Goal: Feedback & Contribution: Leave review/rating

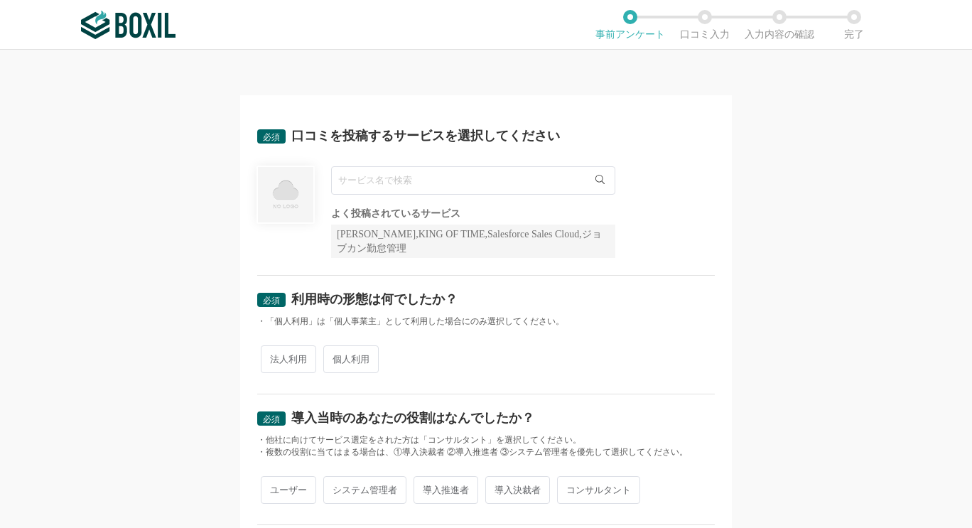
click at [490, 185] on input "text" at bounding box center [473, 180] width 284 height 28
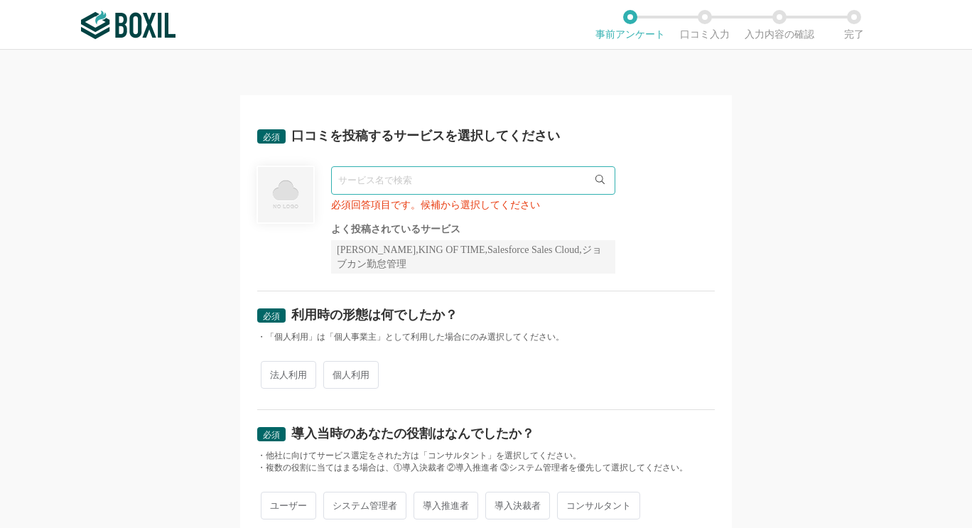
click at [362, 180] on input "text" at bounding box center [473, 180] width 284 height 28
paste input "IO-ERP"
click at [362, 180] on input "IO-ERP" at bounding box center [473, 180] width 284 height 28
click at [602, 293] on div "必須 利用時の形態は何でしたか？ ・「個人利用」は「個人事業主」として利用した場合にのみ選択してください。 法人利用 個人利用" at bounding box center [485, 350] width 457 height 119
click at [595, 180] on icon at bounding box center [599, 179] width 9 height 9
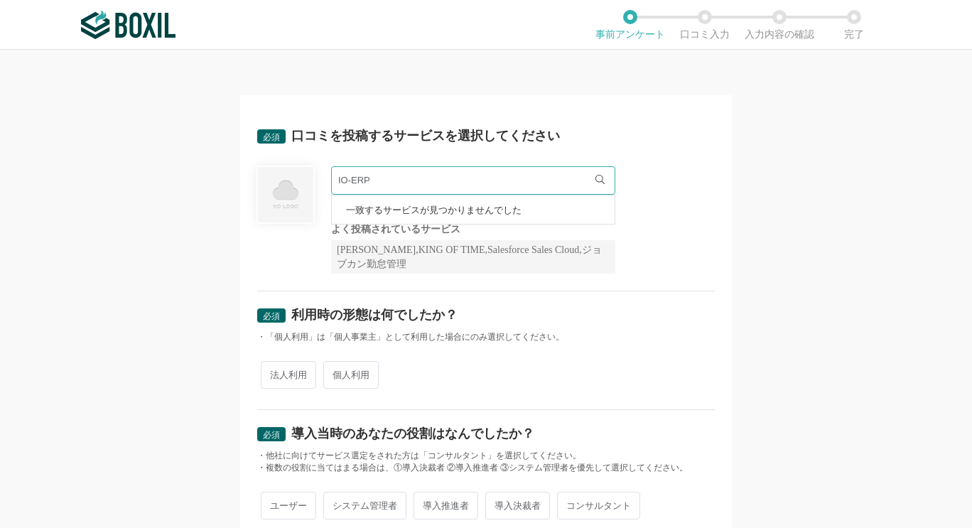
click at [614, 224] on div "IO-ERP 一致するサービスが見つかりませんでした 必須回答項目です。候補から選択してください よく投稿されているサービス Sansan,KING OF T…" at bounding box center [485, 219] width 457 height 107
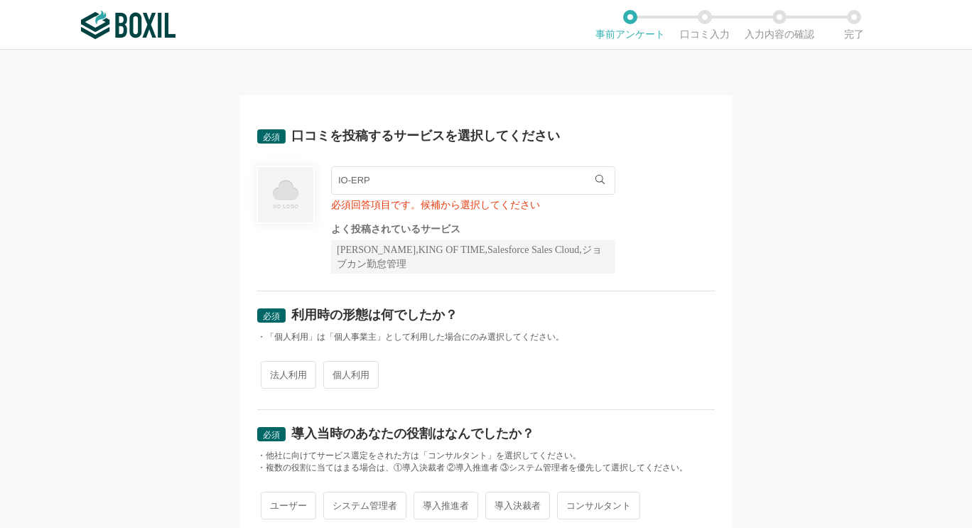
click at [431, 185] on input "IO-ERP" at bounding box center [473, 180] width 284 height 28
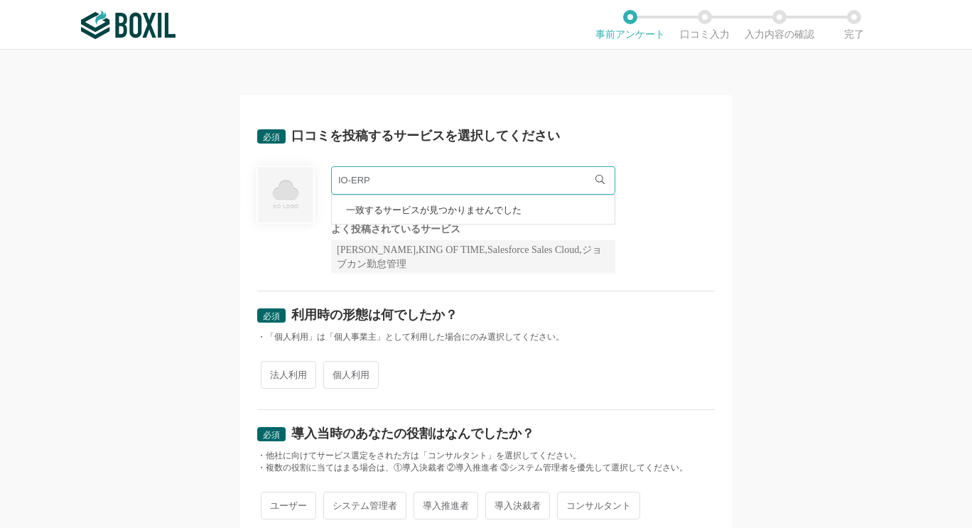
click at [487, 315] on div "必須 利用時の形態は何でしたか？" at bounding box center [485, 319] width 457 height 23
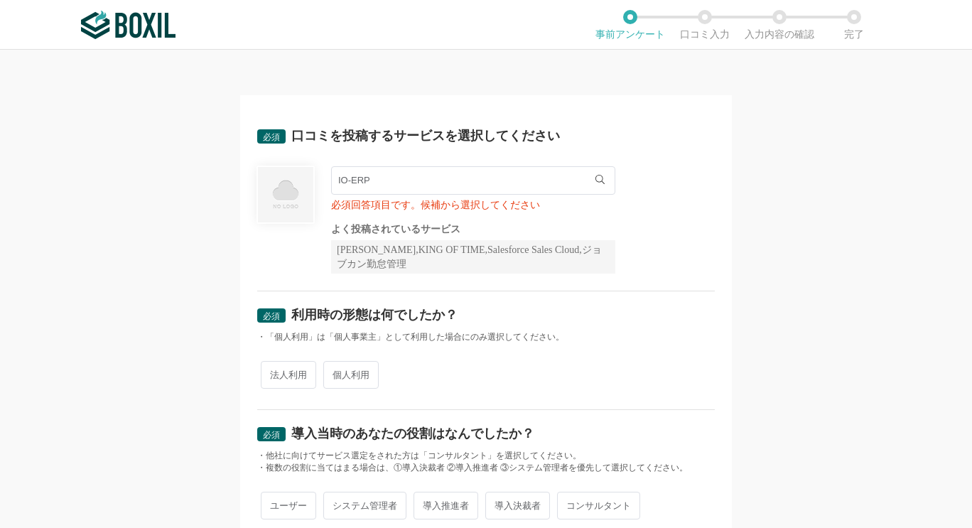
click at [418, 188] on input "IO-ERP" at bounding box center [473, 180] width 284 height 28
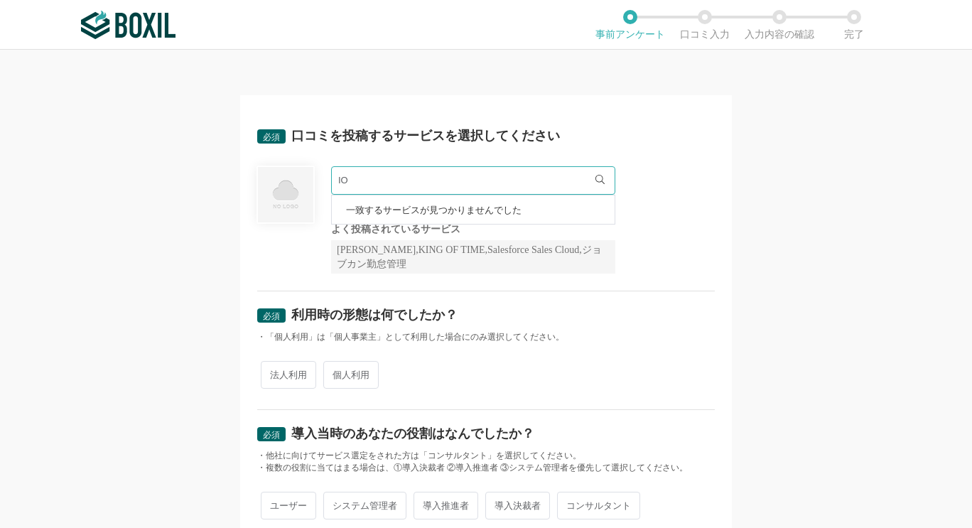
type input "I"
click at [600, 178] on input "text" at bounding box center [473, 180] width 284 height 28
click at [532, 247] on div "[PERSON_NAME],KING OF TIME,Salesforce Sales Cloud,ジョブカン勤怠管理" at bounding box center [473, 256] width 284 height 33
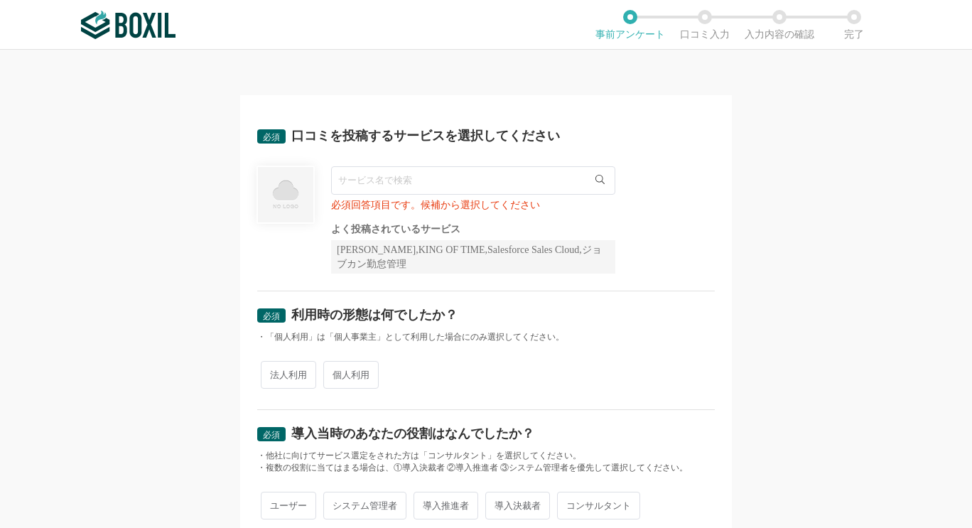
click at [277, 190] on img at bounding box center [285, 195] width 58 height 58
click at [404, 173] on input "text" at bounding box center [473, 180] width 284 height 28
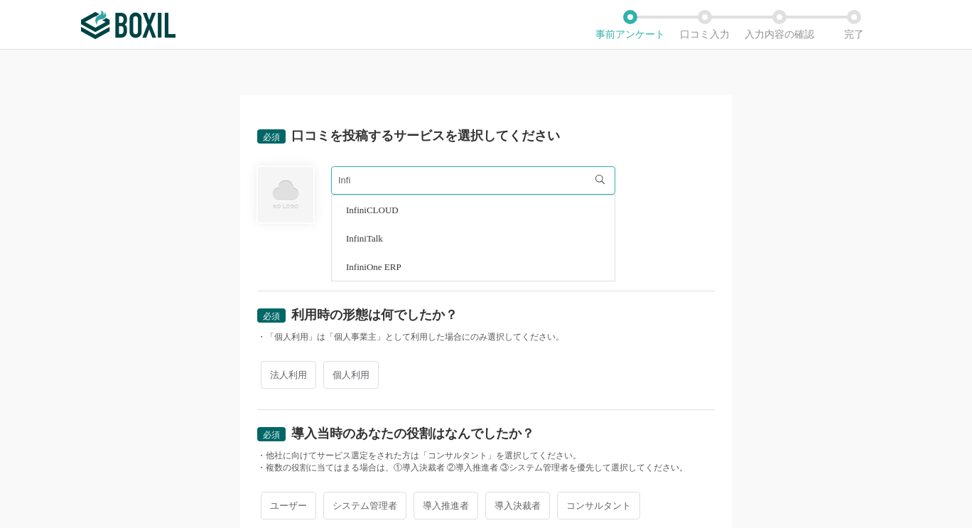
click at [411, 268] on li "InfiniOne ERP" at bounding box center [473, 266] width 283 height 28
type input "InfiniOne ERP"
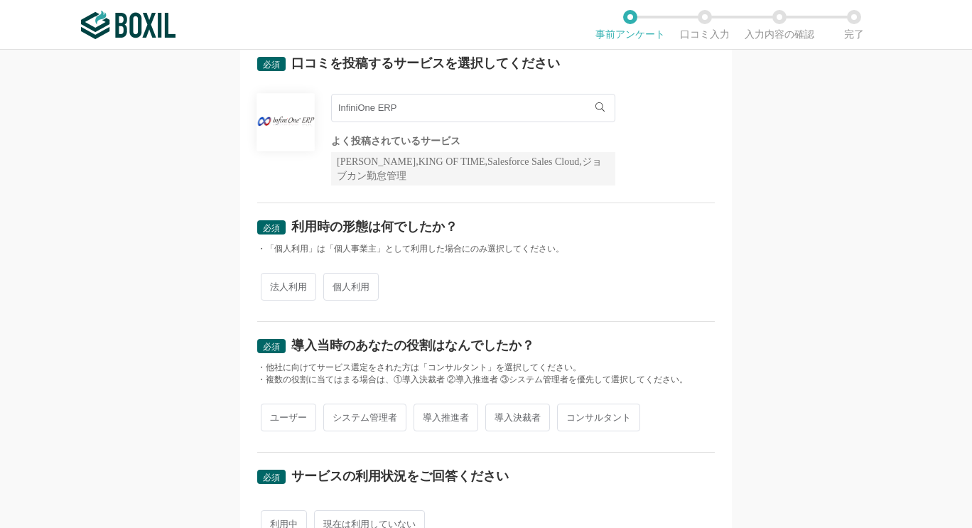
scroll to position [142, 0]
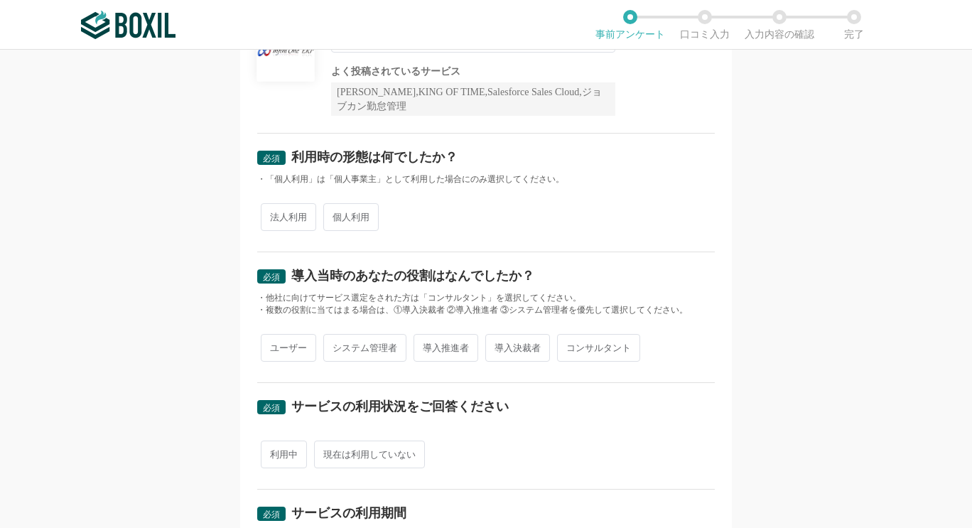
click at [292, 216] on span "法人利用" at bounding box center [288, 217] width 55 height 28
click at [273, 215] on input "法人利用" at bounding box center [268, 209] width 9 height 9
radio input "true"
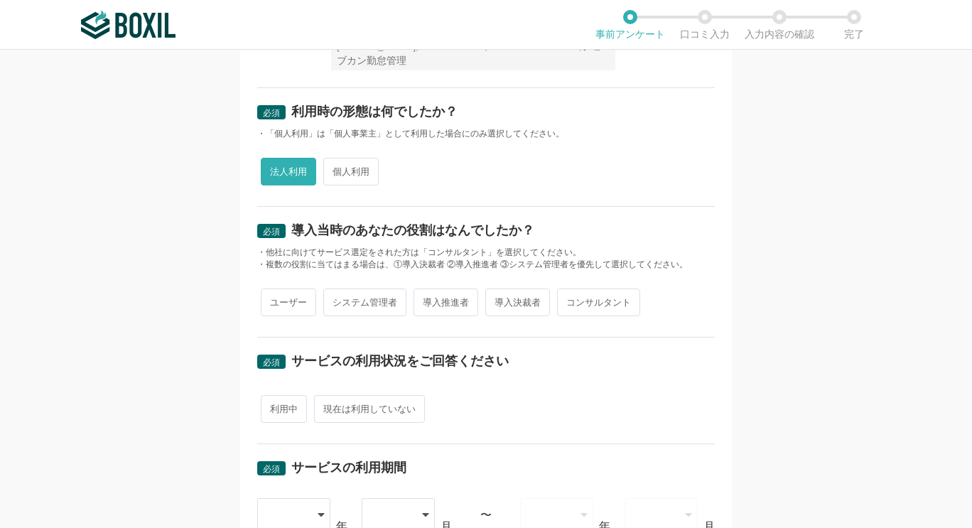
scroll to position [213, 0]
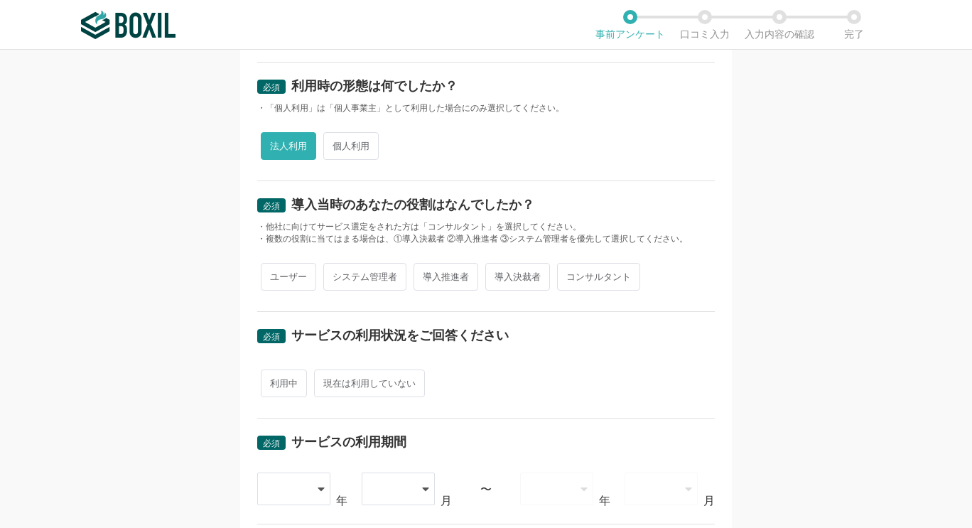
click at [379, 281] on span "システム管理者" at bounding box center [364, 277] width 83 height 28
click at [336, 274] on input "システム管理者" at bounding box center [331, 269] width 9 height 9
radio input "true"
click at [286, 388] on span "利用中" at bounding box center [284, 383] width 46 height 28
click at [273, 381] on input "利用中" at bounding box center [268, 376] width 9 height 9
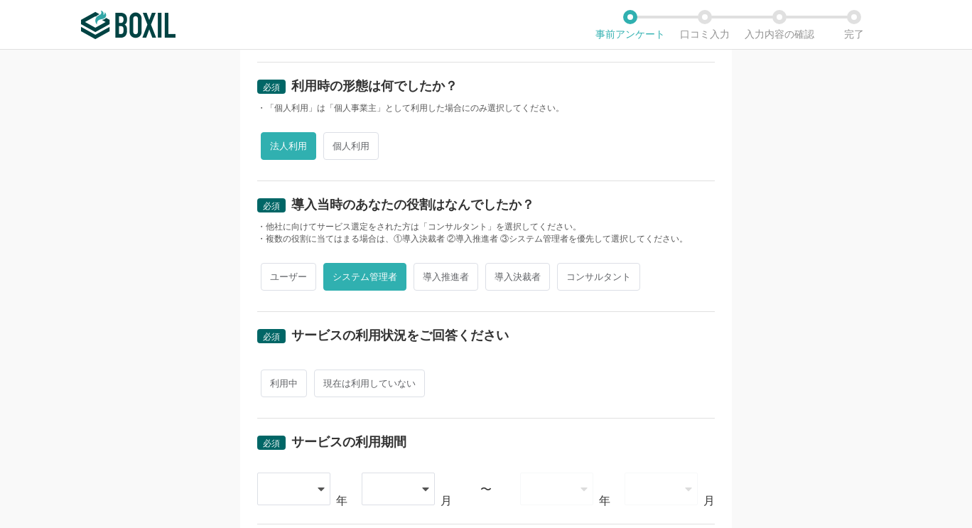
radio input "true"
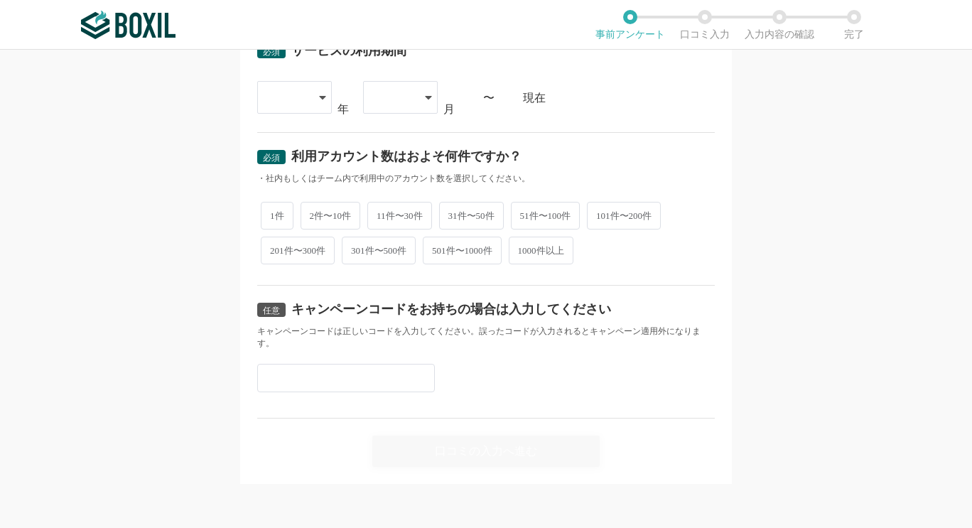
scroll to position [391, 0]
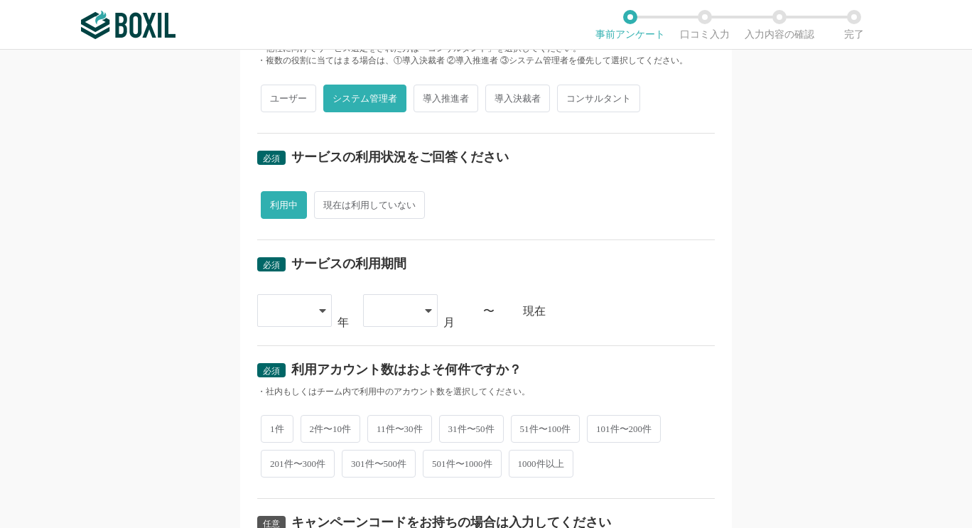
click at [319, 308] on icon at bounding box center [322, 310] width 7 height 11
click at [287, 408] on li "2019" at bounding box center [294, 416] width 75 height 34
click at [425, 315] on icon at bounding box center [428, 310] width 7 height 11
click at [390, 517] on li "06" at bounding box center [400, 521] width 75 height 34
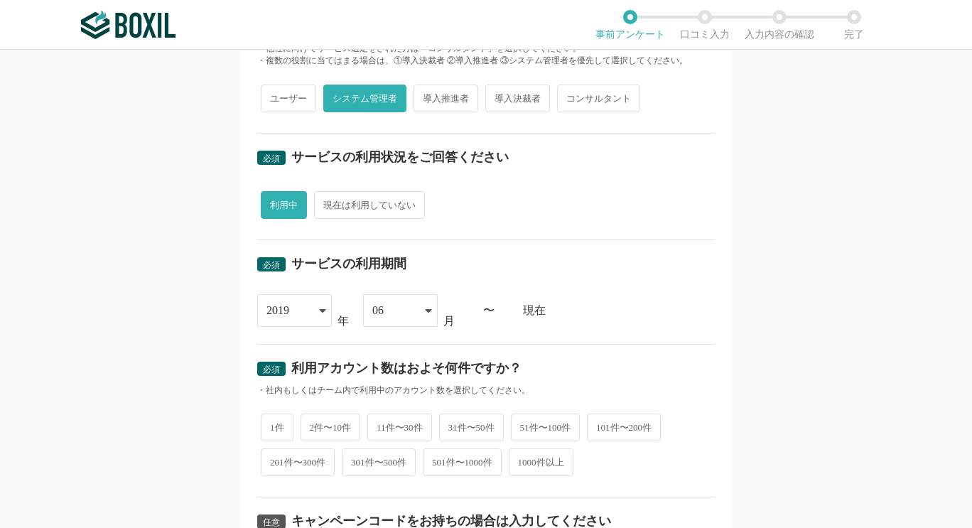
click at [161, 418] on div "必須 口コミを投稿するサービスを選択してください InfiniOne ERP InfiniOne ERP よく投稿されているサービス Sansan,KING …" at bounding box center [486, 289] width 972 height 478
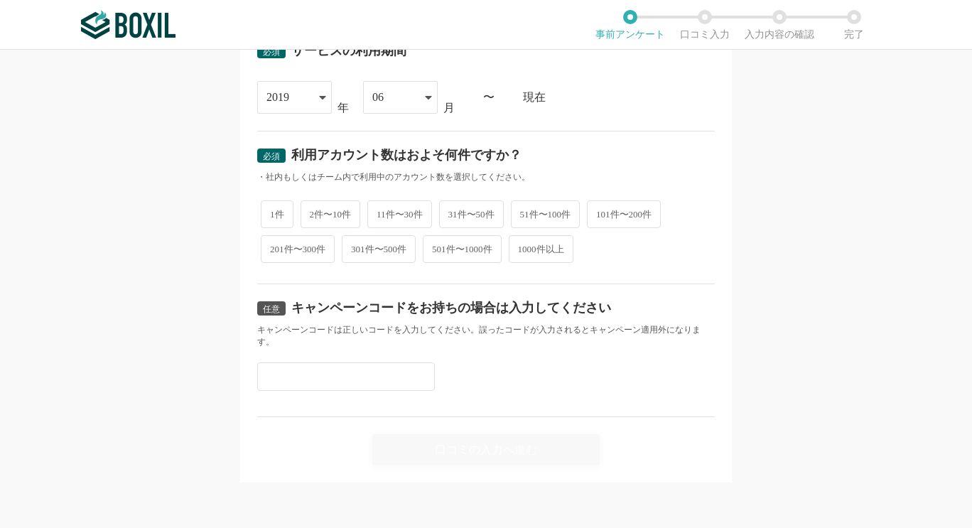
click at [267, 248] on span "201件〜300件" at bounding box center [298, 249] width 74 height 28
click at [267, 247] on input "201件〜300件" at bounding box center [268, 241] width 9 height 9
radio input "true"
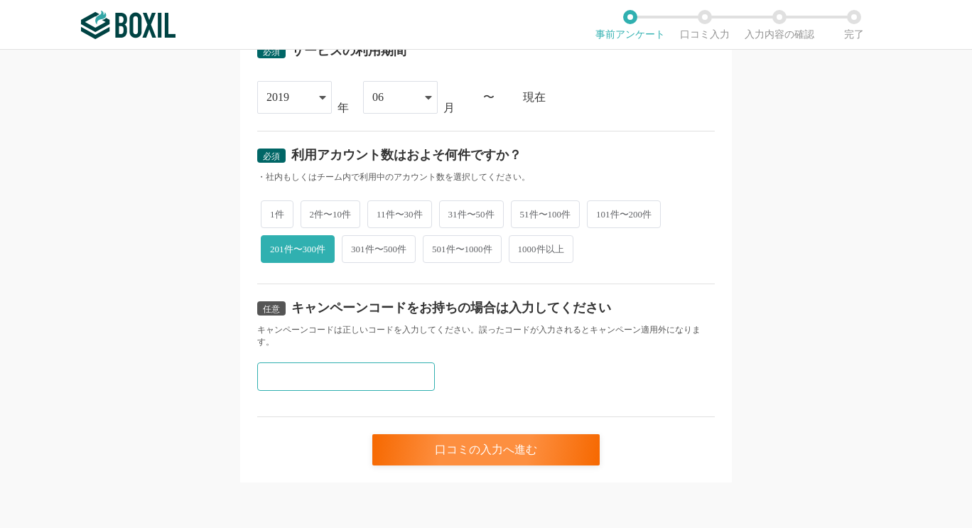
click at [341, 372] on input "text" at bounding box center [346, 376] width 178 height 28
paste input "N2Y9MDH8"
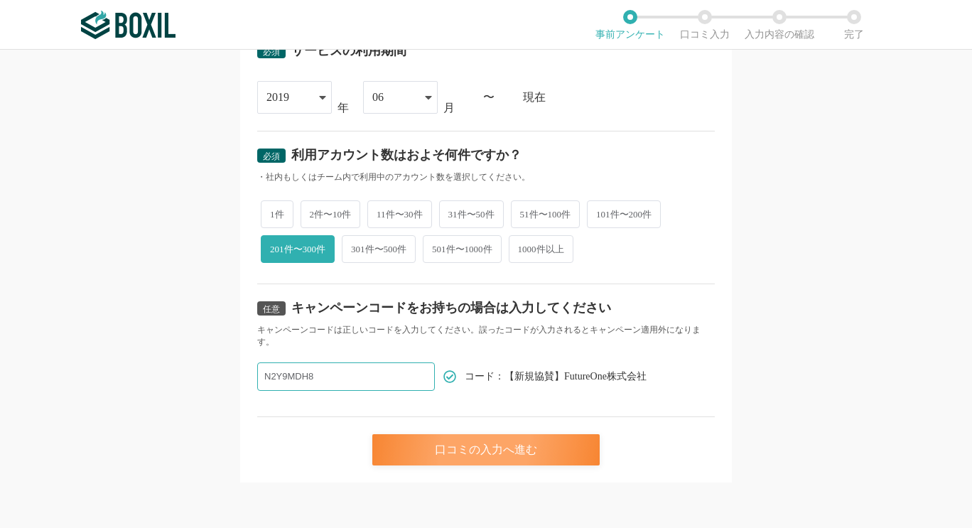
type input "N2Y9MDH8"
click at [477, 445] on div "口コミの入力へ進む" at bounding box center [485, 449] width 227 height 31
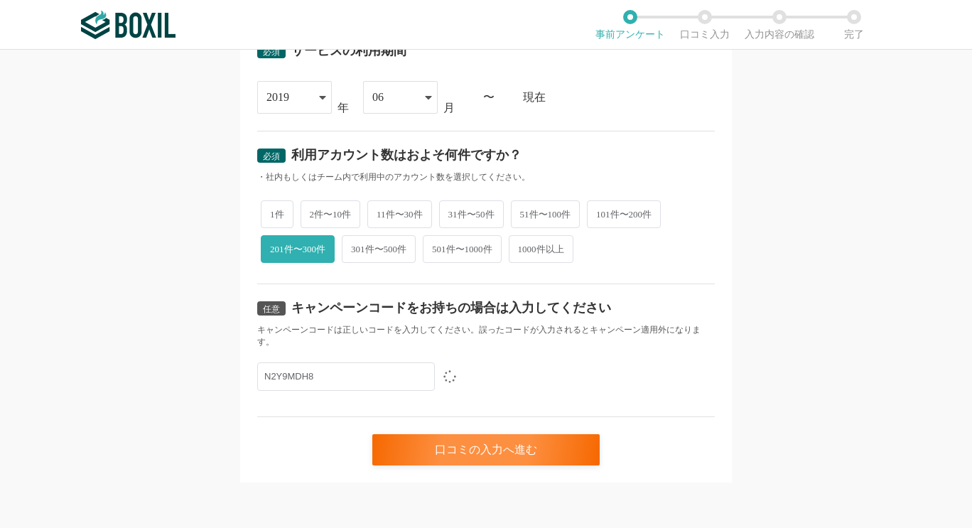
scroll to position [0, 0]
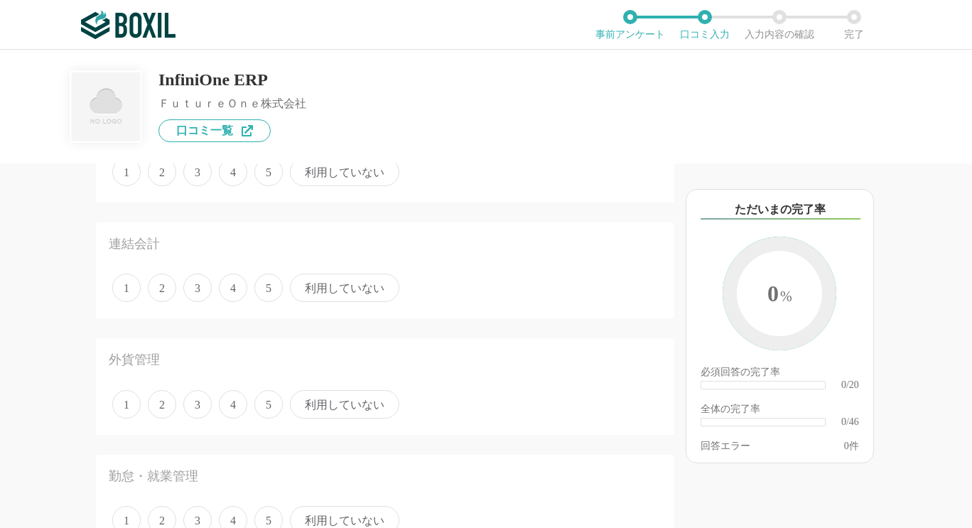
scroll to position [142, 0]
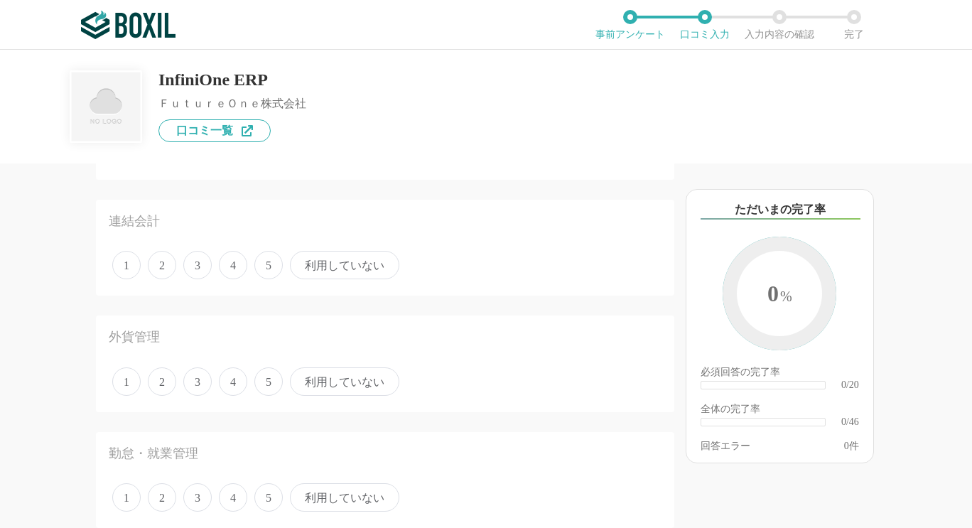
click at [203, 270] on span "3" at bounding box center [197, 265] width 28 height 28
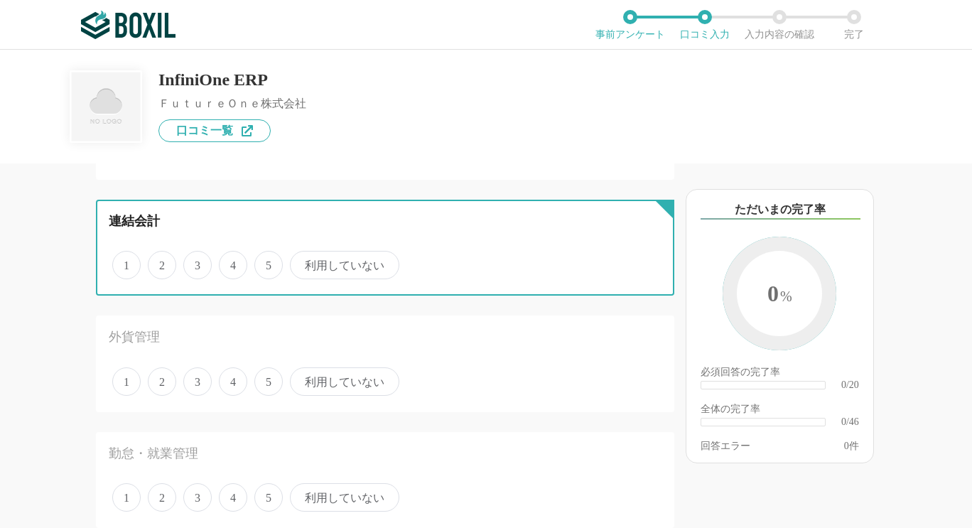
click at [196, 262] on input "3" at bounding box center [191, 257] width 9 height 9
radio input "true"
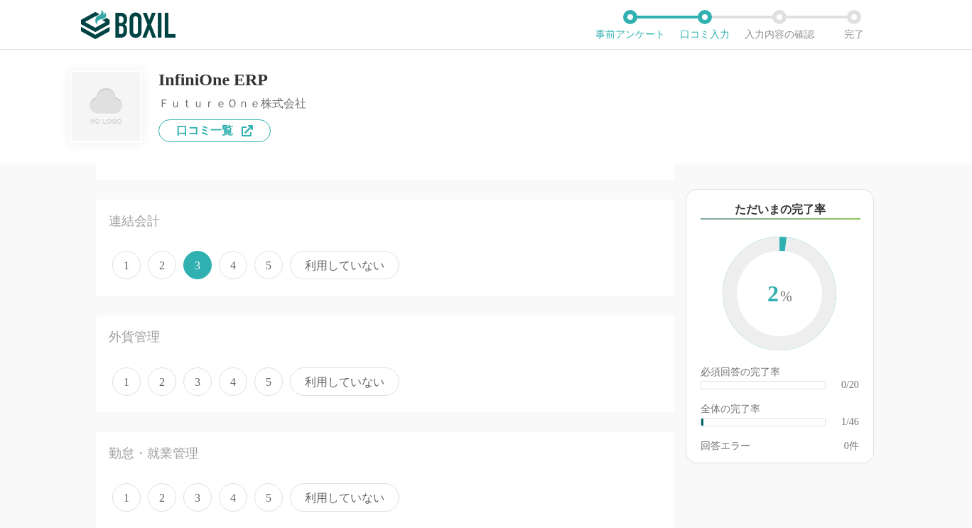
click at [168, 273] on span "2" at bounding box center [162, 265] width 28 height 28
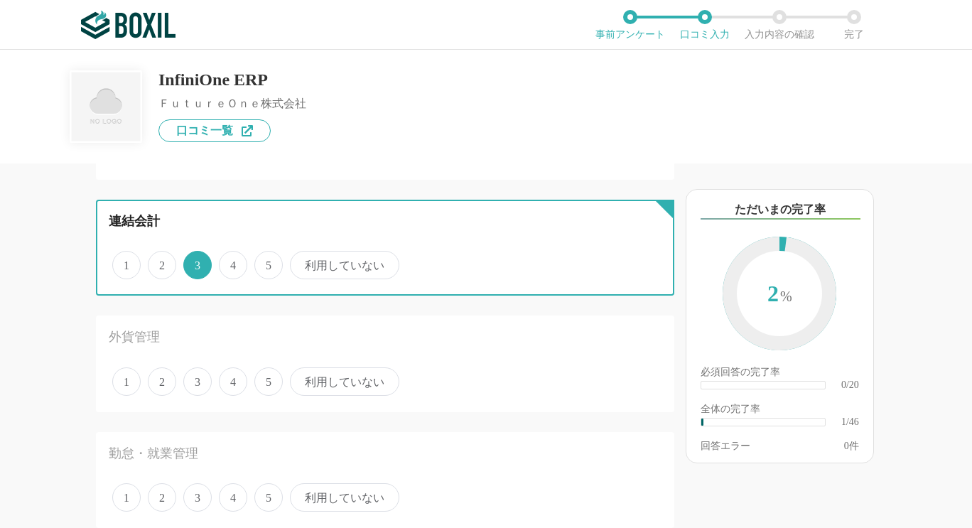
click at [161, 262] on input "2" at bounding box center [155, 257] width 9 height 9
radio input "true"
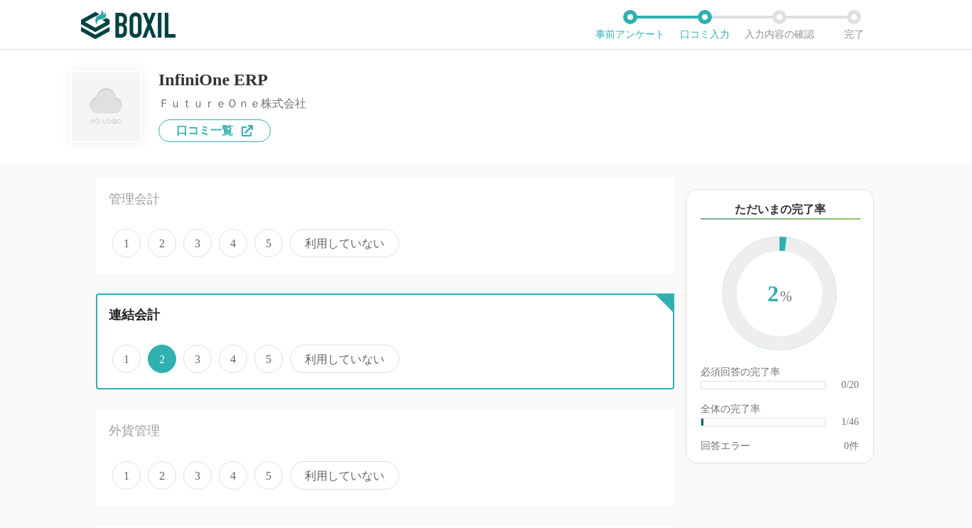
scroll to position [0, 0]
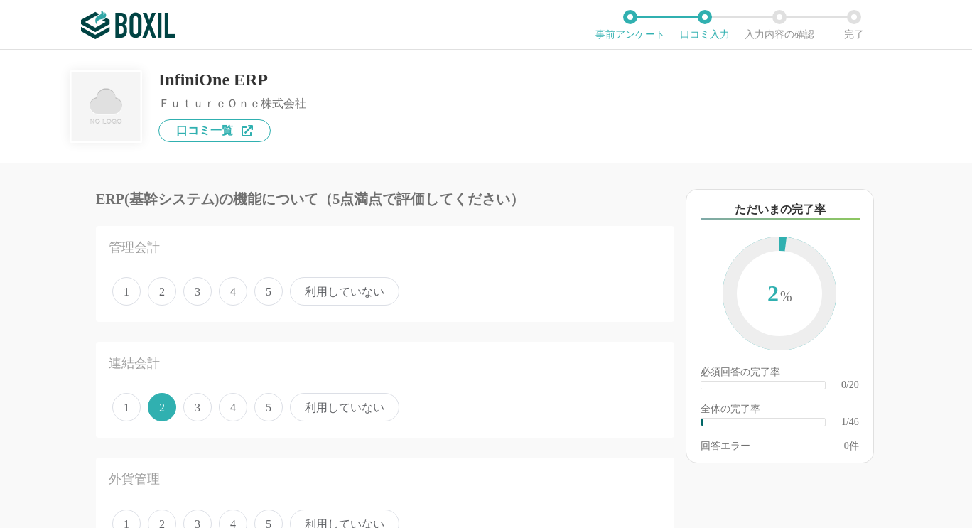
click at [132, 294] on span "1" at bounding box center [126, 291] width 28 height 28
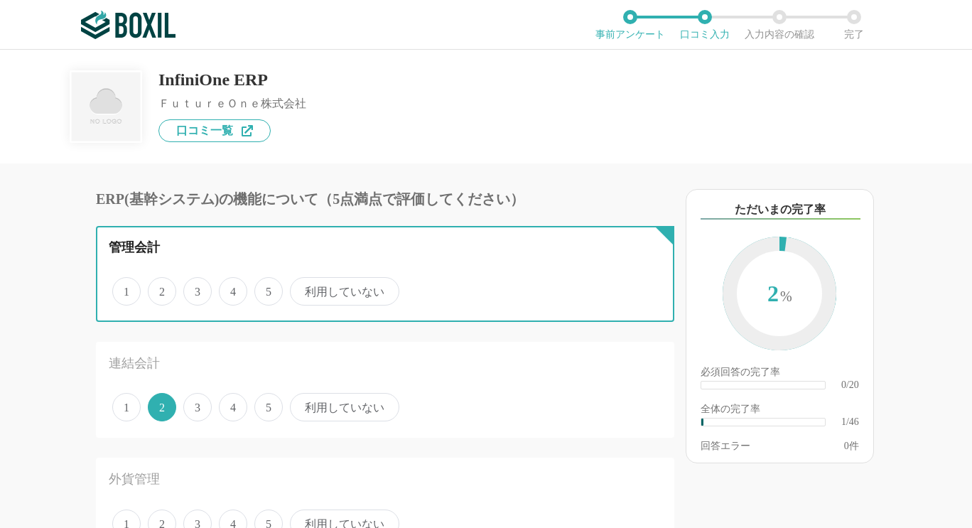
click at [125, 288] on input "1" at bounding box center [120, 283] width 9 height 9
radio input "true"
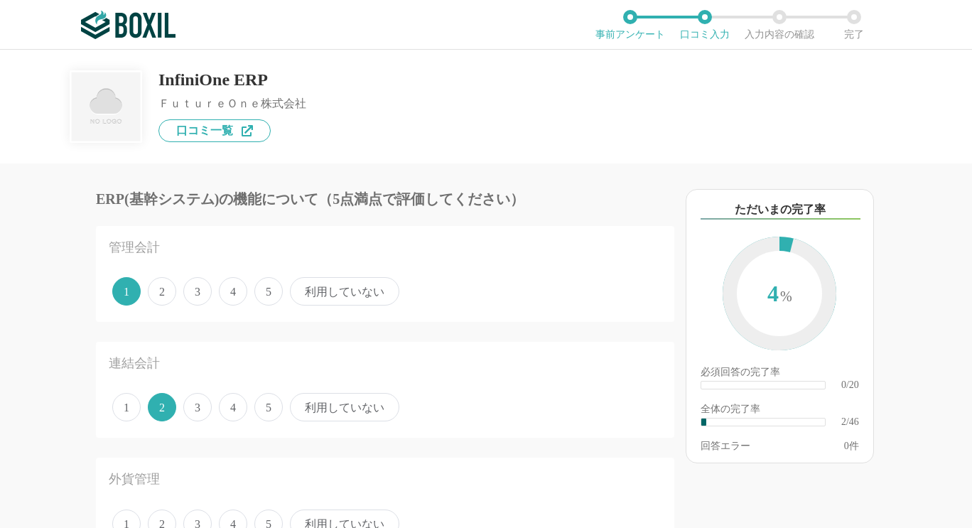
click at [162, 293] on span "2" at bounding box center [162, 291] width 28 height 28
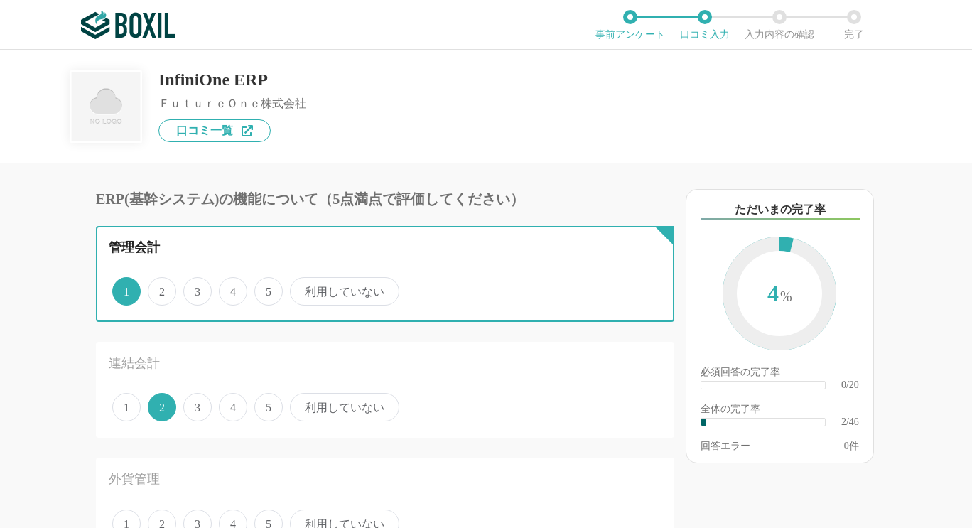
click at [161, 288] on input "2" at bounding box center [155, 283] width 9 height 9
radio input "true"
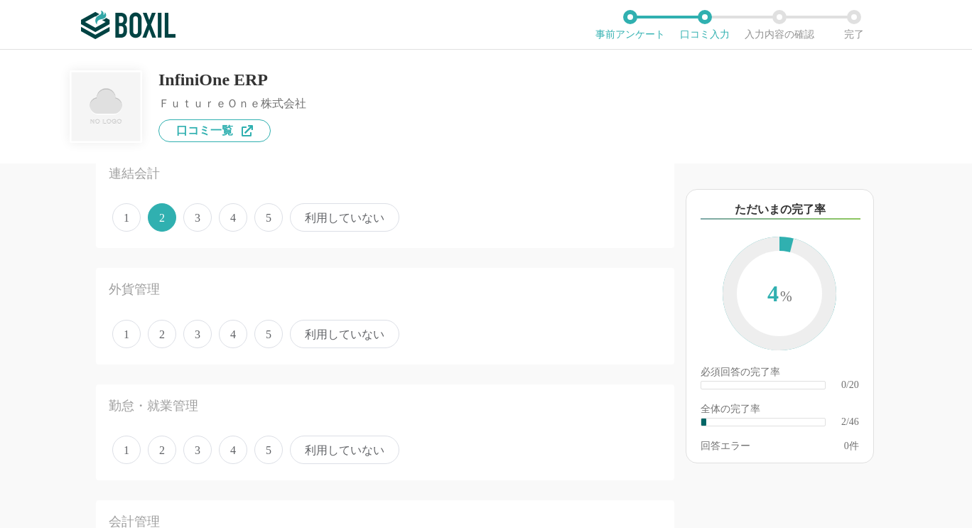
scroll to position [213, 0]
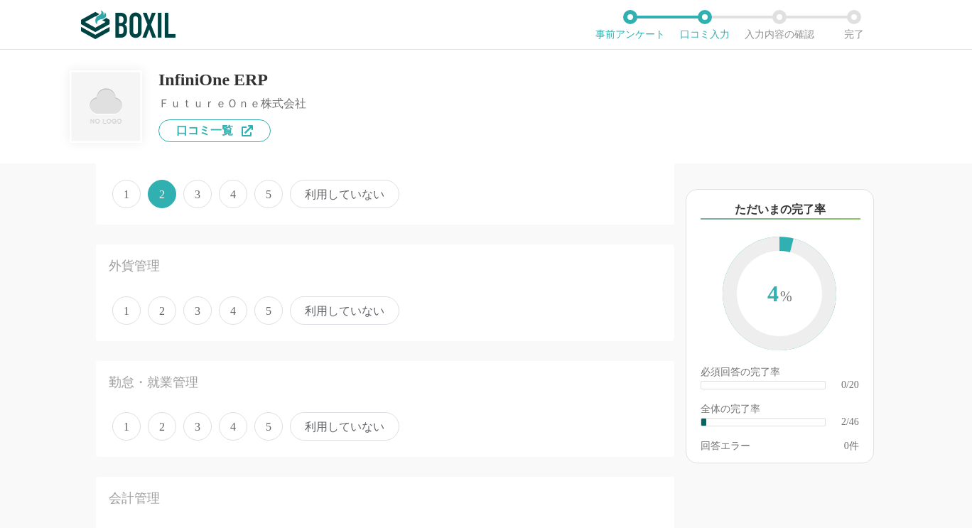
click at [345, 309] on span "利用していない" at bounding box center [344, 310] width 109 height 28
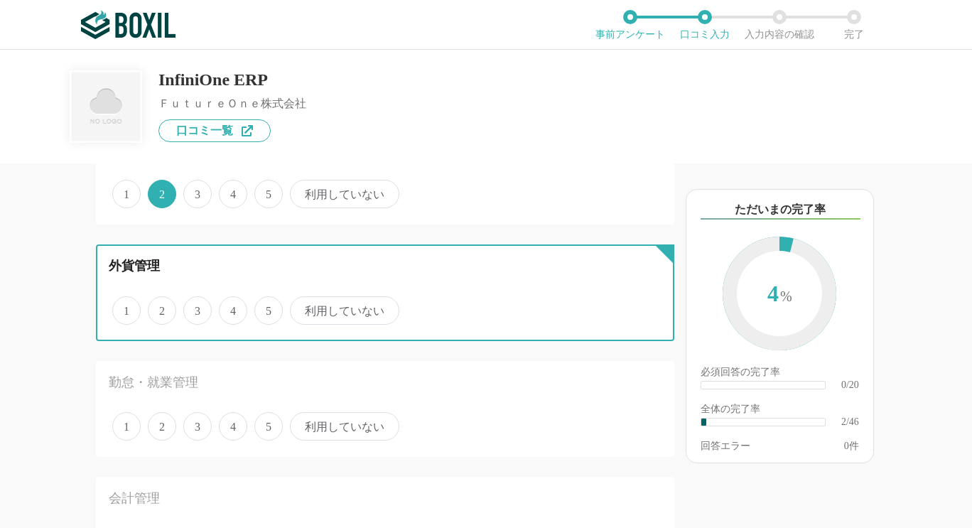
click at [303, 308] on input "利用していない" at bounding box center [297, 302] width 9 height 9
radio input "true"
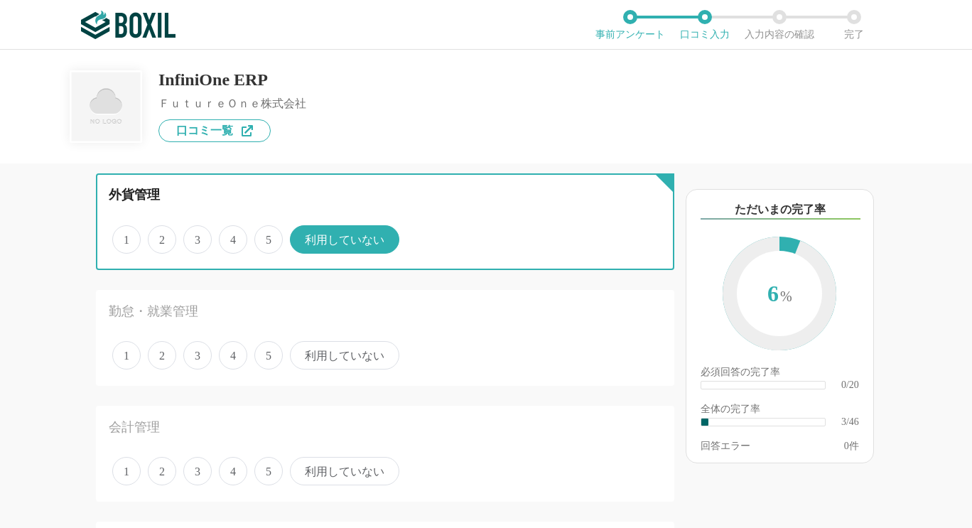
scroll to position [71, 0]
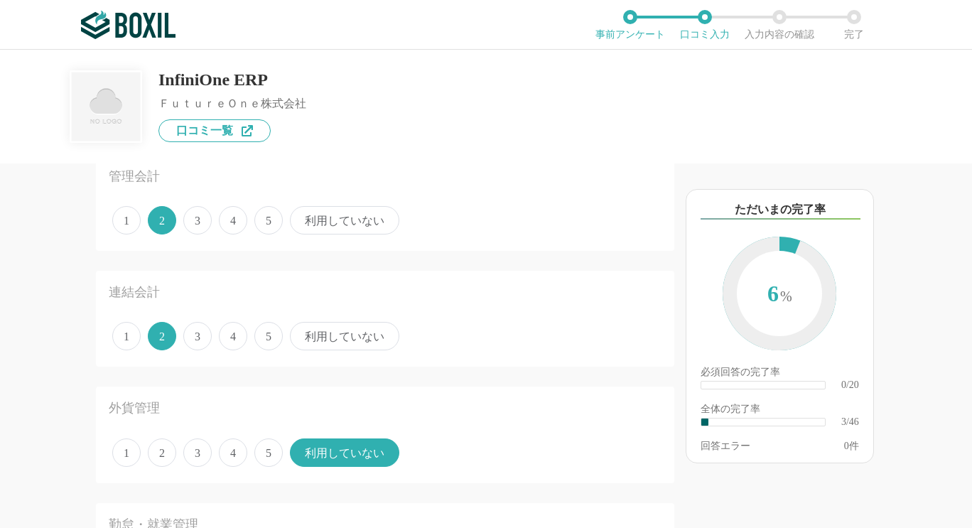
click at [328, 344] on span "利用していない" at bounding box center [344, 336] width 109 height 28
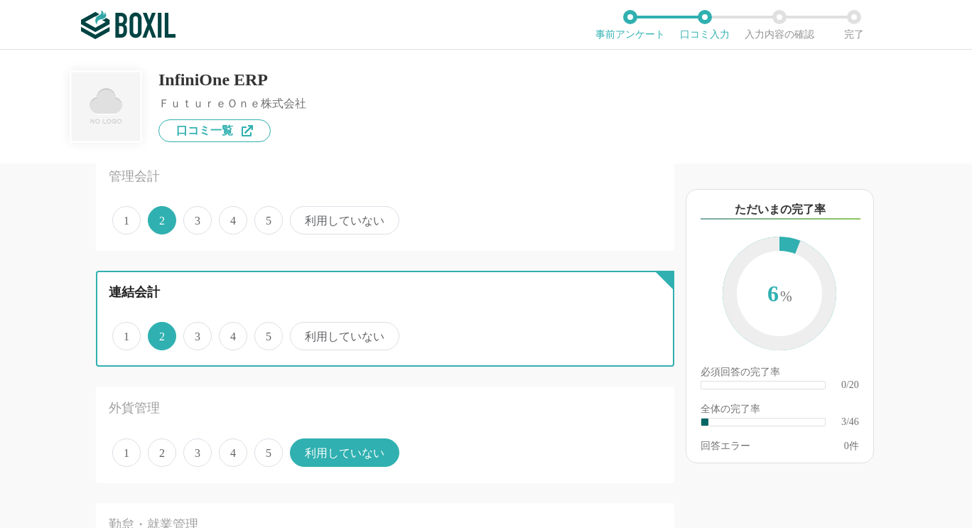
click at [303, 333] on input "利用していない" at bounding box center [297, 328] width 9 height 9
radio input "true"
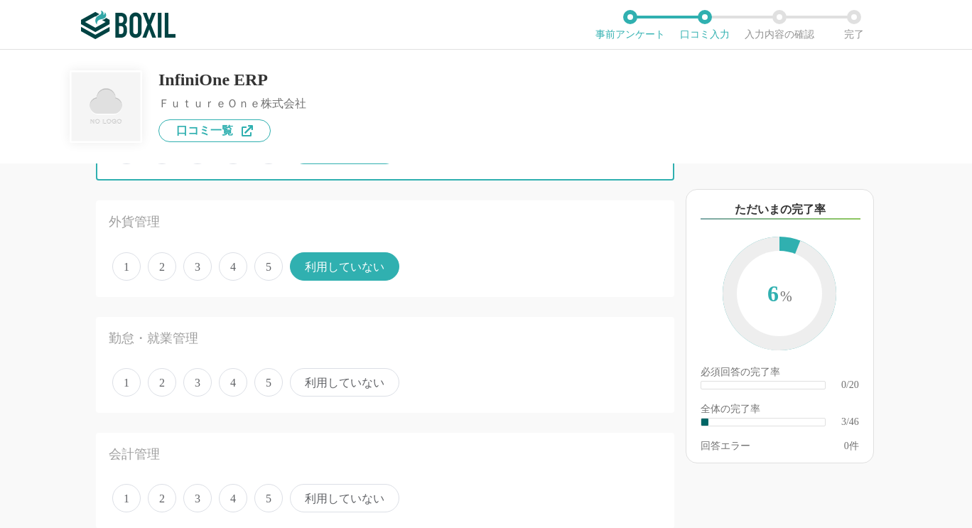
scroll to position [284, 0]
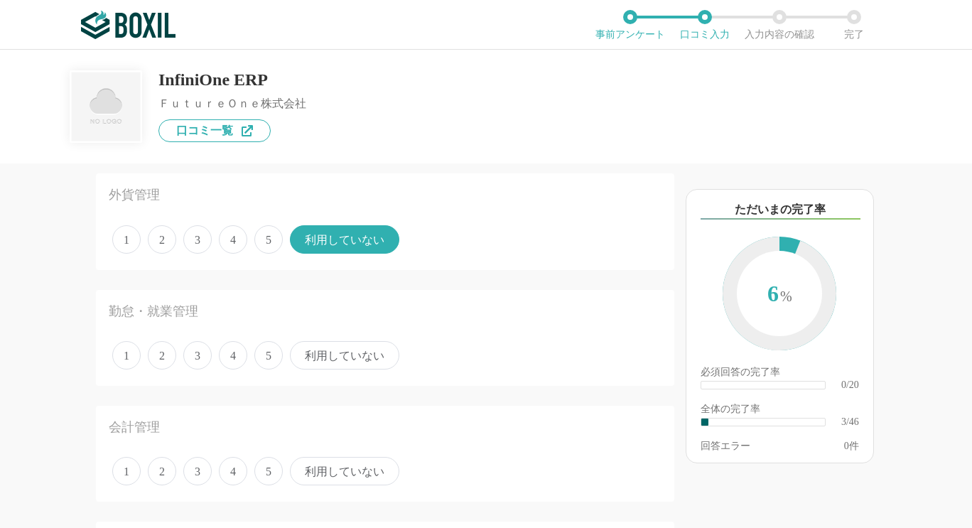
click at [335, 357] on span "利用していない" at bounding box center [344, 355] width 109 height 28
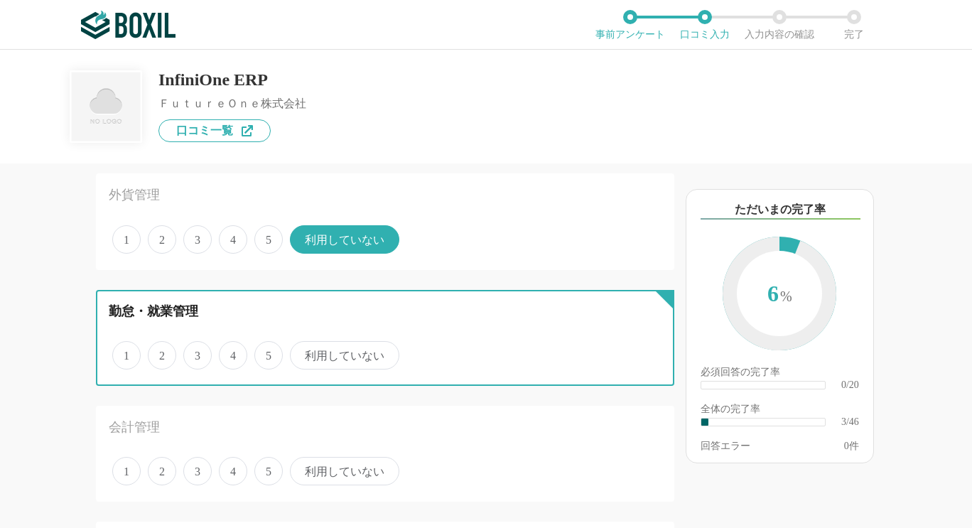
click at [303, 352] on input "利用していない" at bounding box center [297, 347] width 9 height 9
radio input "true"
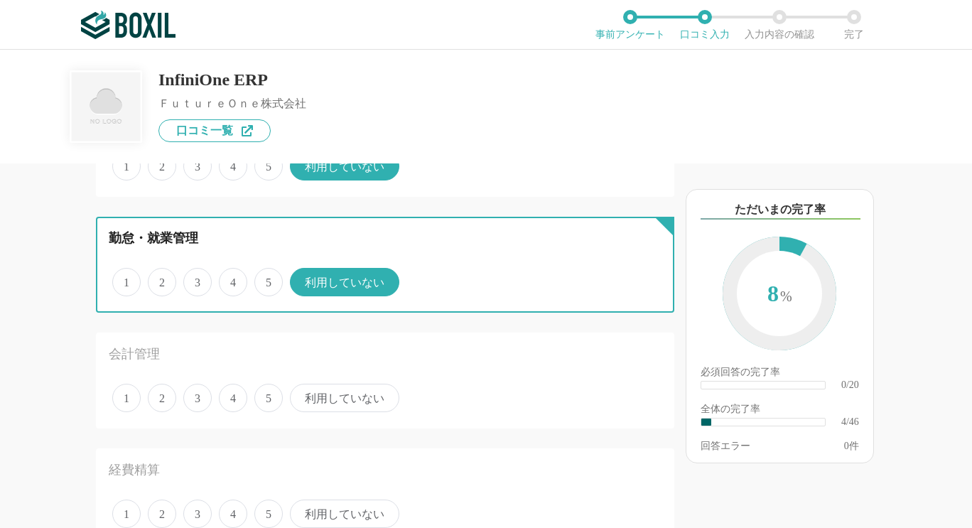
scroll to position [426, 0]
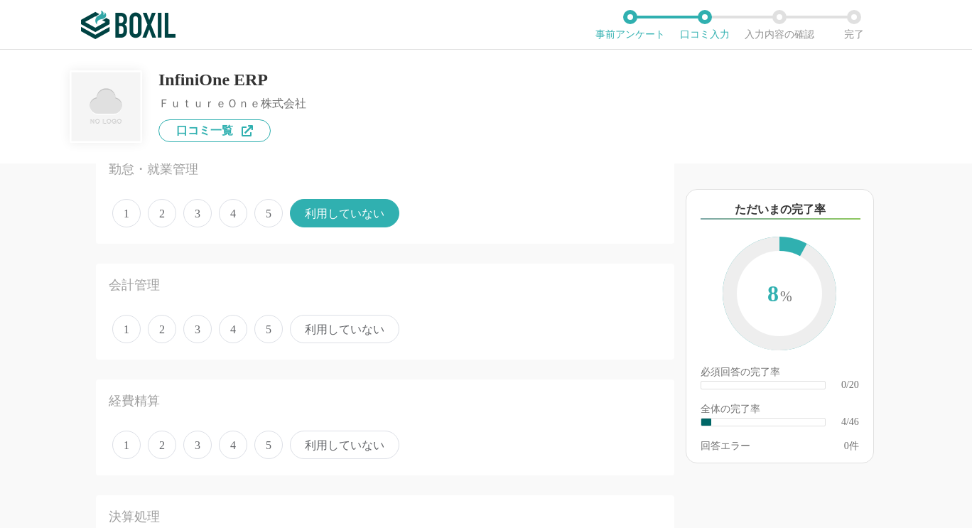
click at [162, 332] on span "2" at bounding box center [162, 329] width 28 height 28
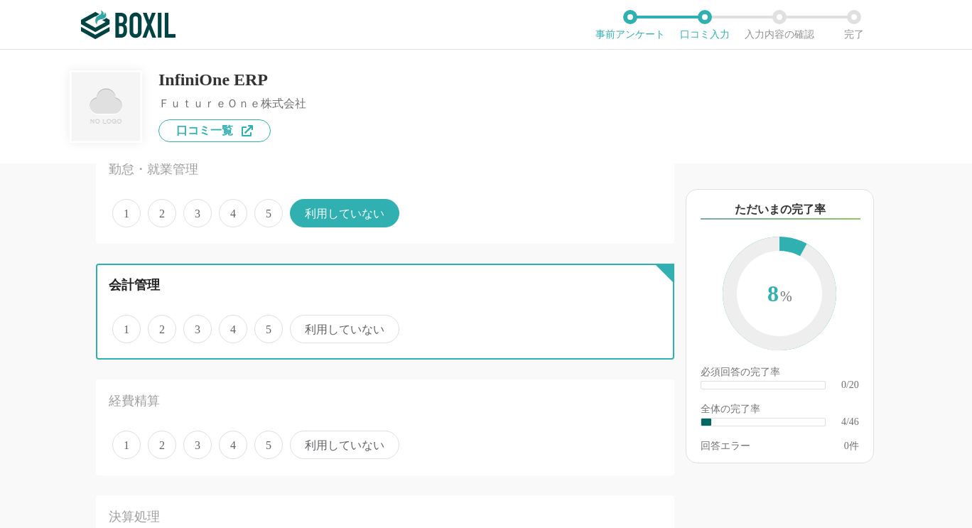
click at [161, 326] on input "2" at bounding box center [155, 321] width 9 height 9
radio input "true"
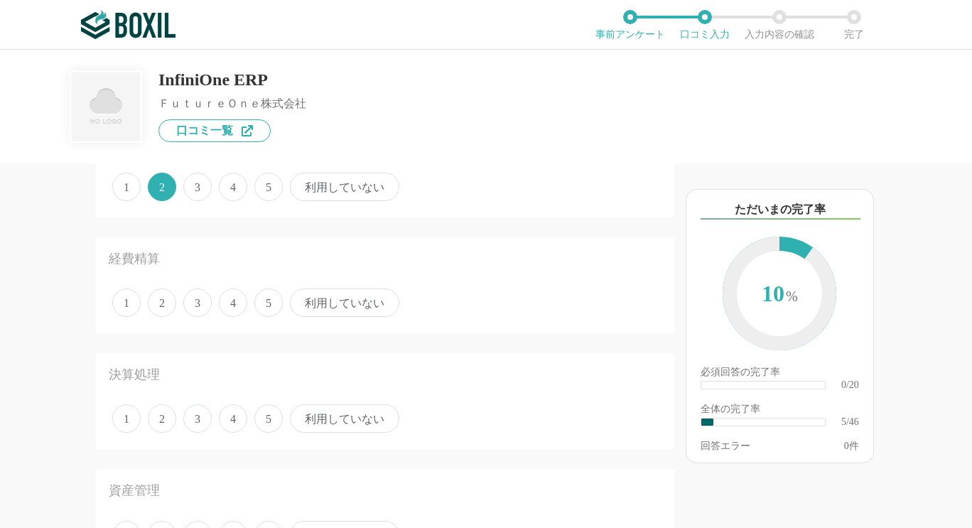
click at [346, 310] on span "利用していない" at bounding box center [344, 302] width 109 height 28
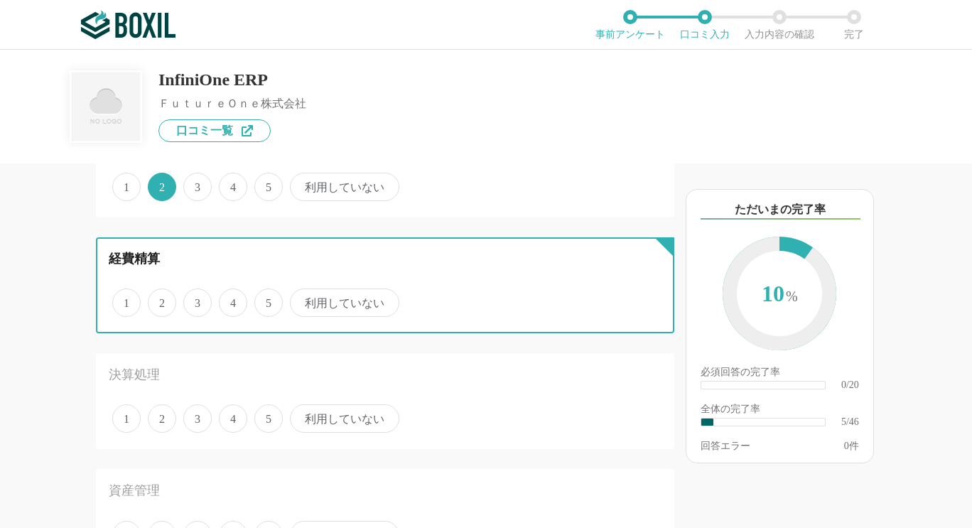
click at [303, 300] on input "利用していない" at bounding box center [297, 295] width 9 height 9
radio input "true"
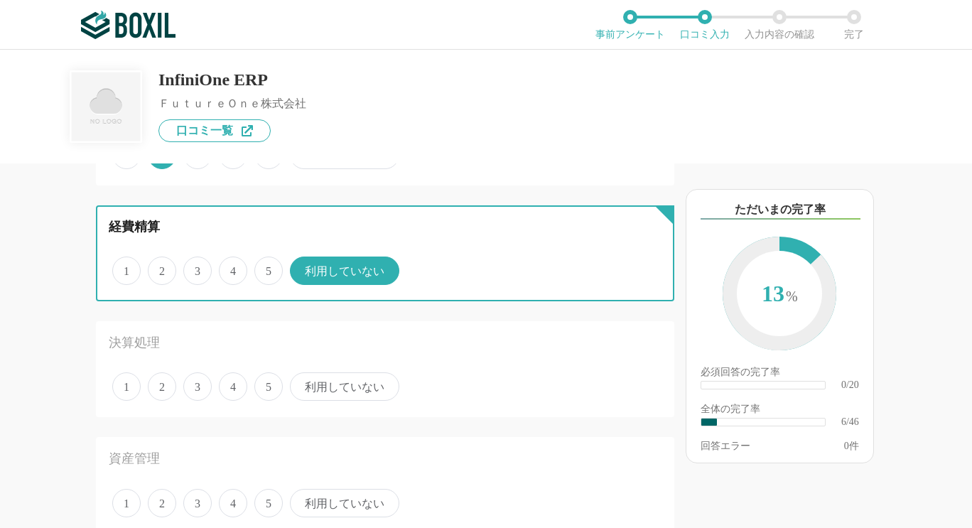
scroll to position [639, 0]
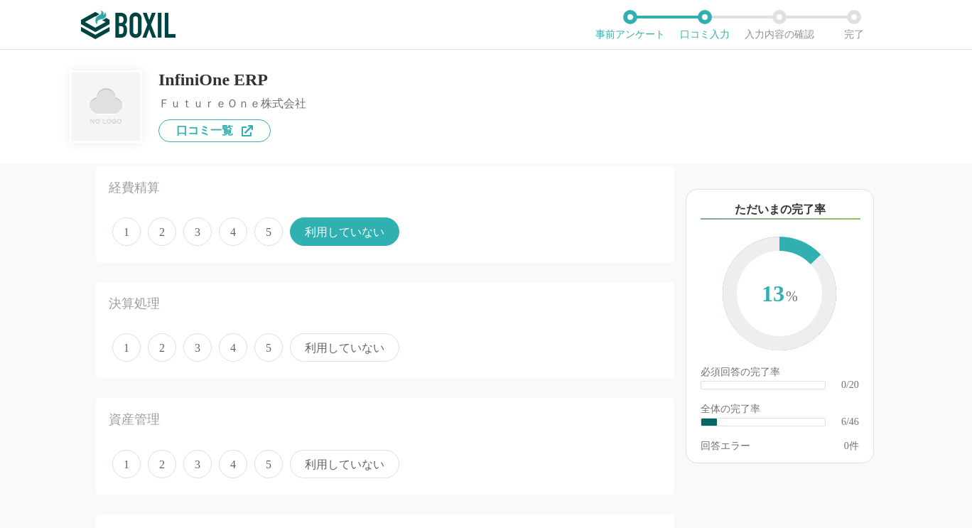
click at [206, 352] on span "3" at bounding box center [197, 347] width 28 height 28
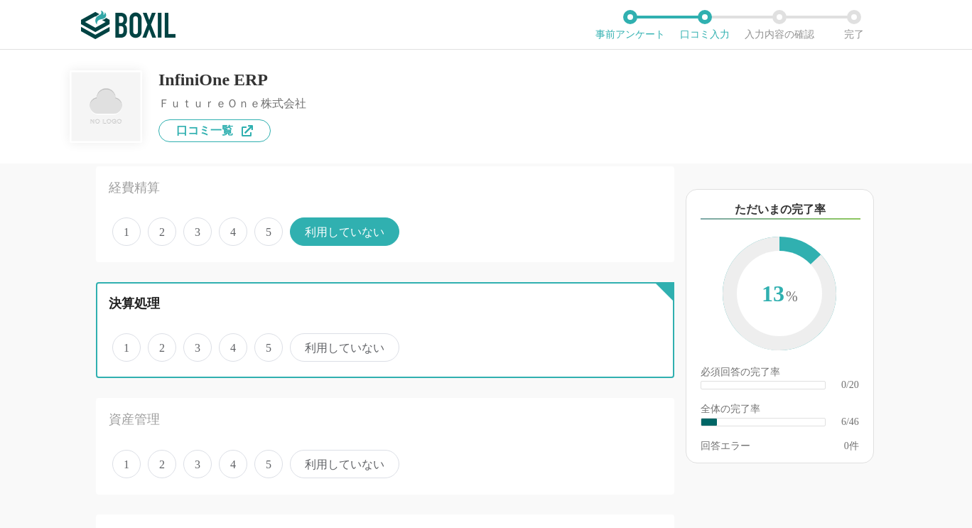
click at [196, 345] on input "3" at bounding box center [191, 339] width 9 height 9
radio input "true"
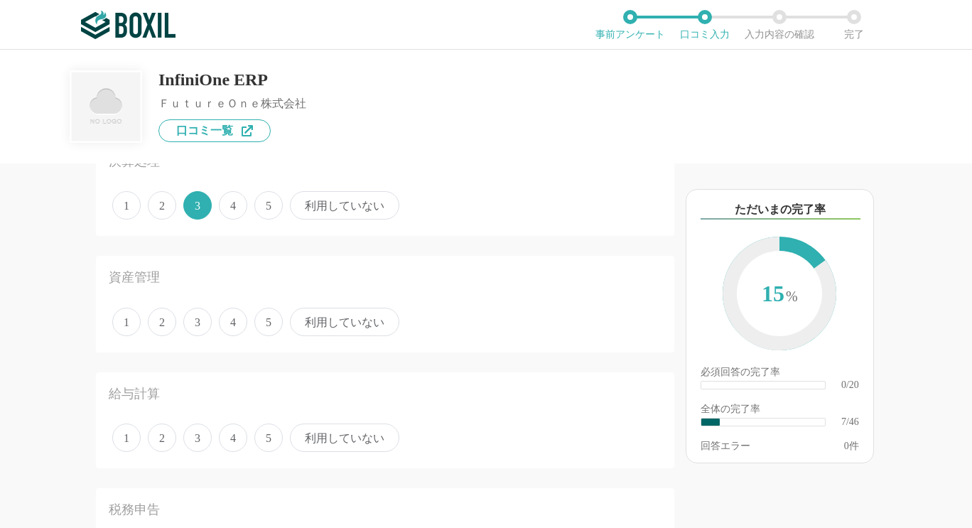
click at [332, 327] on span "利用していない" at bounding box center [344, 322] width 109 height 28
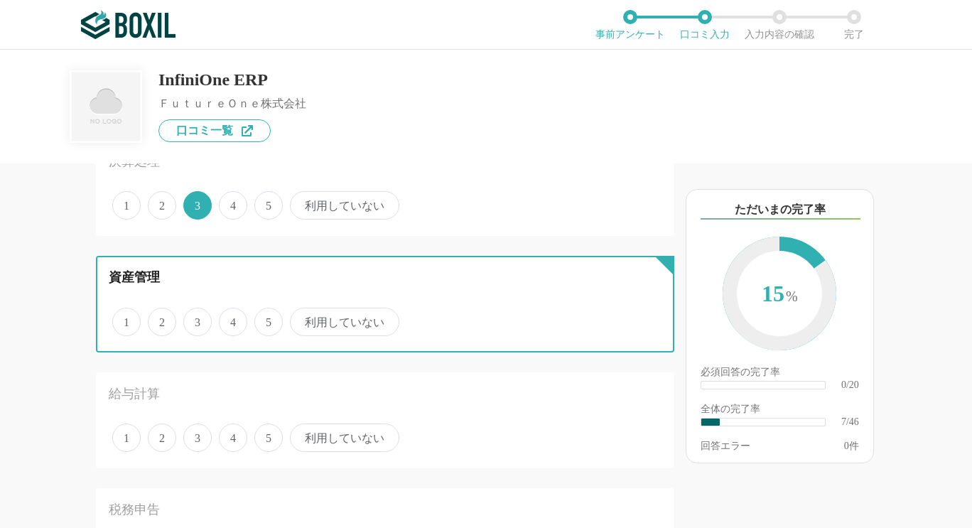
click at [303, 319] on input "利用していない" at bounding box center [297, 314] width 9 height 9
radio input "true"
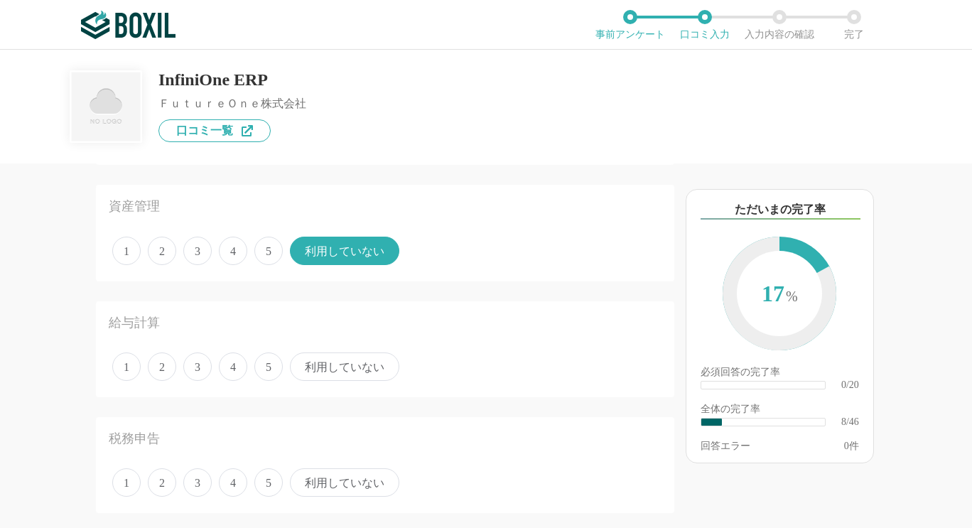
click at [337, 369] on span "利用していない" at bounding box center [344, 366] width 109 height 28
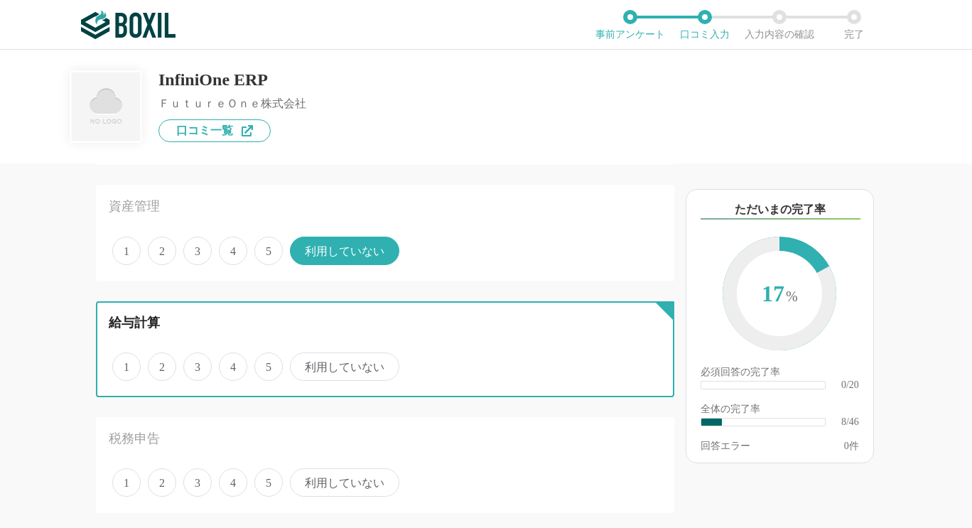
click at [303, 364] on input "利用していない" at bounding box center [297, 358] width 9 height 9
radio input "true"
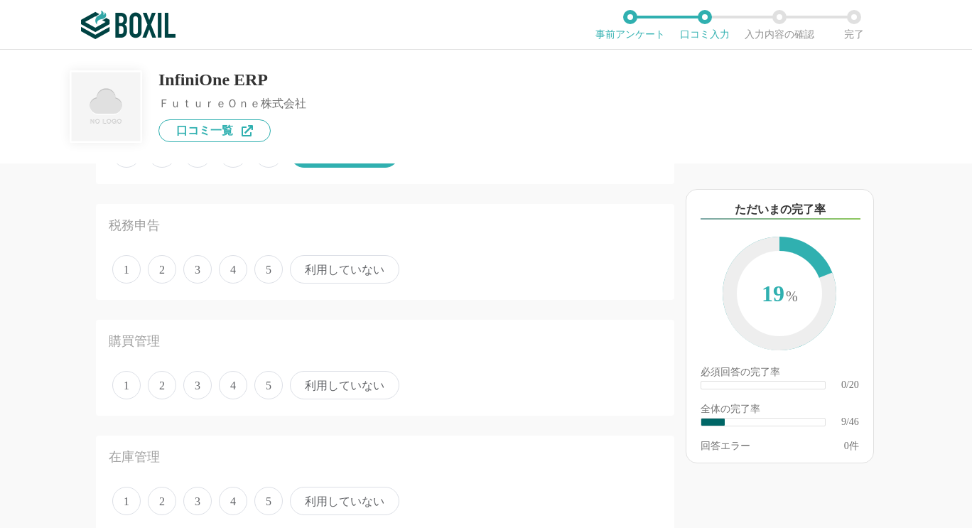
click at [333, 273] on span "利用していない" at bounding box center [344, 269] width 109 height 28
click at [303, 266] on input "利用していない" at bounding box center [297, 261] width 9 height 9
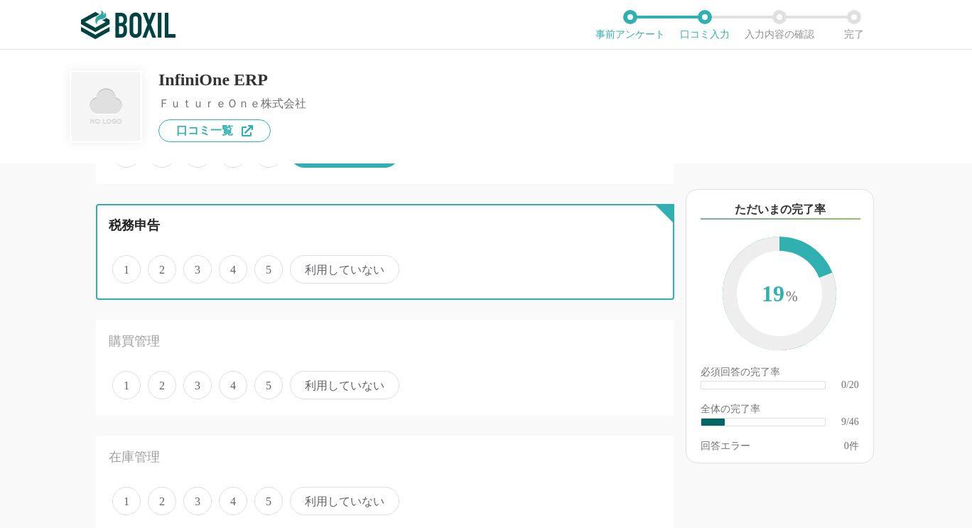
radio input "true"
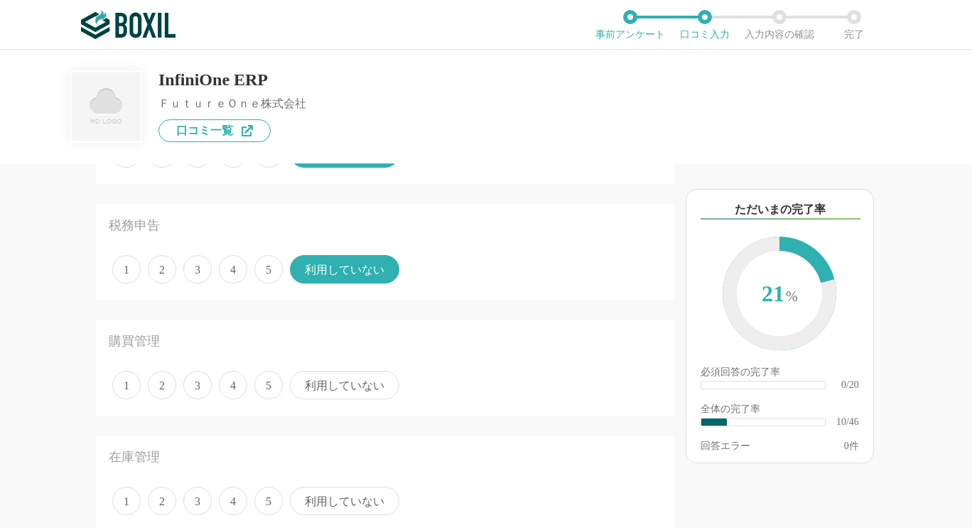
click at [161, 388] on span "2" at bounding box center [162, 385] width 28 height 28
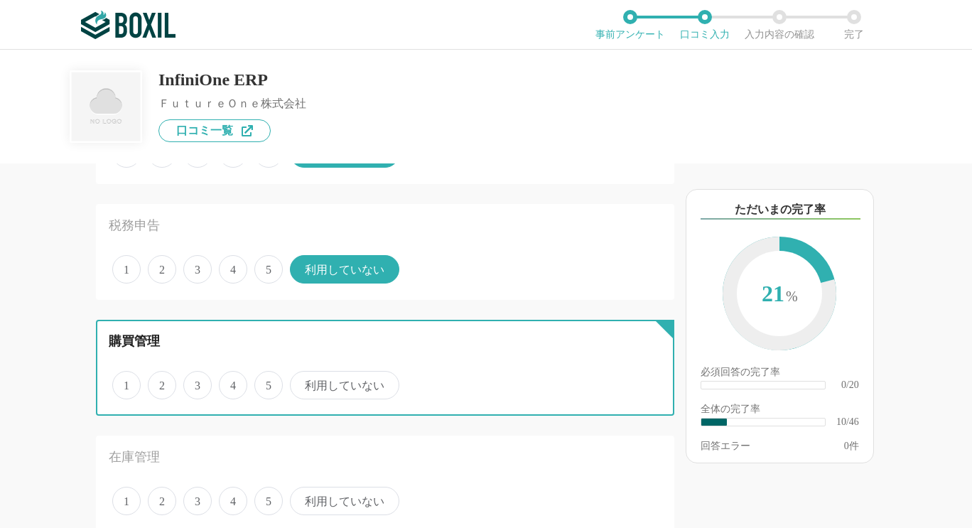
click at [161, 382] on input "2" at bounding box center [155, 377] width 9 height 9
radio input "true"
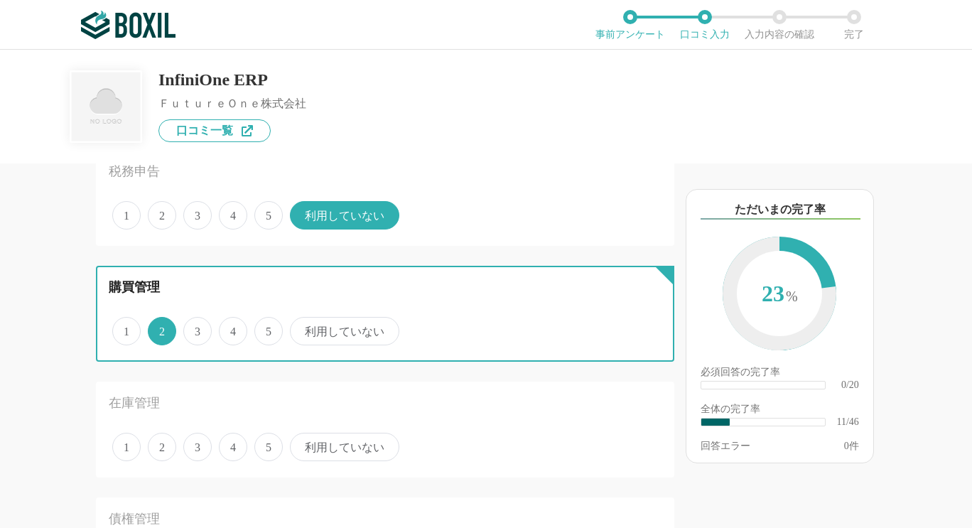
scroll to position [1137, 0]
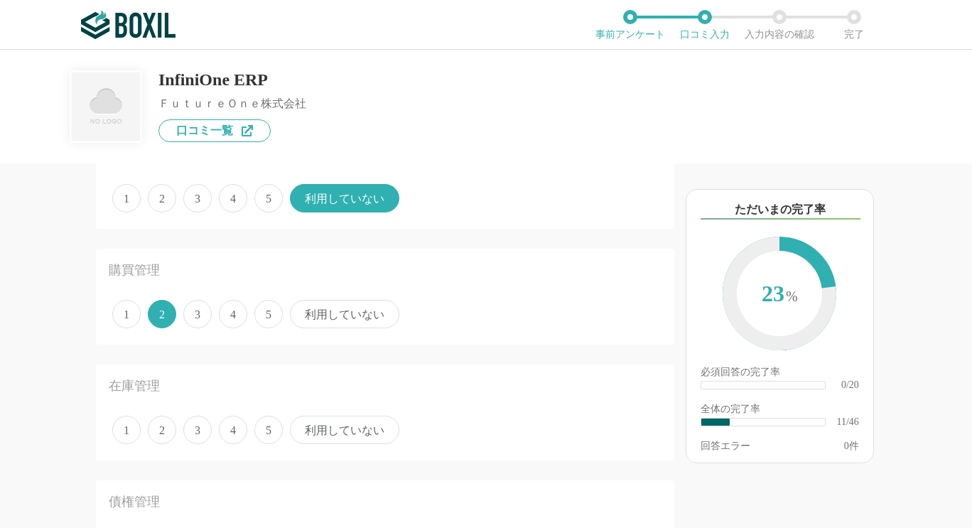
click at [167, 425] on span "2" at bounding box center [162, 430] width 28 height 28
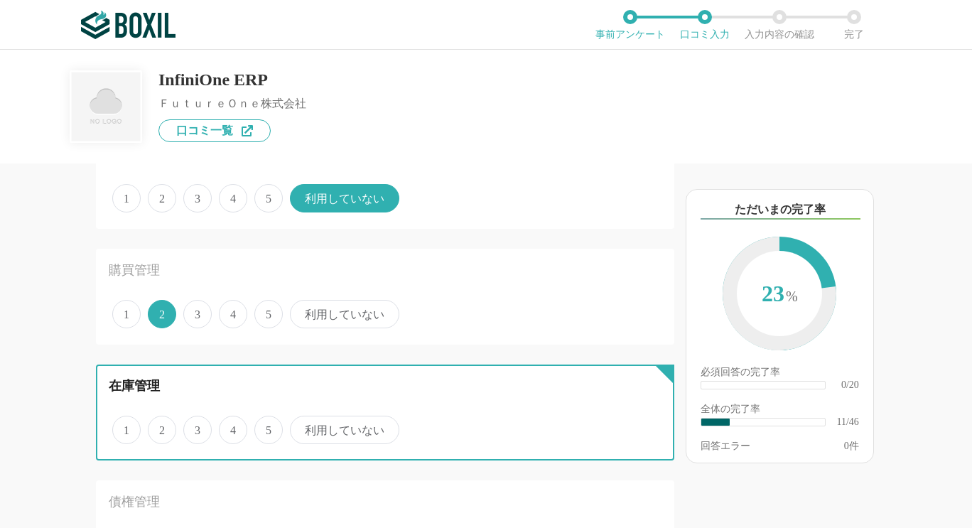
click at [161, 425] on input "2" at bounding box center [155, 422] width 9 height 9
radio input "true"
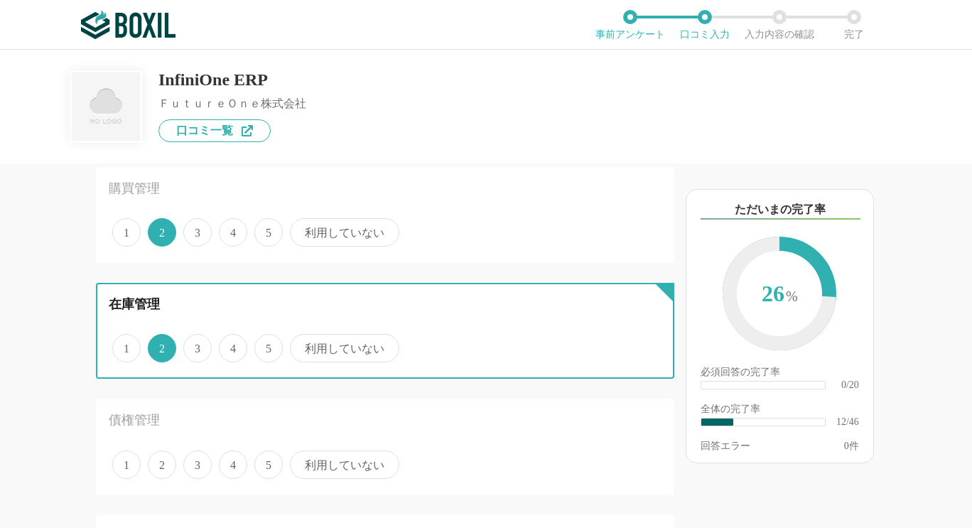
scroll to position [1279, 0]
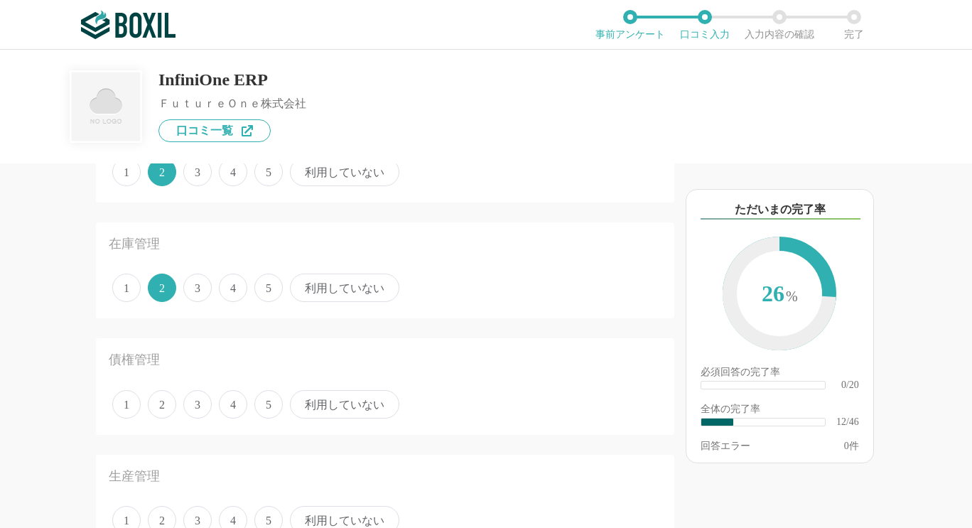
click at [338, 399] on span "利用していない" at bounding box center [344, 404] width 109 height 28
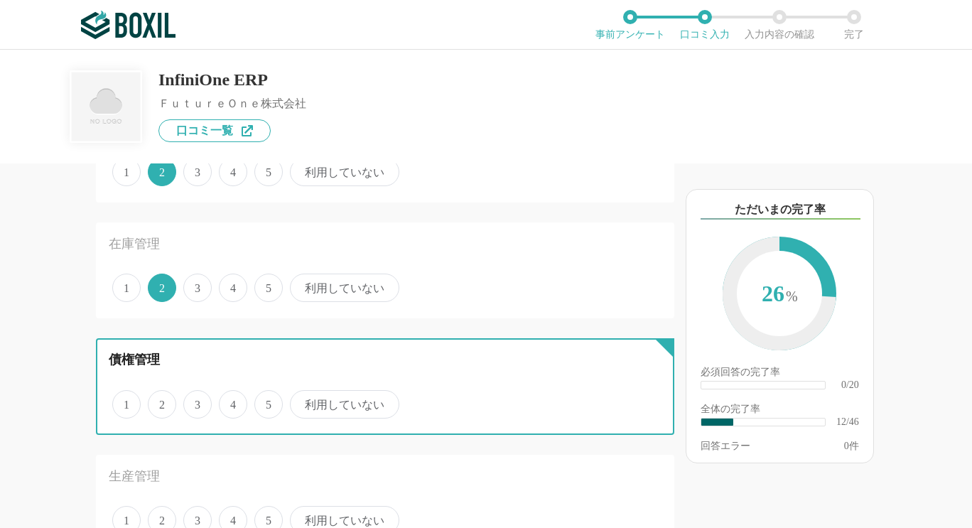
click at [303, 399] on input "利用していない" at bounding box center [297, 396] width 9 height 9
radio input "true"
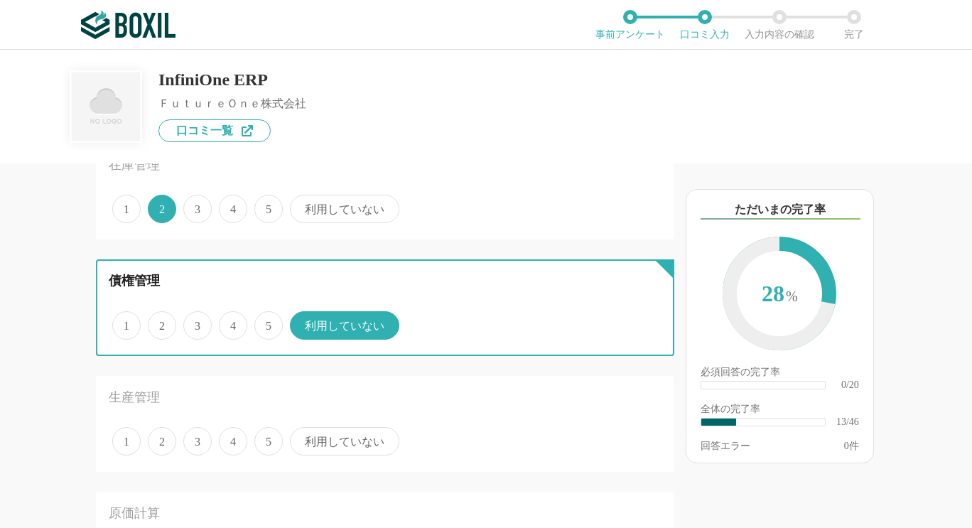
scroll to position [1421, 0]
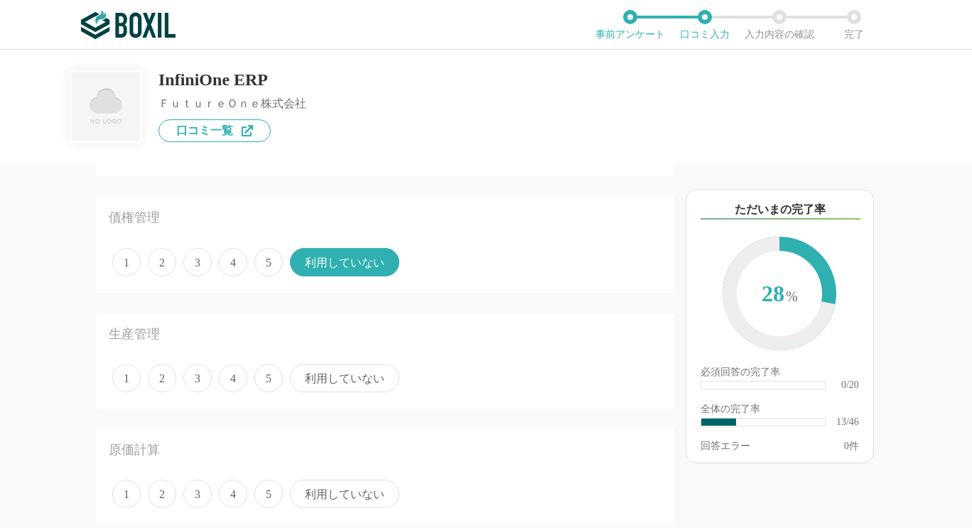
click at [334, 386] on span "利用していない" at bounding box center [344, 378] width 109 height 28
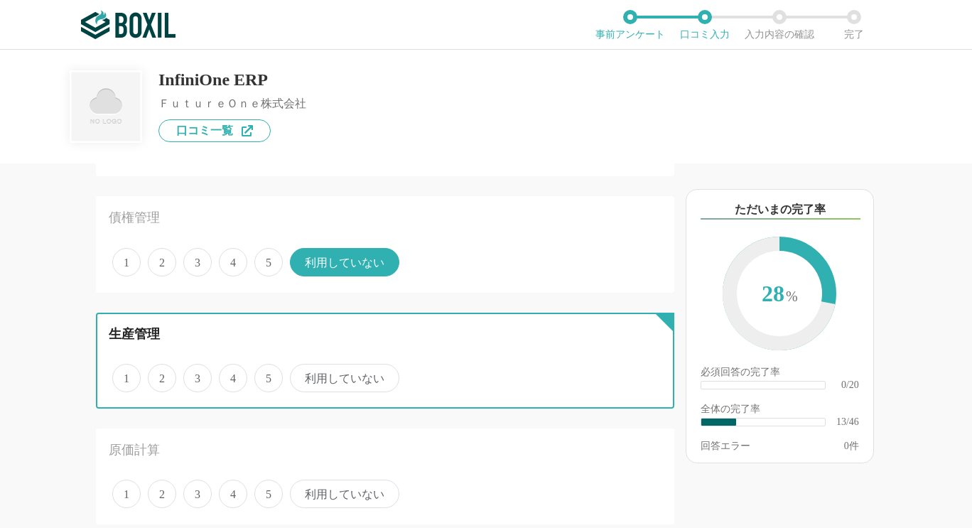
click at [303, 375] on input "利用していない" at bounding box center [297, 370] width 9 height 9
radio input "true"
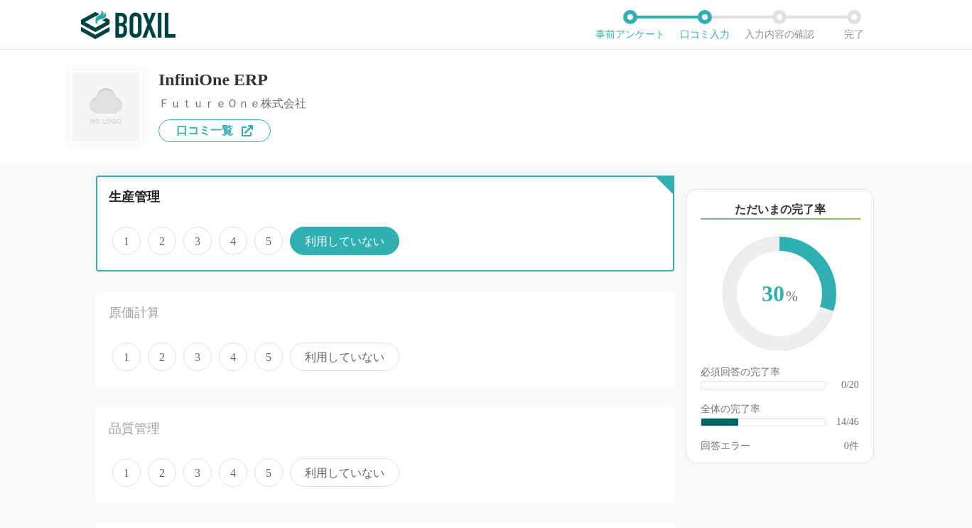
scroll to position [1563, 0]
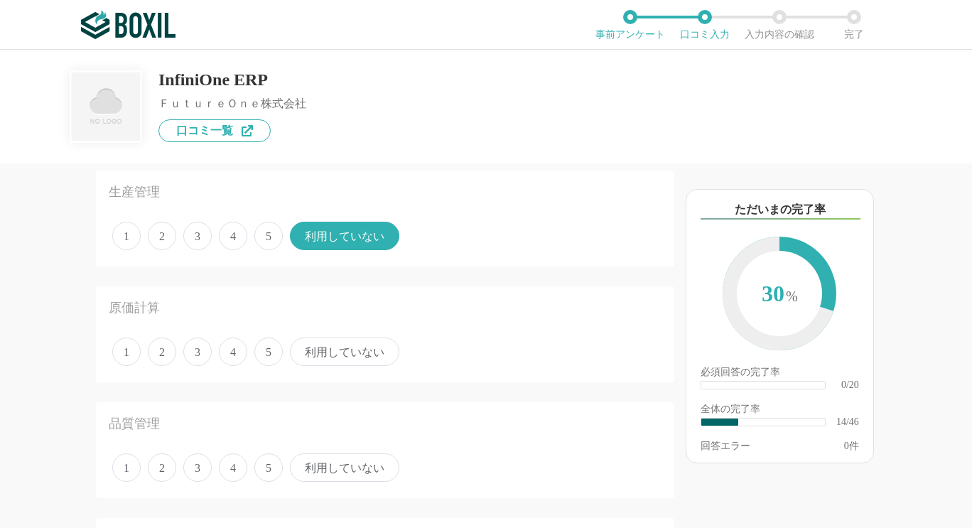
click at [132, 357] on span "1" at bounding box center [126, 351] width 28 height 28
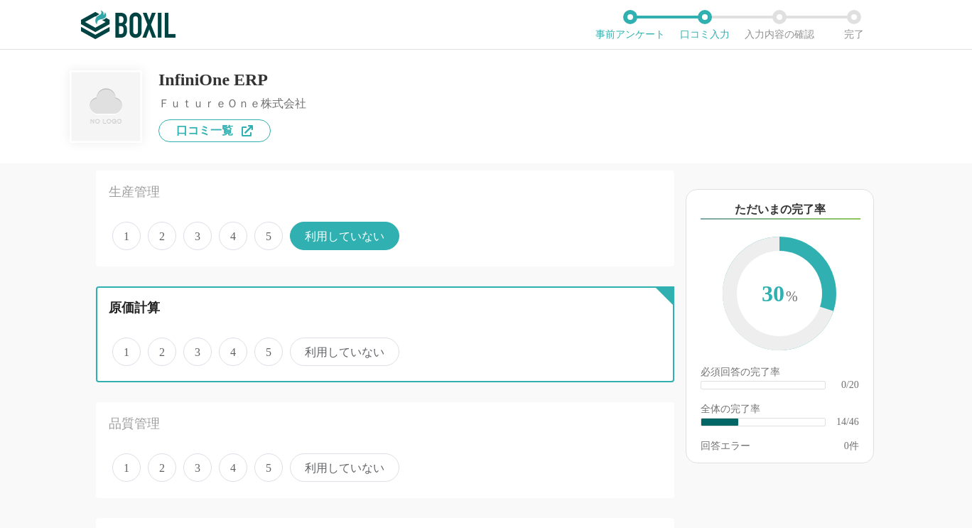
click at [125, 349] on input "1" at bounding box center [120, 344] width 9 height 9
radio input "true"
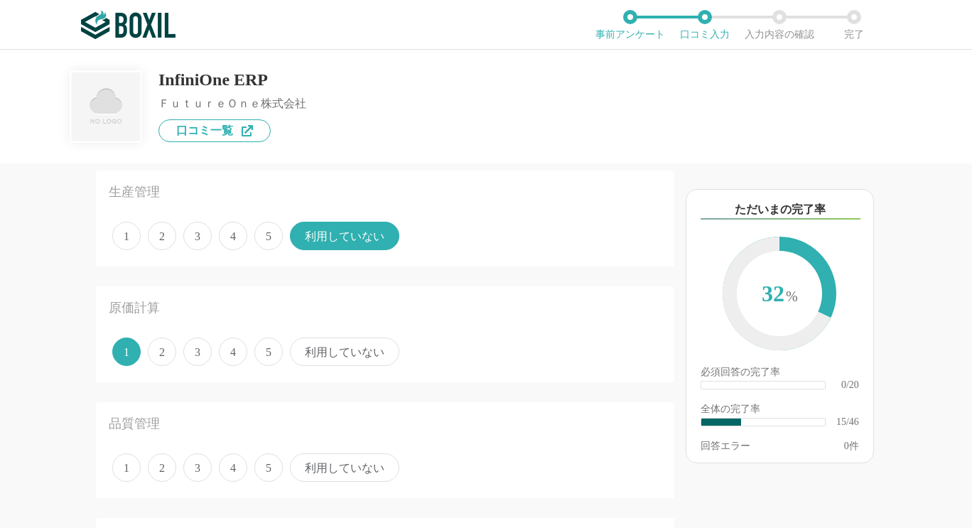
click at [340, 470] on span "利用していない" at bounding box center [344, 467] width 109 height 28
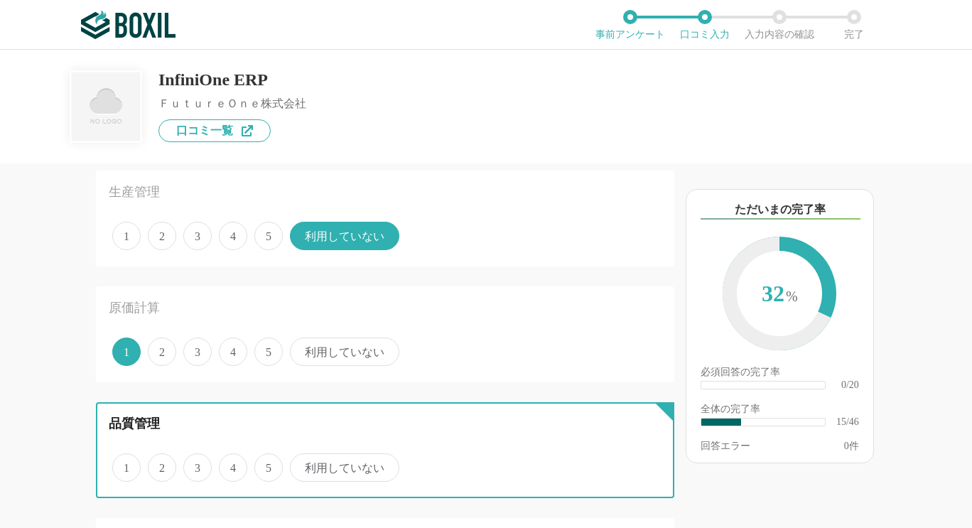
click at [303, 465] on input "利用していない" at bounding box center [297, 459] width 9 height 9
radio input "true"
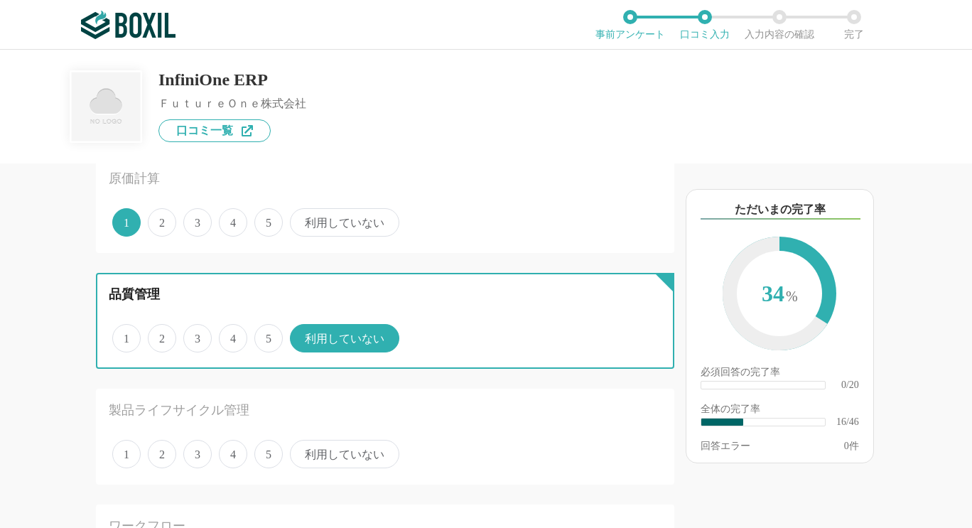
scroll to position [1776, 0]
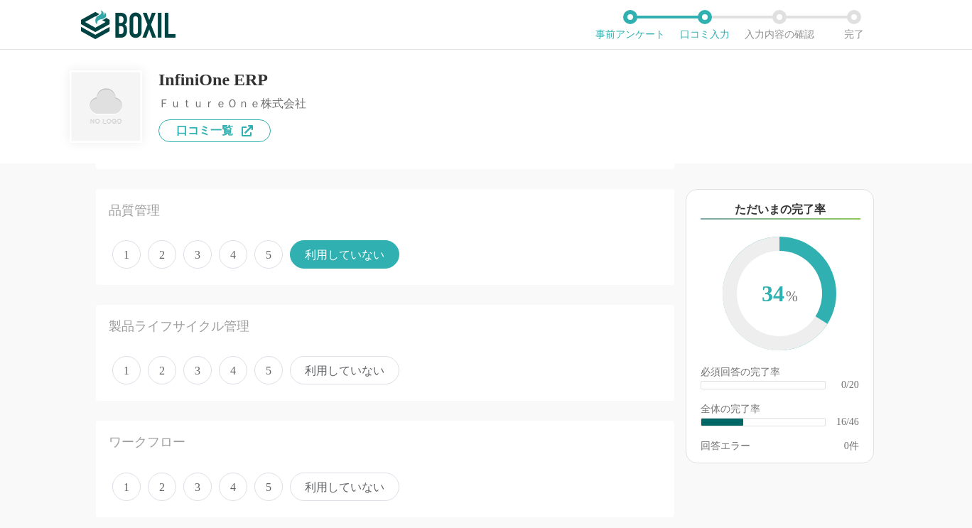
click at [340, 371] on span "利用していない" at bounding box center [344, 370] width 109 height 28
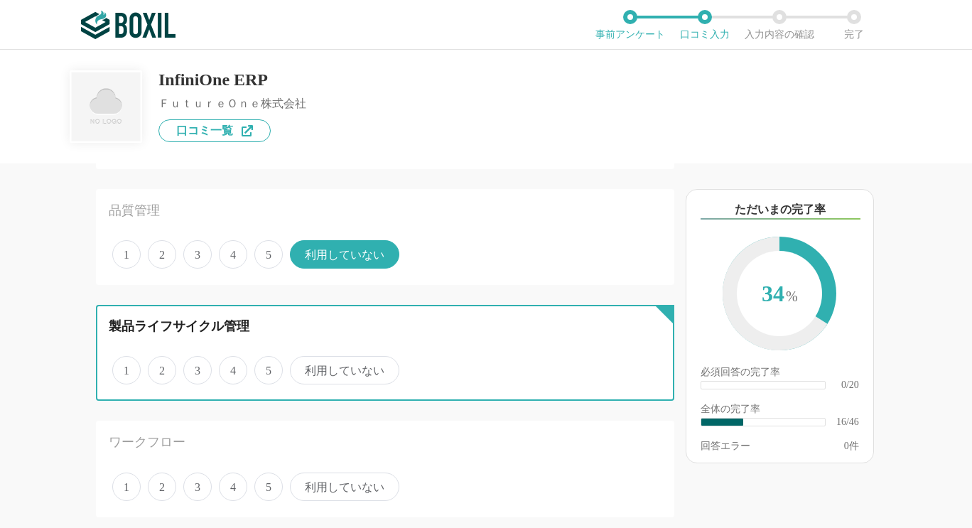
click at [303, 367] on input "利用していない" at bounding box center [297, 362] width 9 height 9
radio input "true"
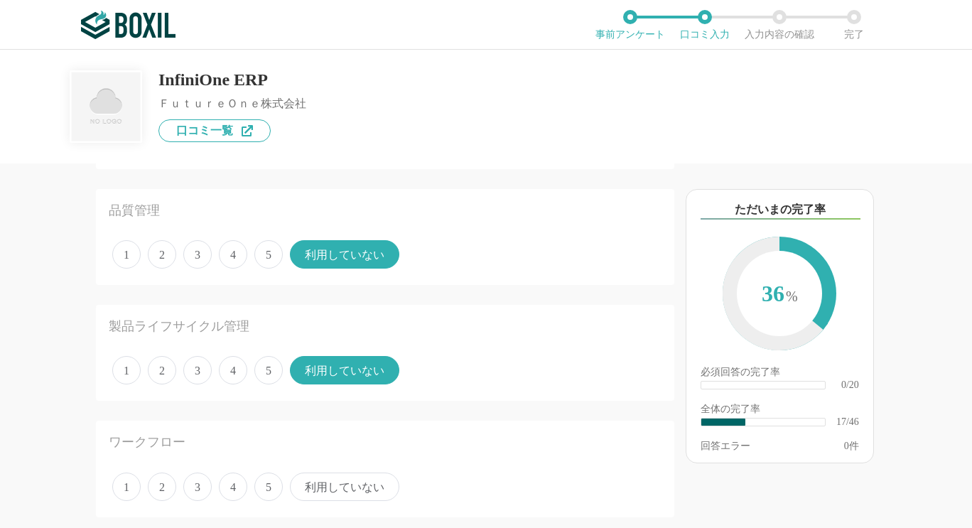
click at [351, 482] on span "利用していない" at bounding box center [344, 486] width 109 height 28
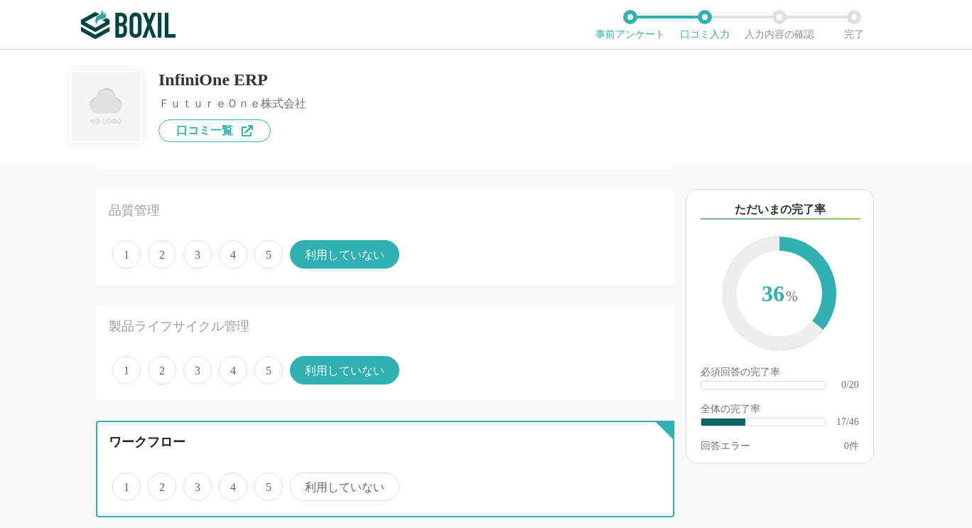
click at [303, 482] on input "利用していない" at bounding box center [297, 479] width 9 height 9
radio input "true"
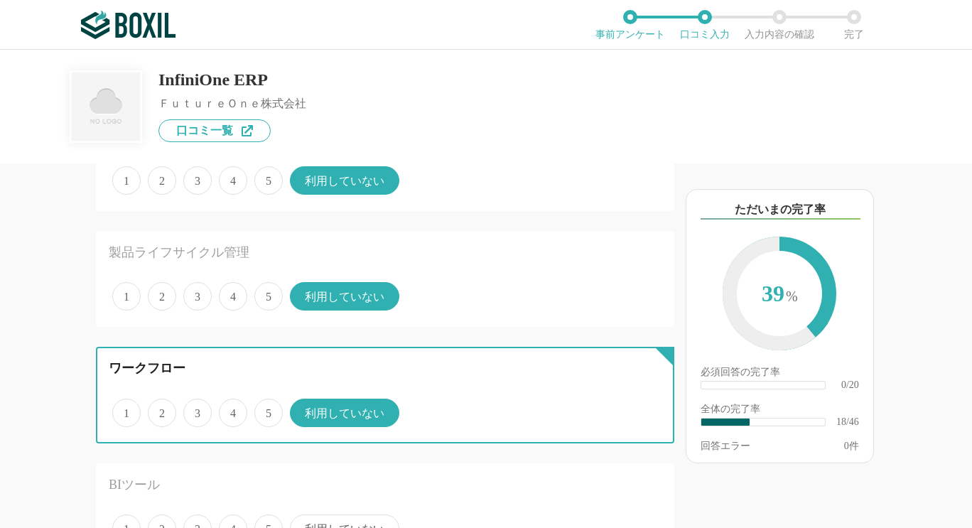
scroll to position [1989, 0]
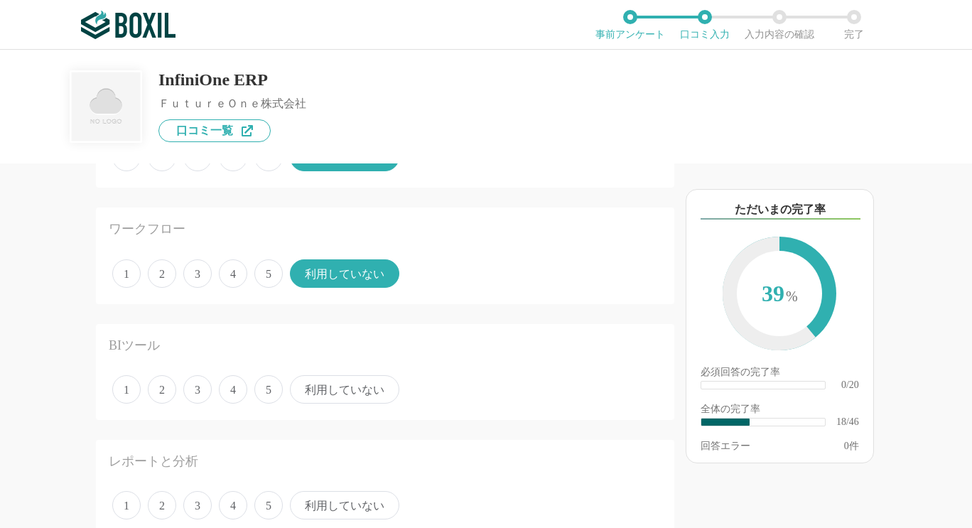
click at [341, 394] on span "利用していない" at bounding box center [344, 389] width 109 height 28
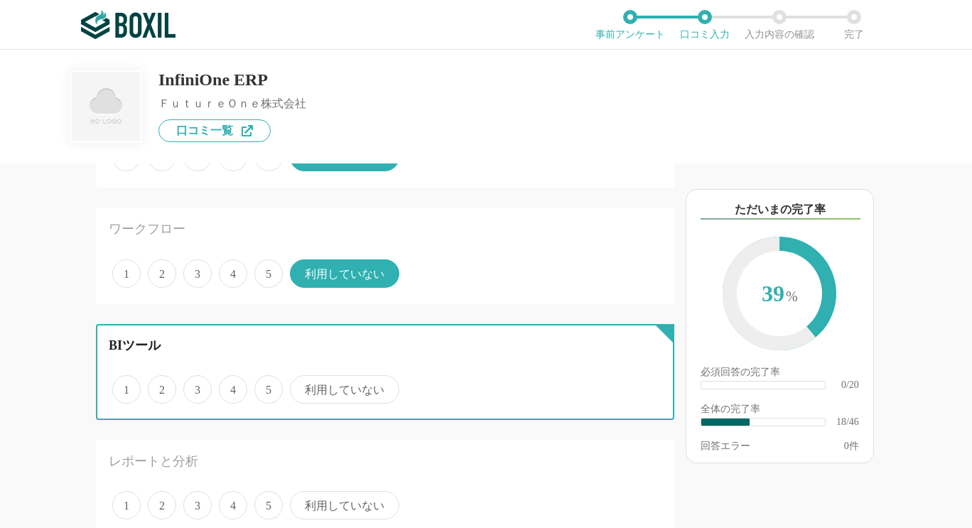
click at [303, 386] on input "利用していない" at bounding box center [297, 381] width 9 height 9
radio input "true"
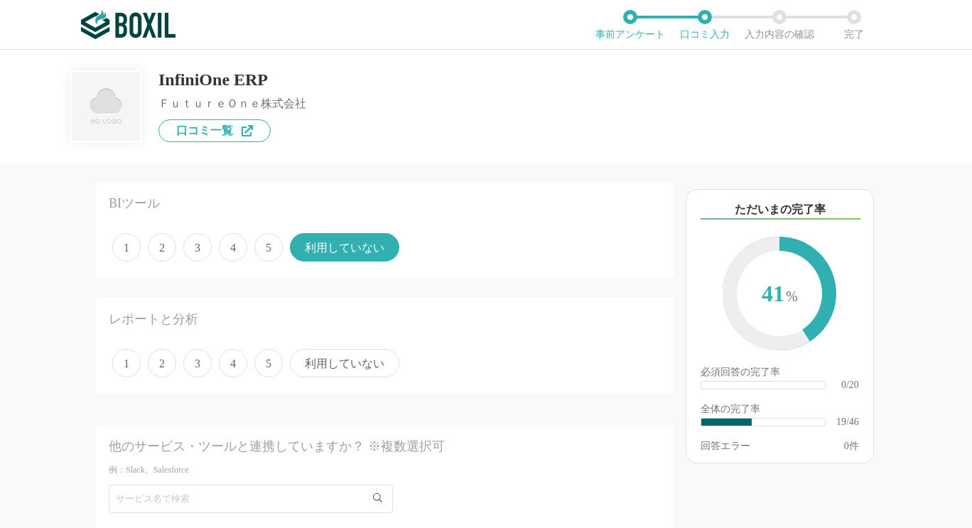
click at [197, 367] on span "3" at bounding box center [197, 363] width 28 height 28
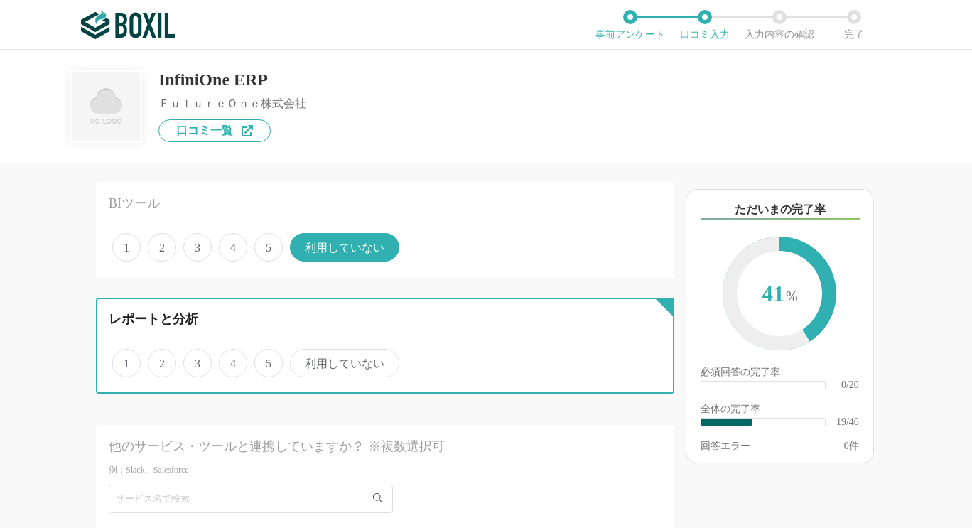
click at [196, 360] on input "3" at bounding box center [191, 355] width 9 height 9
radio input "true"
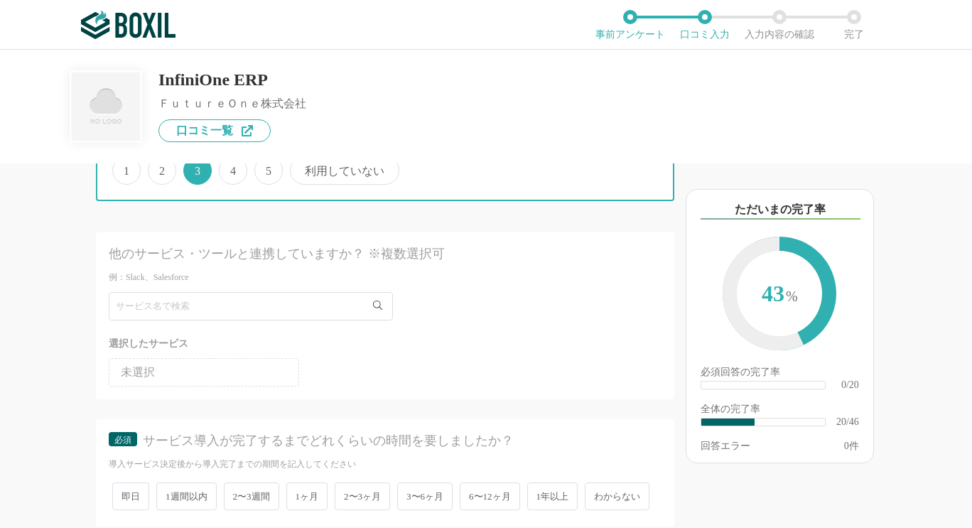
scroll to position [2344, 0]
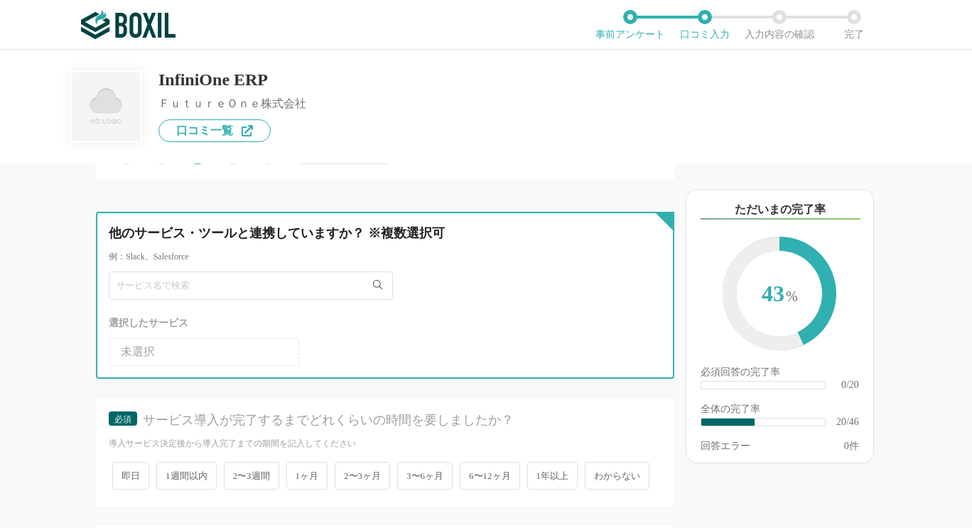
click at [271, 283] on input "text" at bounding box center [251, 285] width 284 height 28
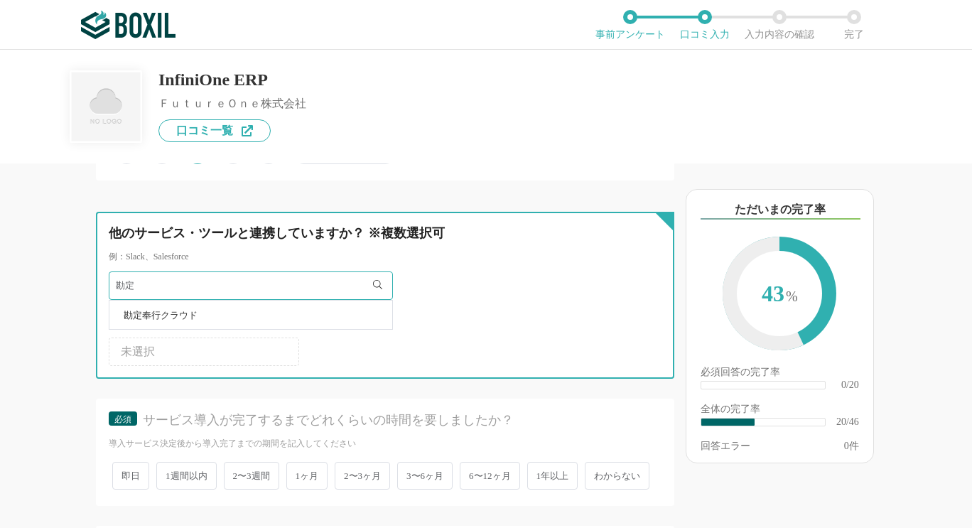
type input "勘定"
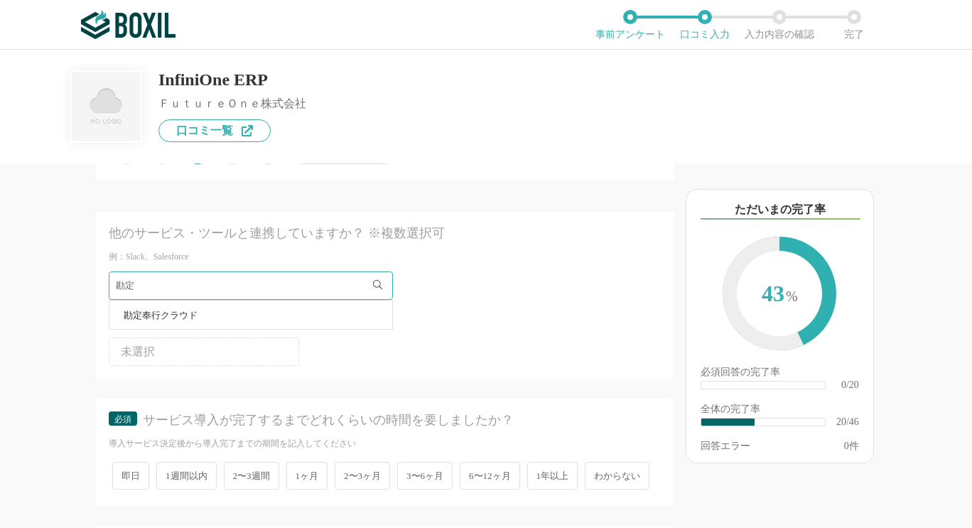
click at [259, 317] on li "勘定奉行クラウド" at bounding box center [250, 314] width 283 height 28
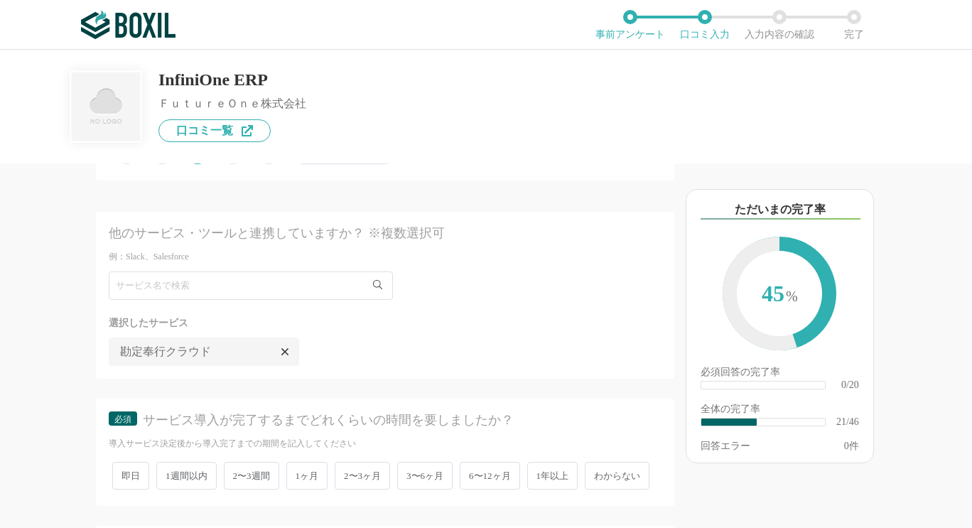
click at [402, 342] on ul "未選択 勘定奉行クラウド" at bounding box center [385, 349] width 553 height 34
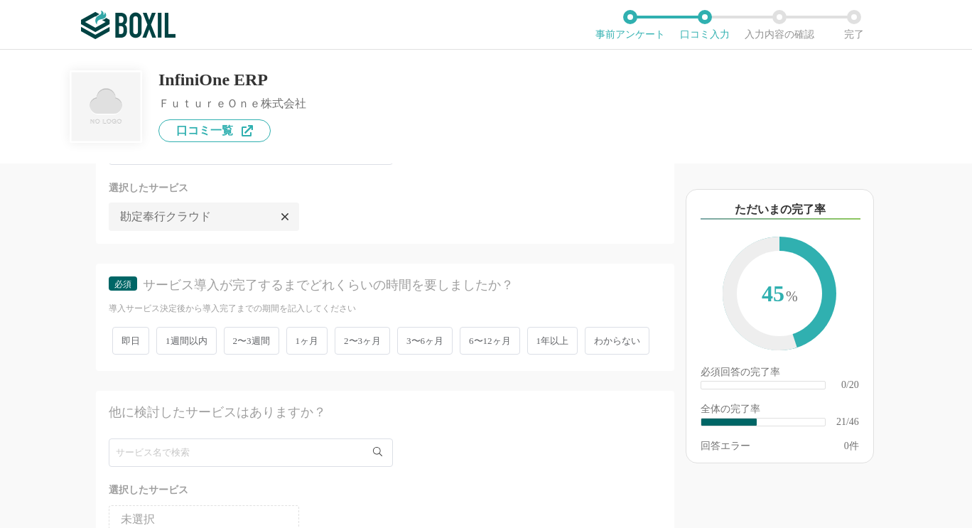
scroll to position [2486, 0]
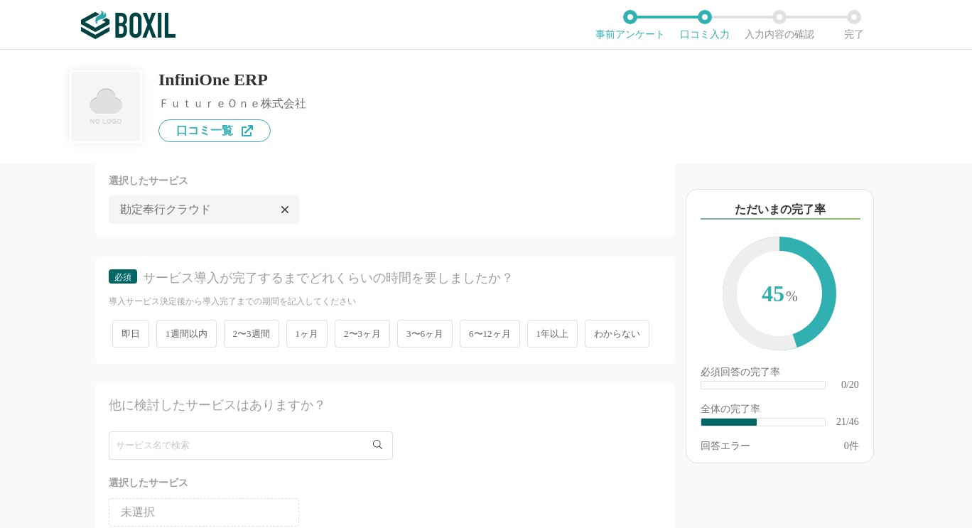
click at [555, 335] on span "1年以上" at bounding box center [552, 334] width 51 height 28
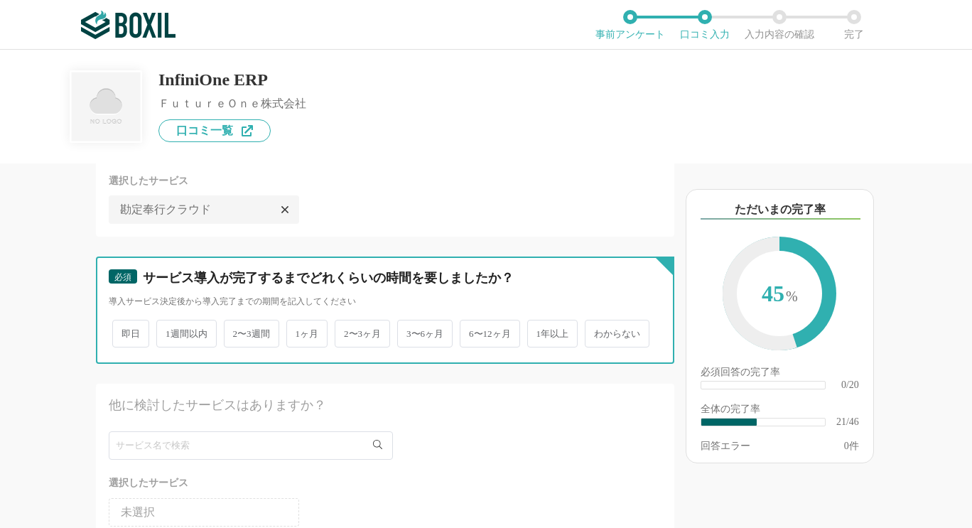
click at [540, 331] on input "1年以上" at bounding box center [535, 326] width 9 height 9
radio input "true"
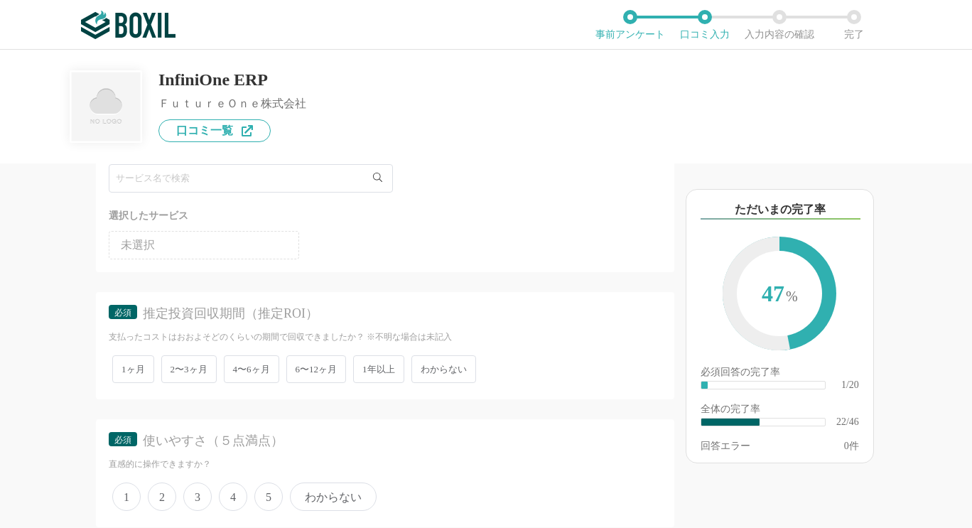
scroll to position [2771, 0]
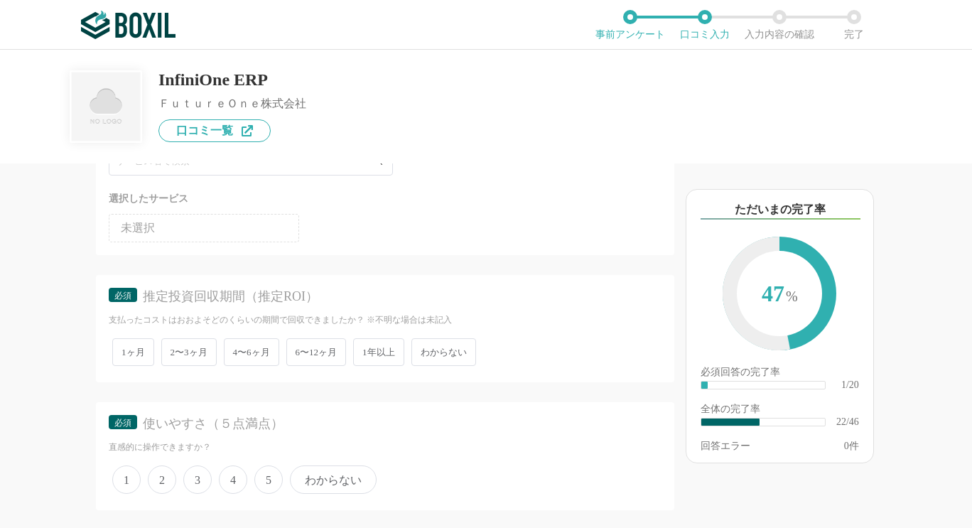
click at [389, 366] on span "1年以上" at bounding box center [378, 352] width 51 height 28
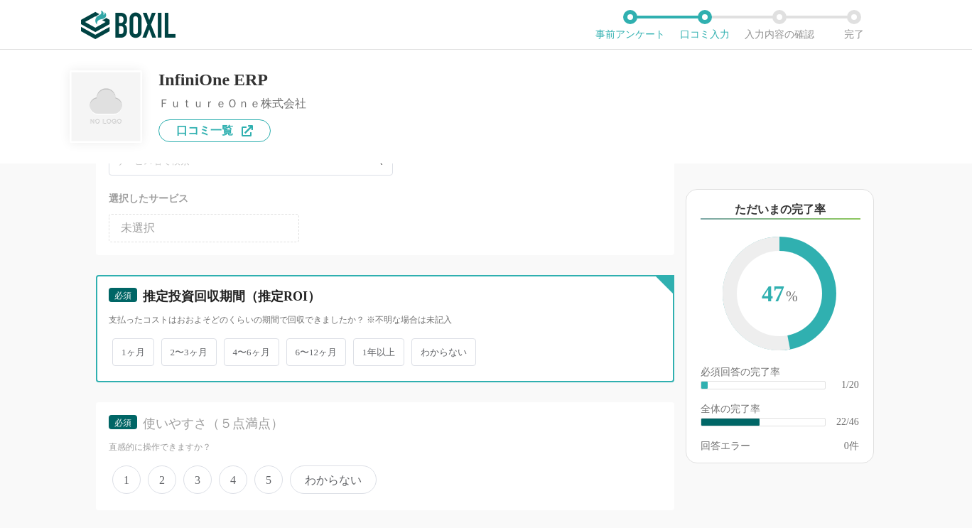
click at [366, 350] on input "1年以上" at bounding box center [361, 344] width 9 height 9
radio input "true"
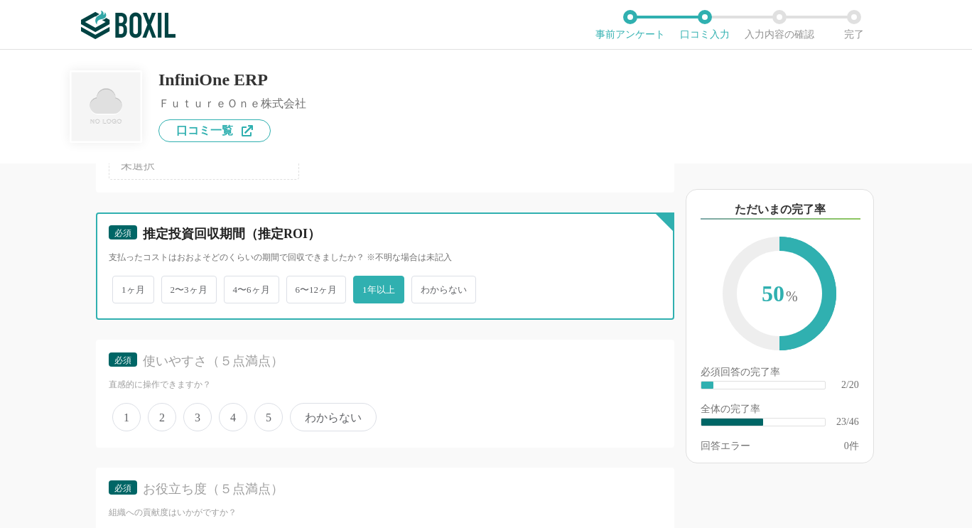
scroll to position [2913, 0]
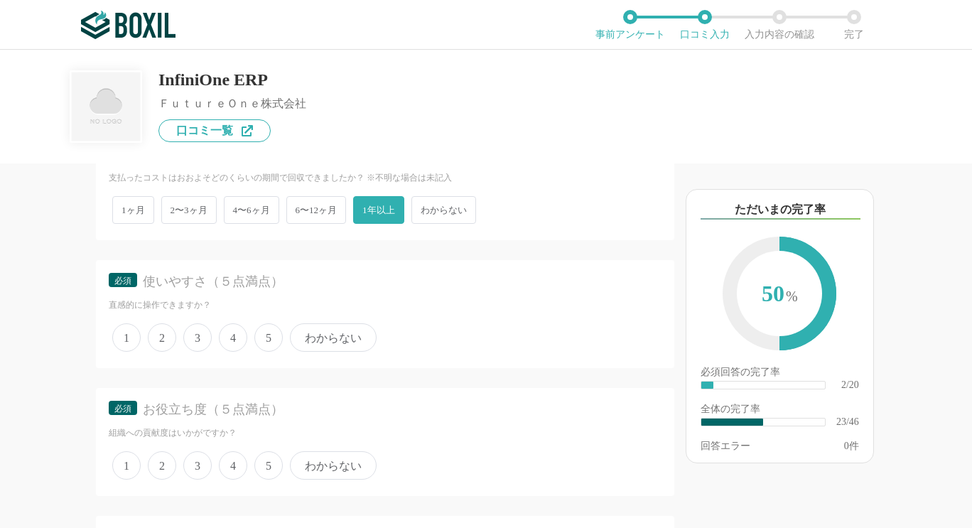
click at [202, 352] on span "3" at bounding box center [197, 337] width 28 height 28
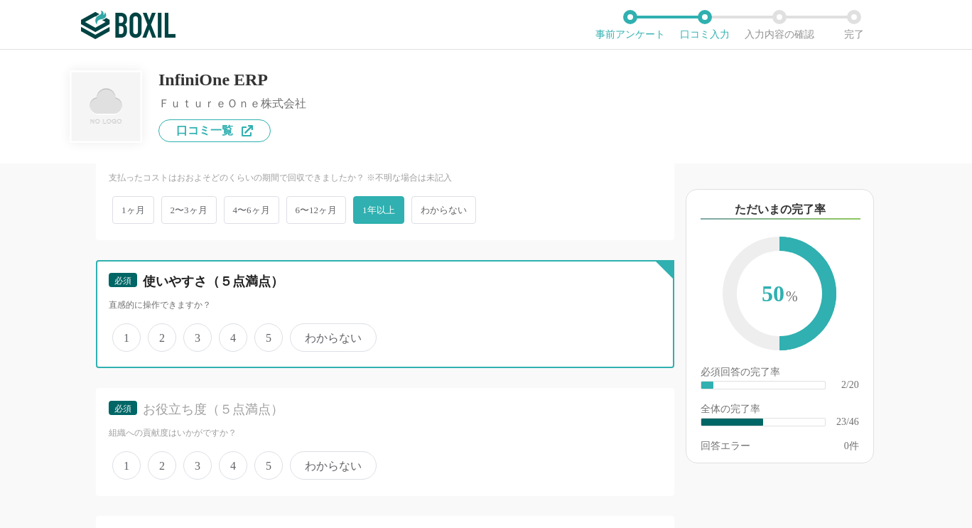
click at [196, 335] on input "3" at bounding box center [191, 329] width 9 height 9
radio input "true"
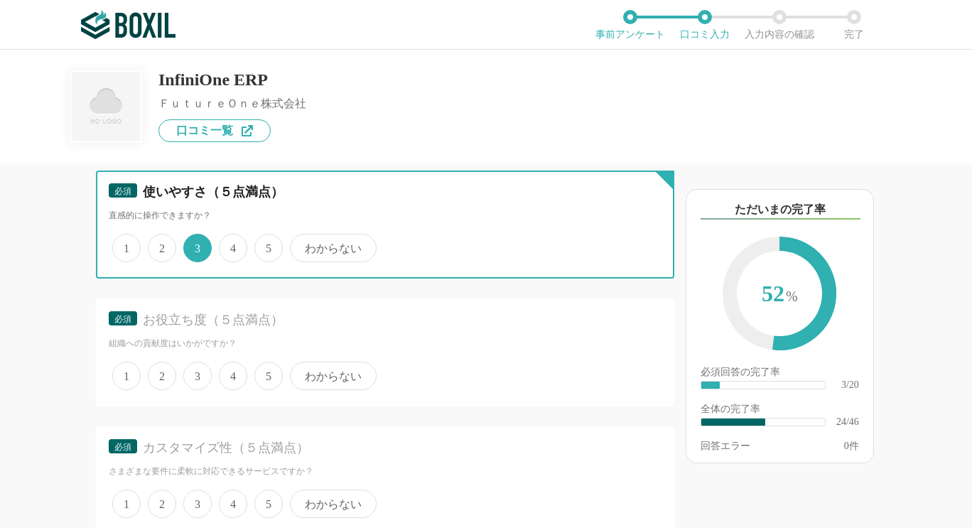
scroll to position [3055, 0]
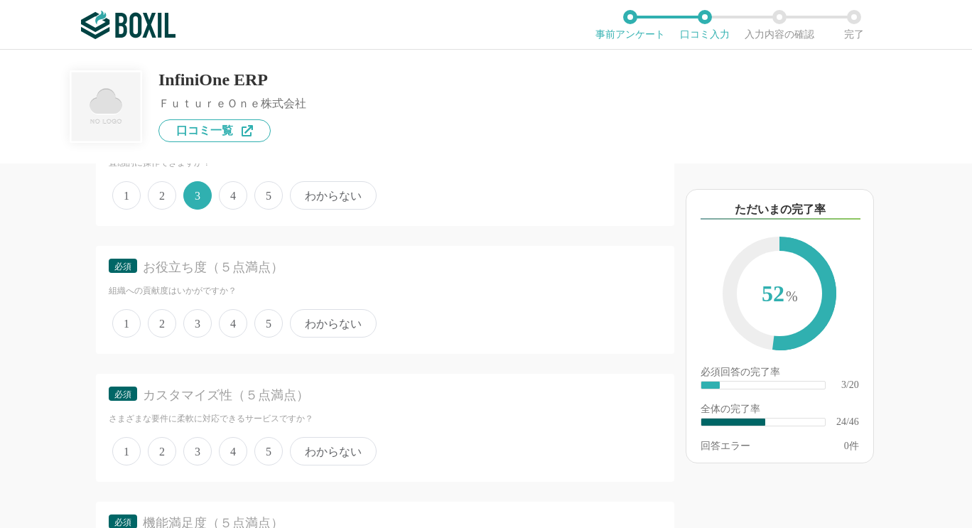
click at [233, 337] on span "4" at bounding box center [233, 323] width 28 height 28
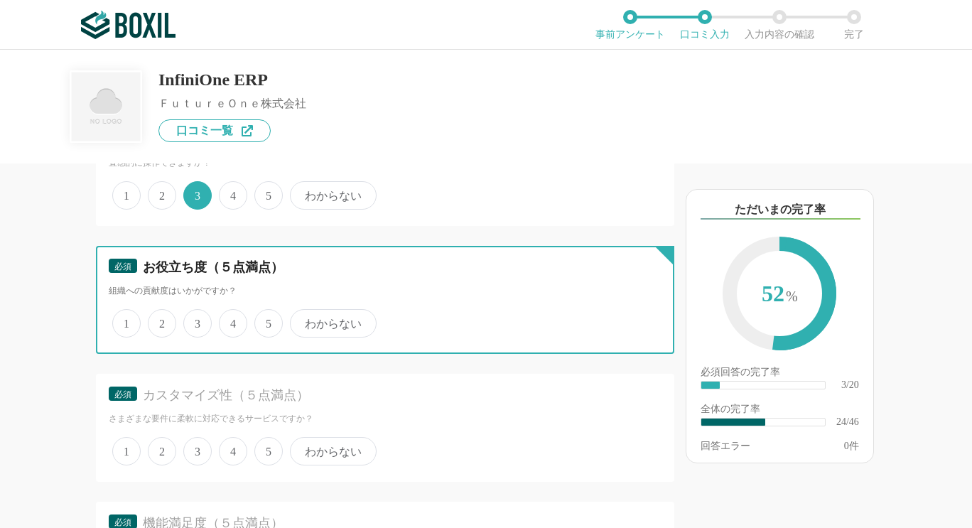
click at [232, 320] on input "4" at bounding box center [226, 315] width 9 height 9
radio input "true"
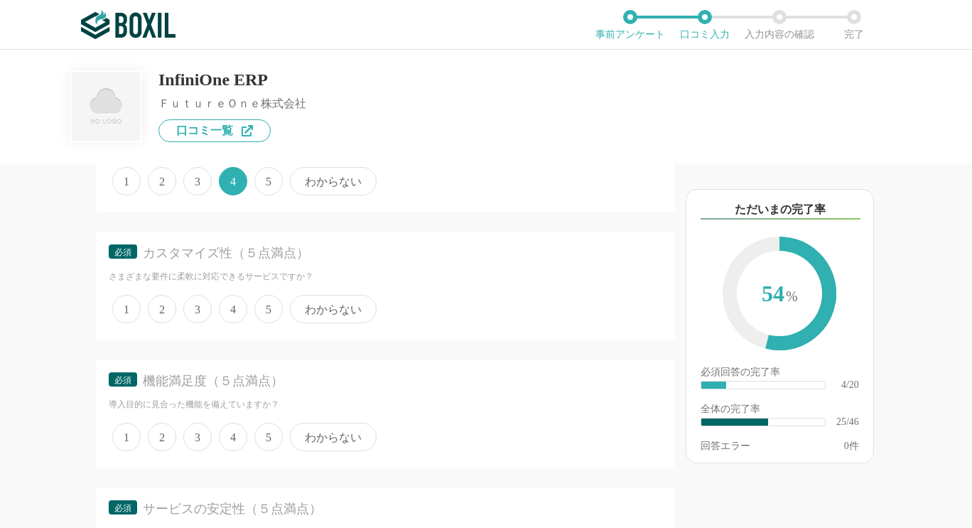
click at [202, 323] on span "3" at bounding box center [197, 309] width 28 height 28
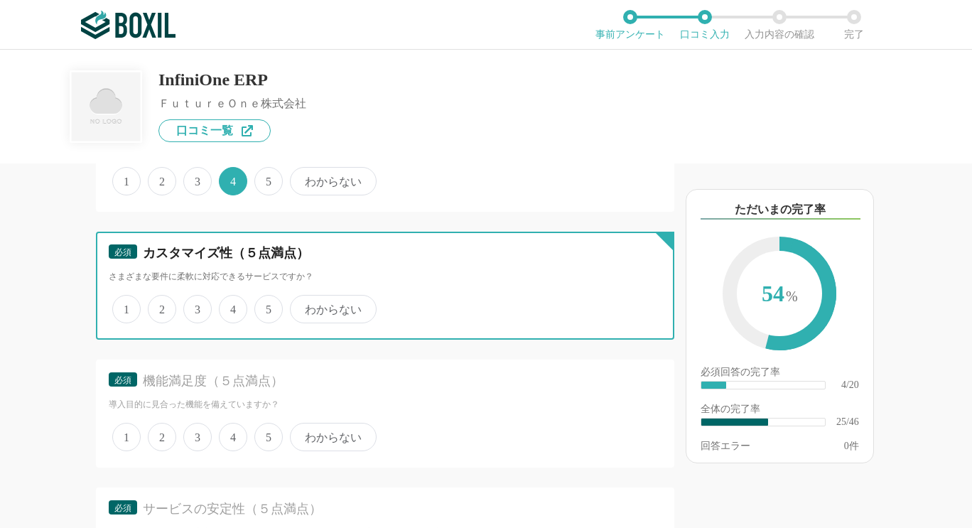
click at [196, 306] on input "3" at bounding box center [191, 301] width 9 height 9
radio input "true"
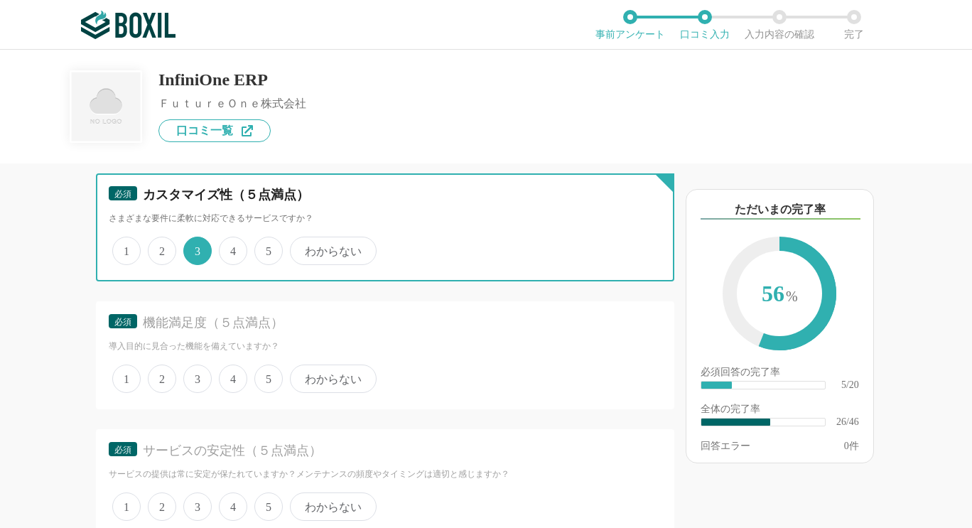
scroll to position [3339, 0]
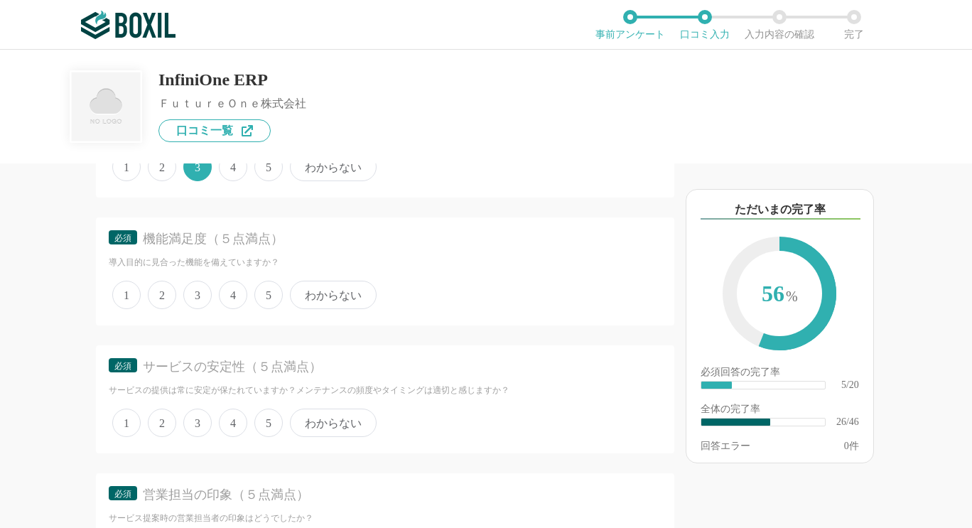
click at [228, 309] on span "4" at bounding box center [233, 295] width 28 height 28
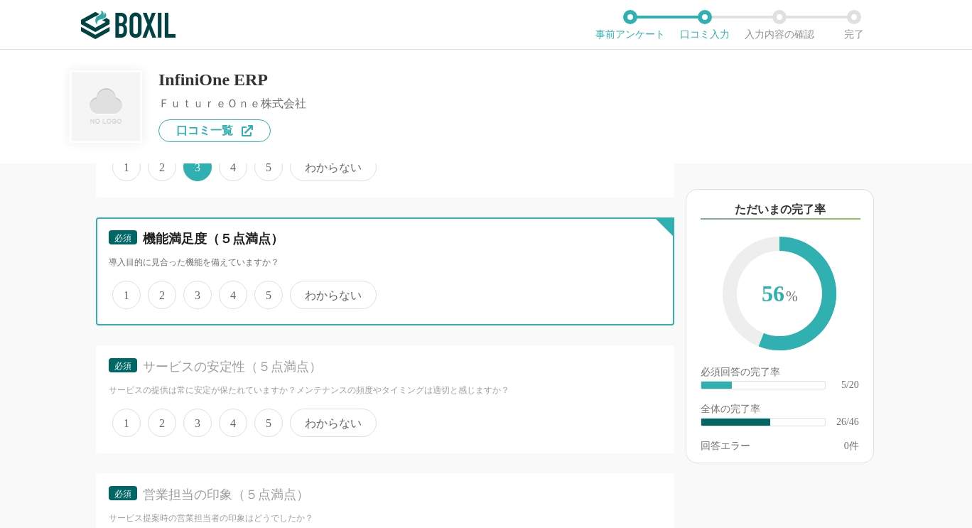
click at [228, 292] on input "4" at bounding box center [226, 287] width 9 height 9
radio input "true"
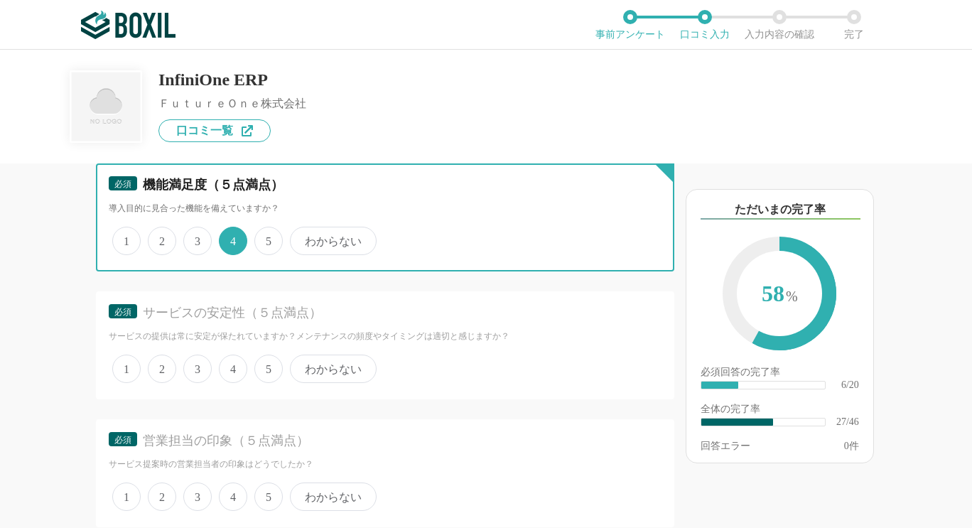
scroll to position [3410, 0]
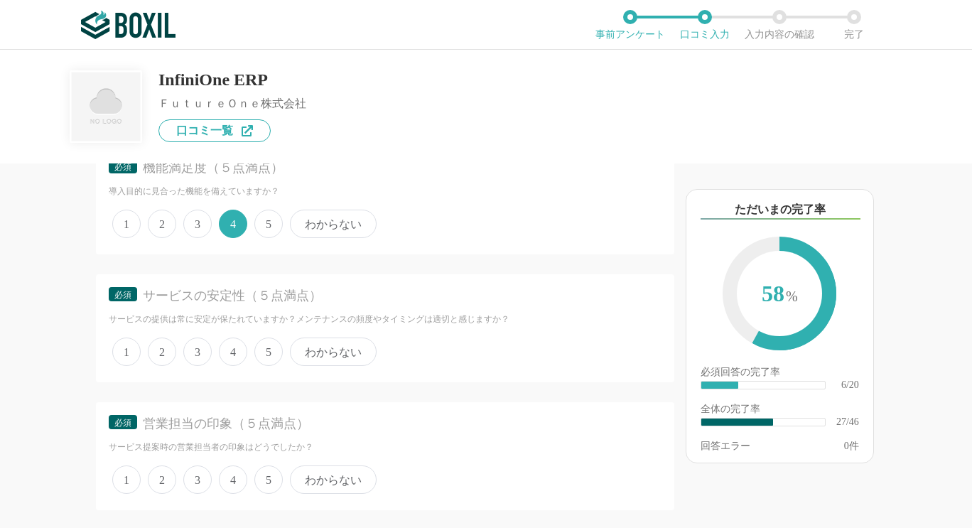
click at [230, 366] on span "4" at bounding box center [233, 351] width 28 height 28
click at [230, 349] on input "4" at bounding box center [226, 344] width 9 height 9
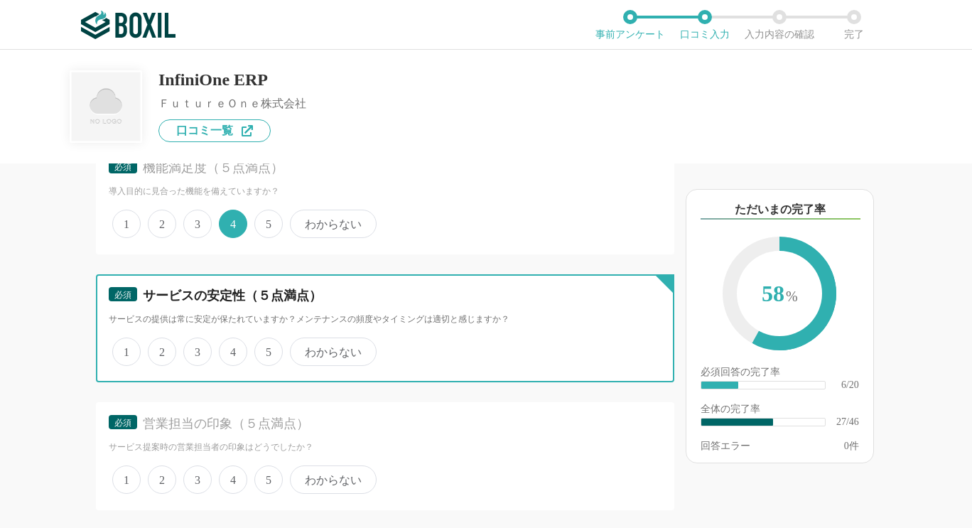
radio input "true"
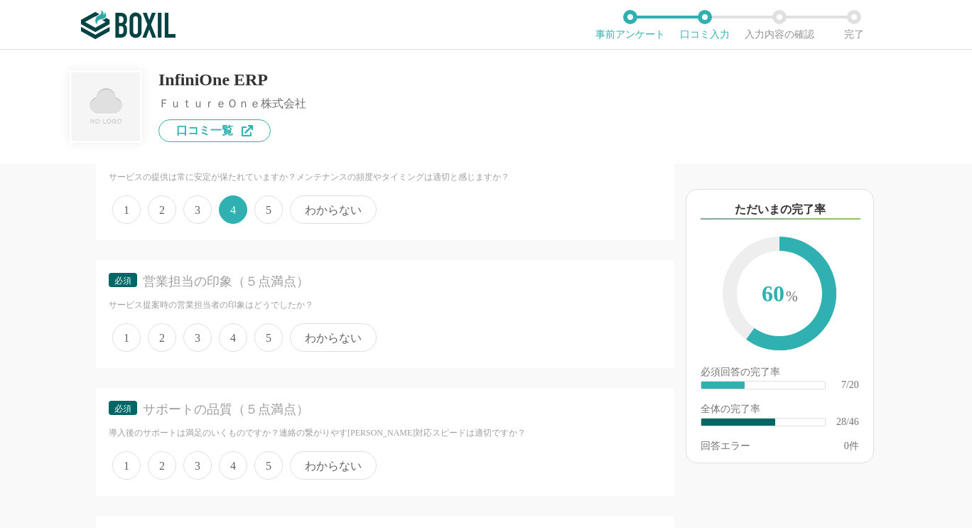
click at [263, 352] on span "5" at bounding box center [268, 337] width 28 height 28
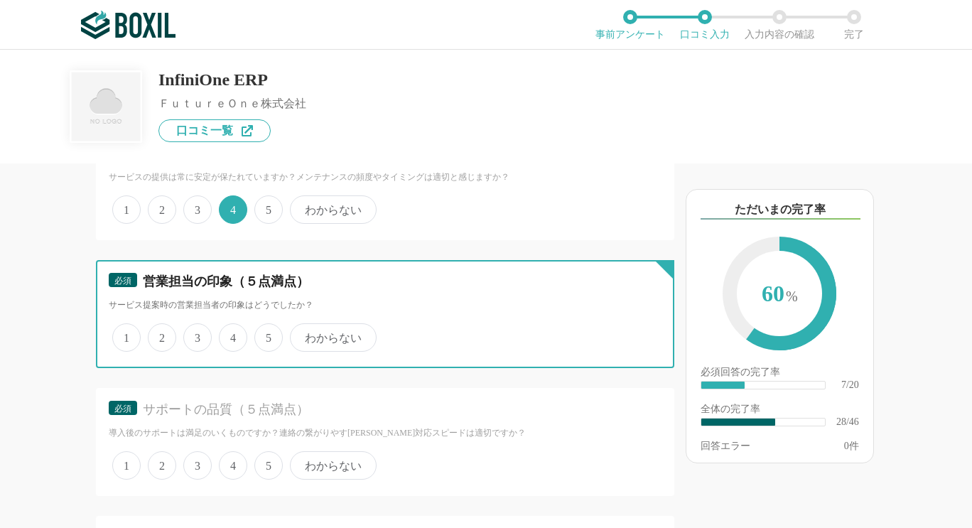
click at [263, 335] on input "5" at bounding box center [262, 329] width 9 height 9
radio input "true"
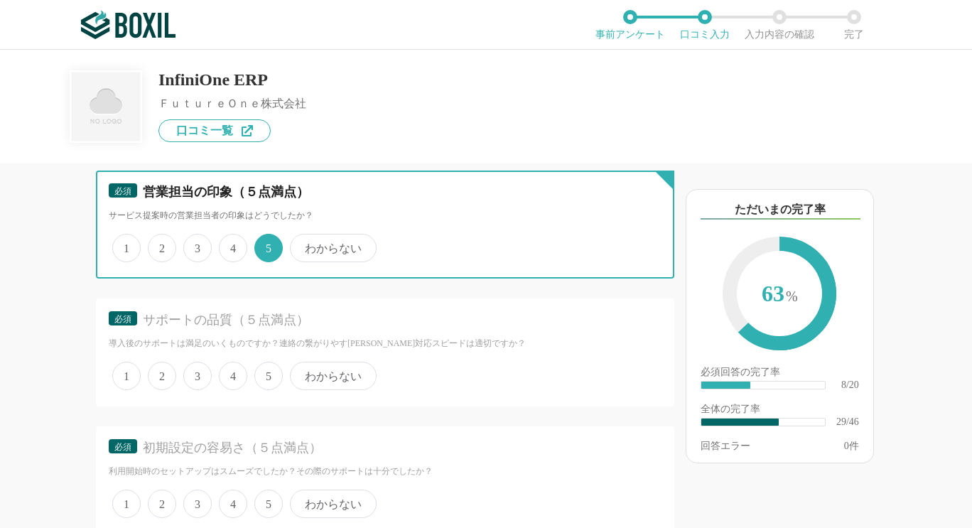
scroll to position [3694, 0]
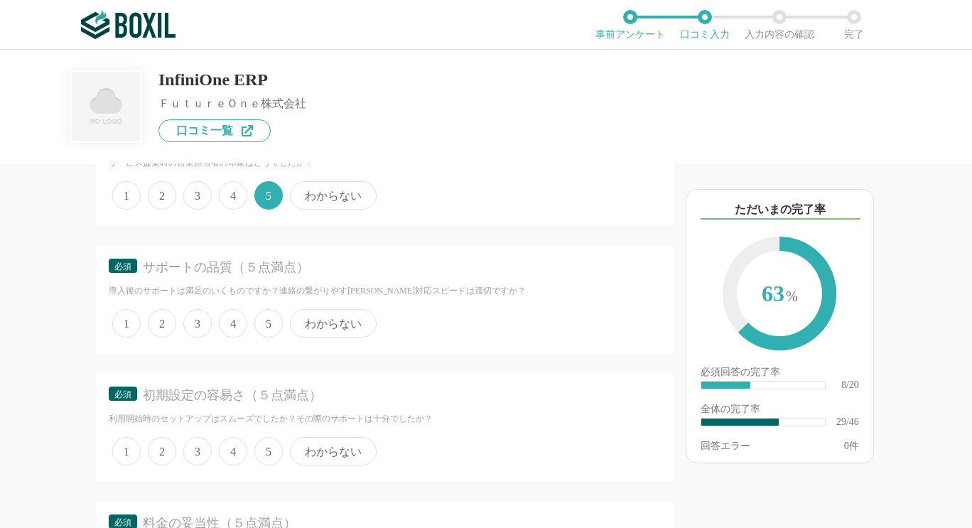
click at [264, 337] on span "5" at bounding box center [268, 323] width 28 height 28
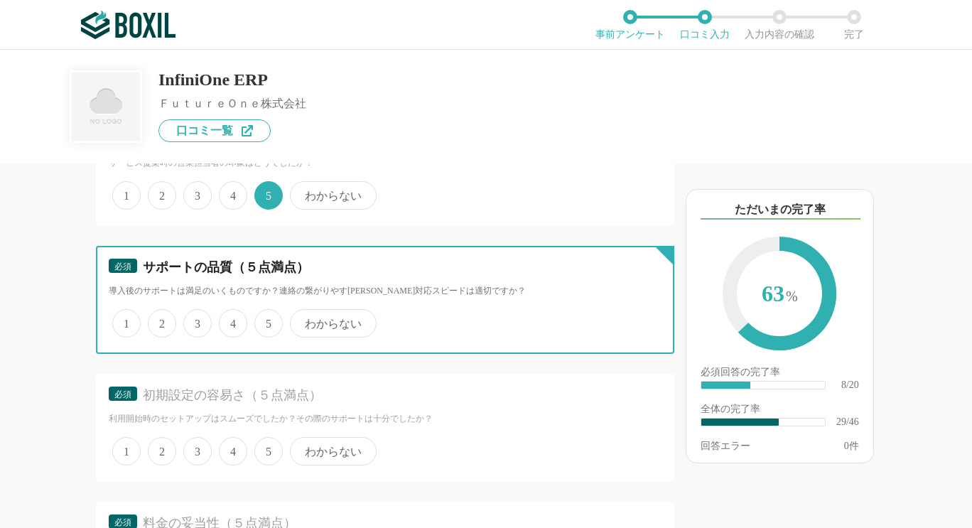
click at [264, 320] on input "5" at bounding box center [262, 315] width 9 height 9
radio input "true"
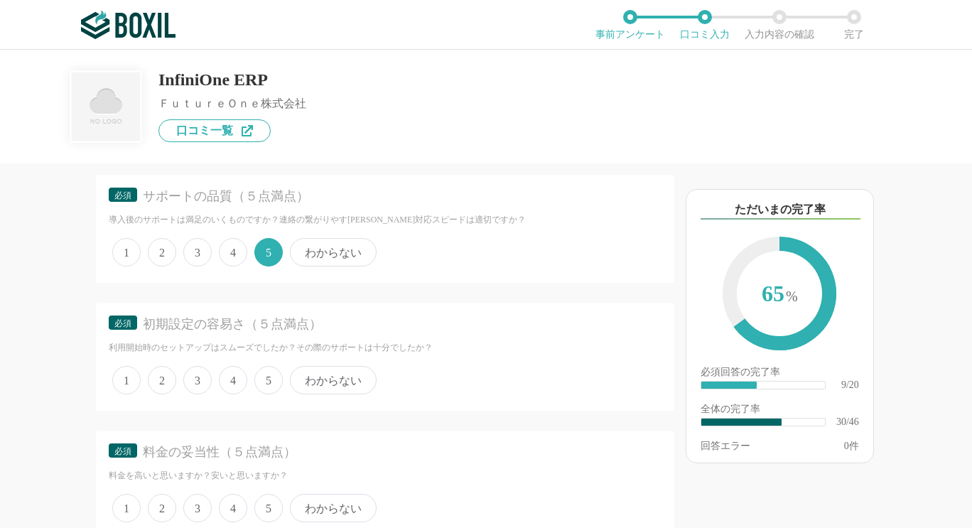
click at [231, 394] on span "4" at bounding box center [233, 380] width 28 height 28
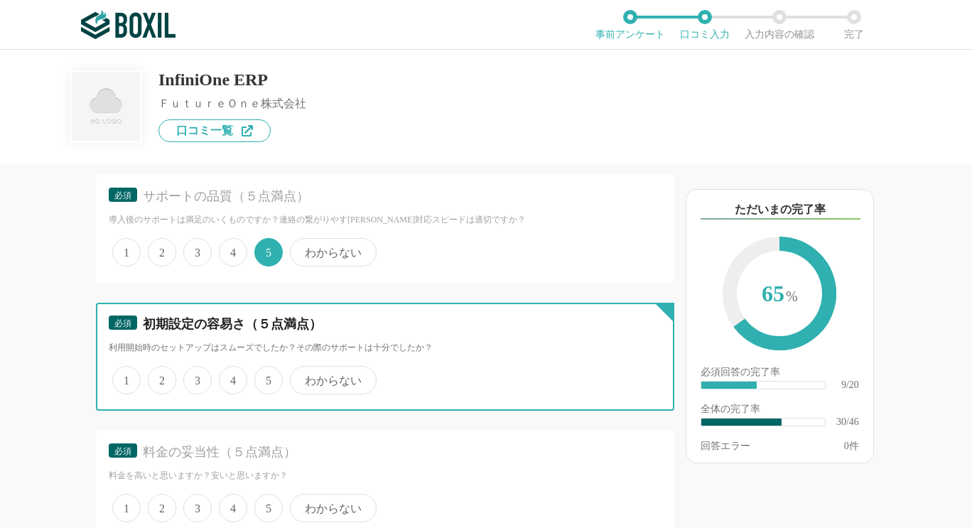
click at [231, 377] on input "4" at bounding box center [226, 372] width 9 height 9
radio input "true"
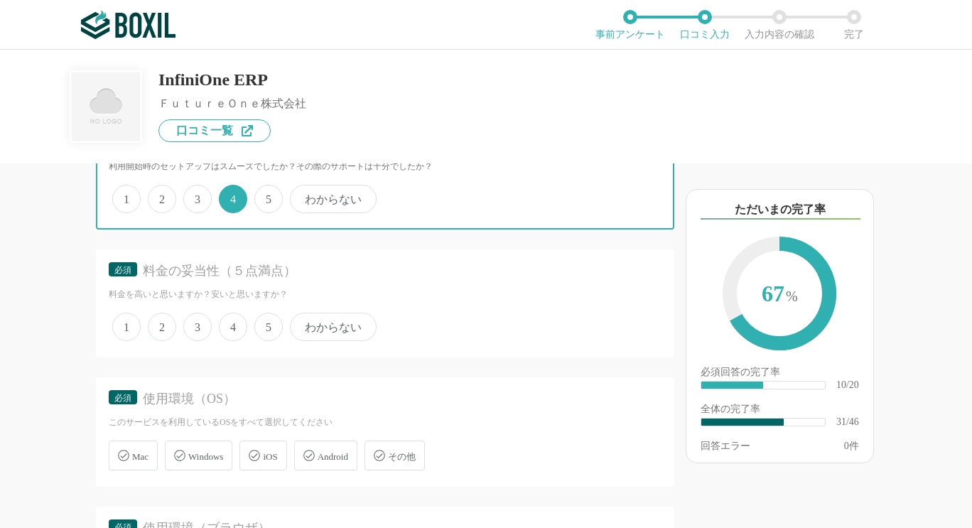
scroll to position [3978, 0]
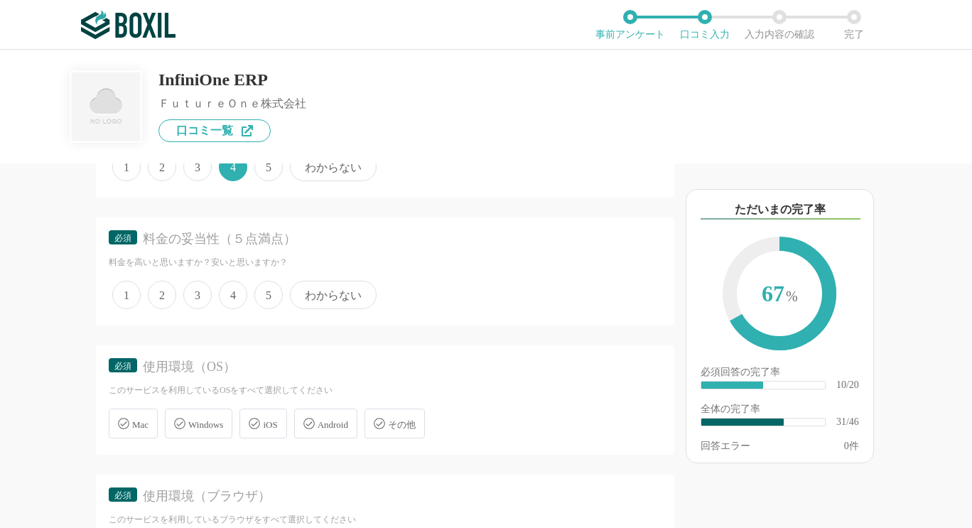
click at [231, 309] on span "4" at bounding box center [233, 295] width 28 height 28
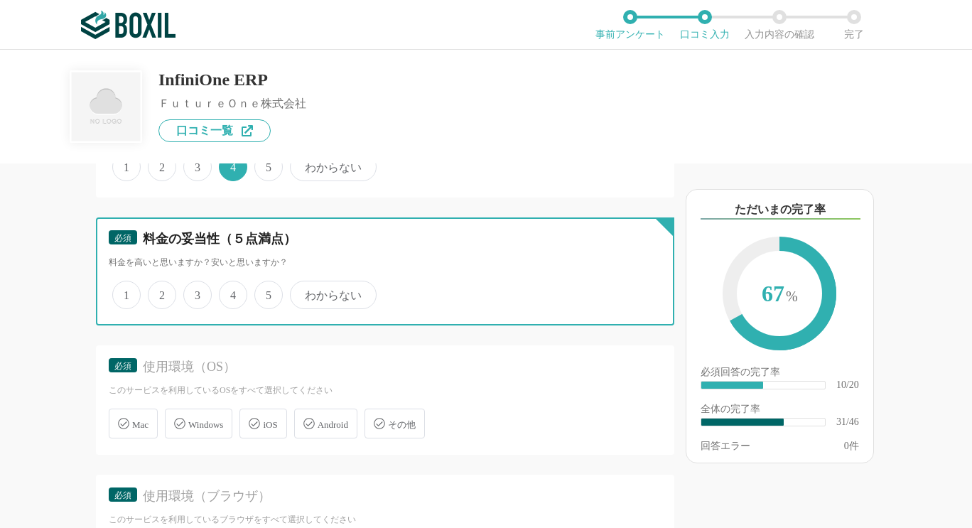
click at [231, 292] on input "4" at bounding box center [226, 287] width 9 height 9
radio input "true"
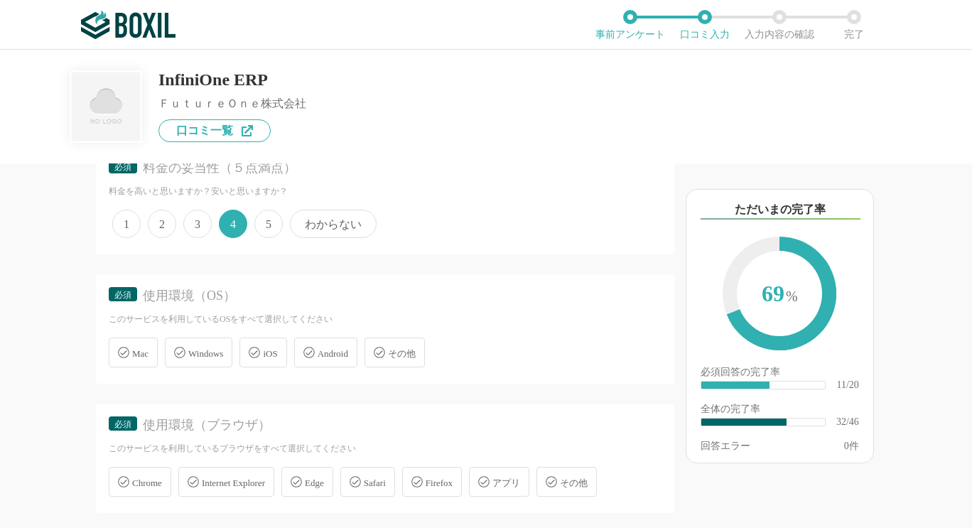
click at [214, 359] on span "Windows" at bounding box center [205, 353] width 35 height 11
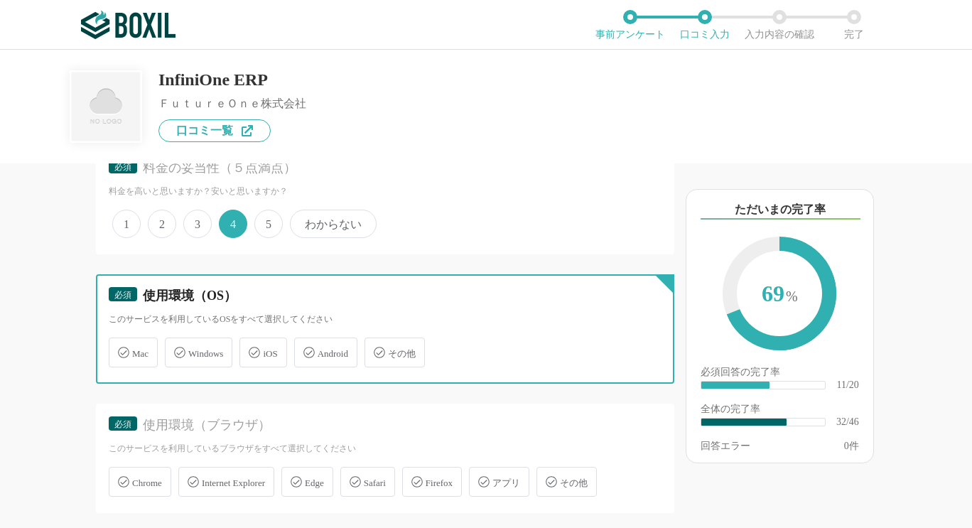
click at [177, 349] on input "Windows" at bounding box center [172, 344] width 9 height 9
checkbox input "true"
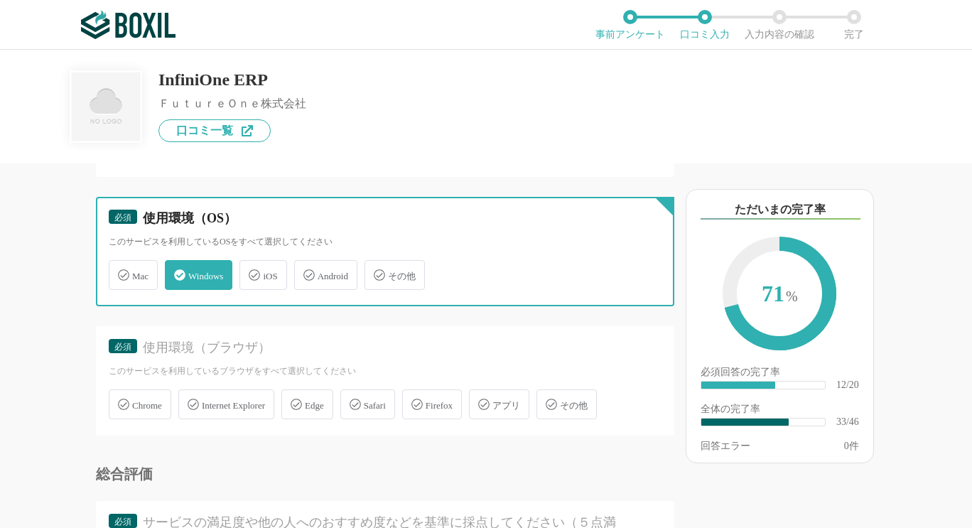
scroll to position [4191, 0]
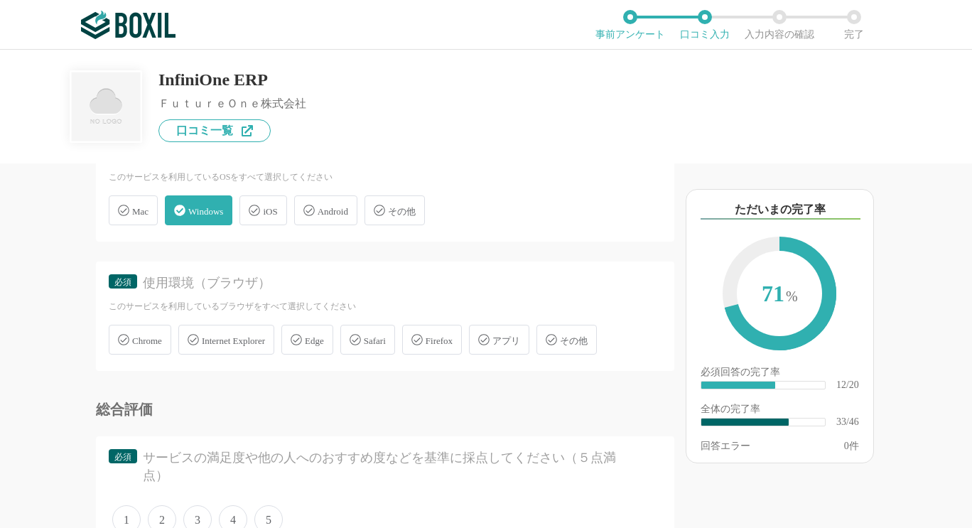
click at [142, 346] on span "Chrome" at bounding box center [147, 340] width 30 height 11
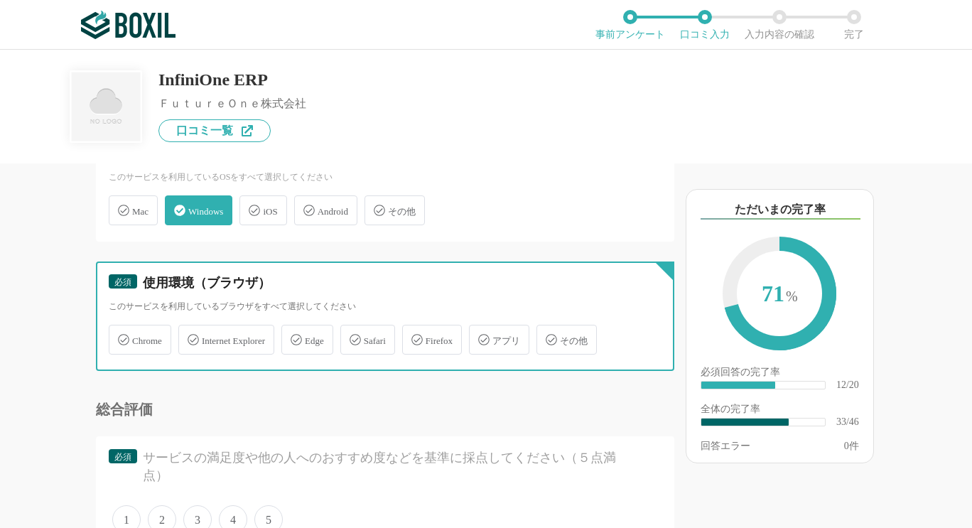
click at [121, 336] on input "Chrome" at bounding box center [116, 331] width 9 height 9
checkbox input "true"
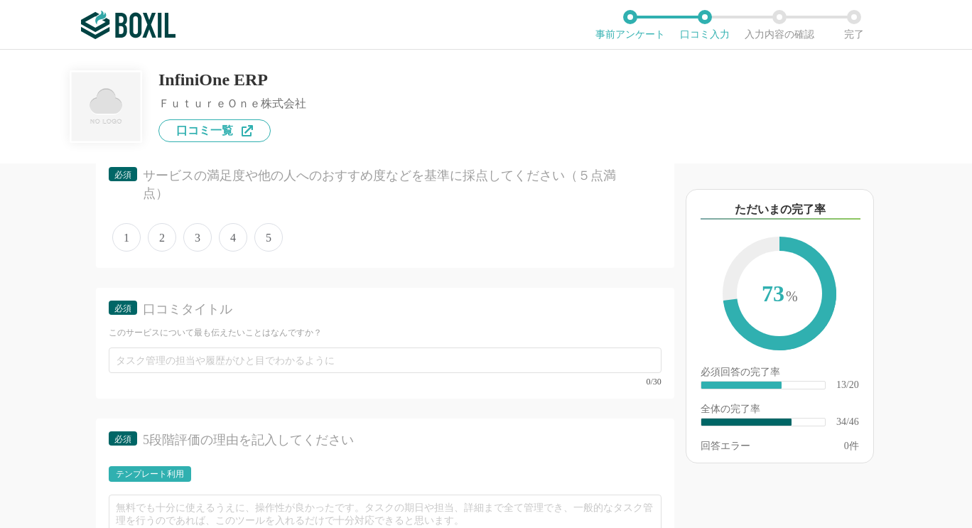
scroll to position [4475, 0]
click at [237, 249] on span "4" at bounding box center [233, 235] width 28 height 28
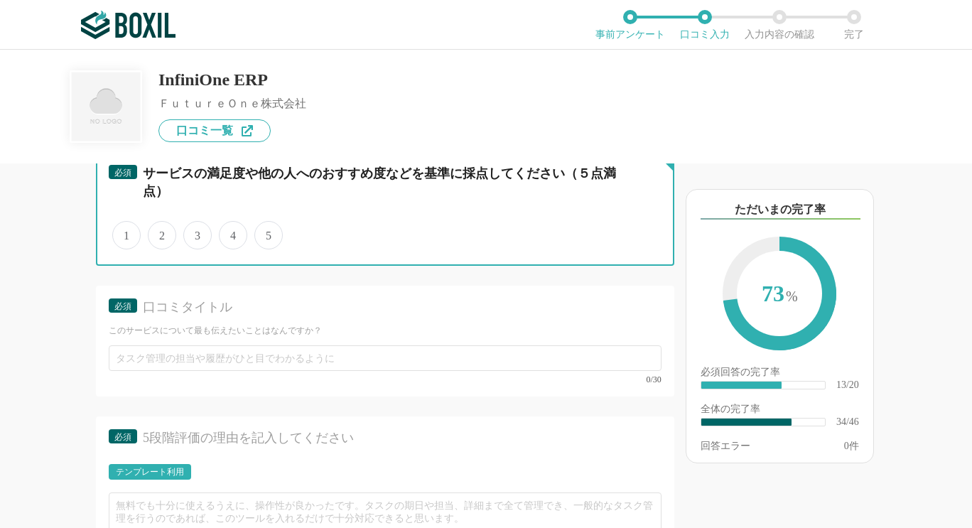
click at [232, 232] on input "4" at bounding box center [226, 227] width 9 height 9
radio input "true"
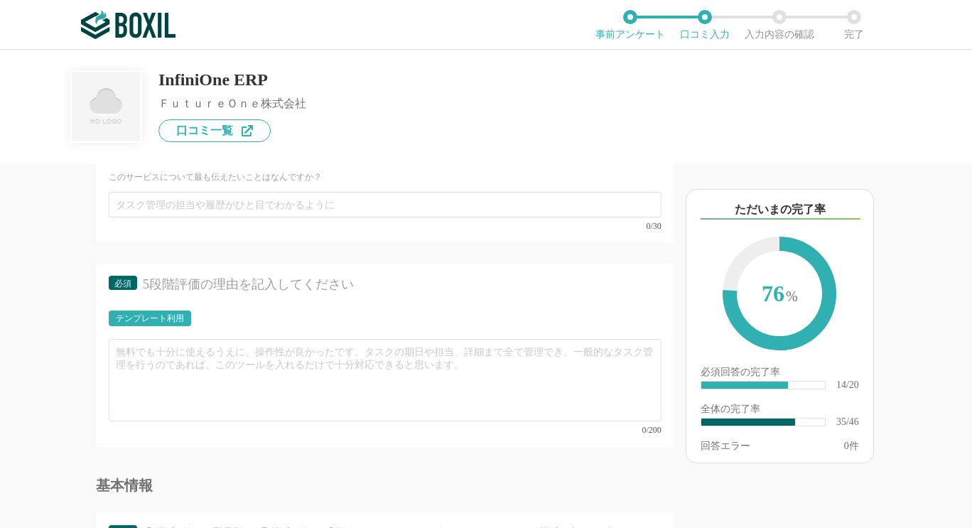
scroll to position [4689, 0]
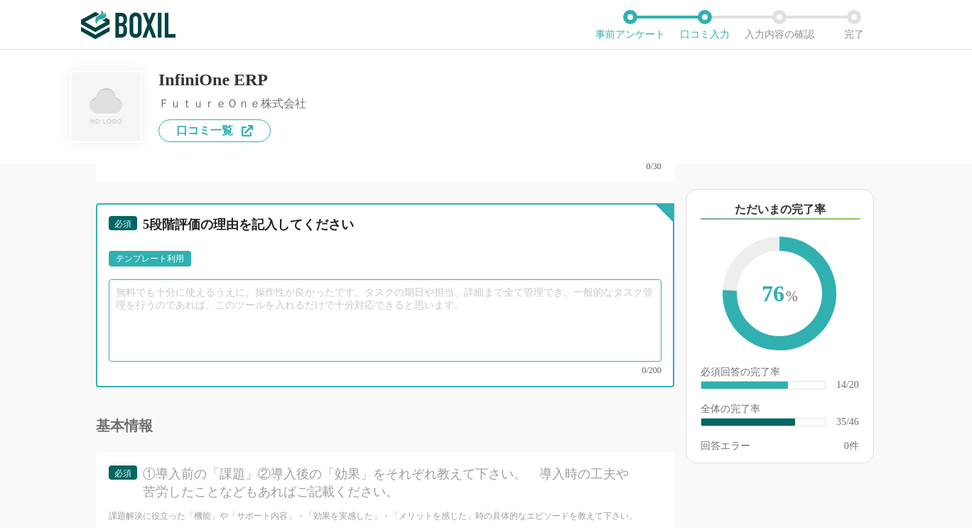
click at [193, 336] on textarea at bounding box center [385, 320] width 553 height 82
paste textarea "個々のExcelや部門毎の独自集計ではなく、全社で決まったルールに基づいて入力したデータを根拠にした数値が社内で流通するようになり、データを活用したいわゆる「…"
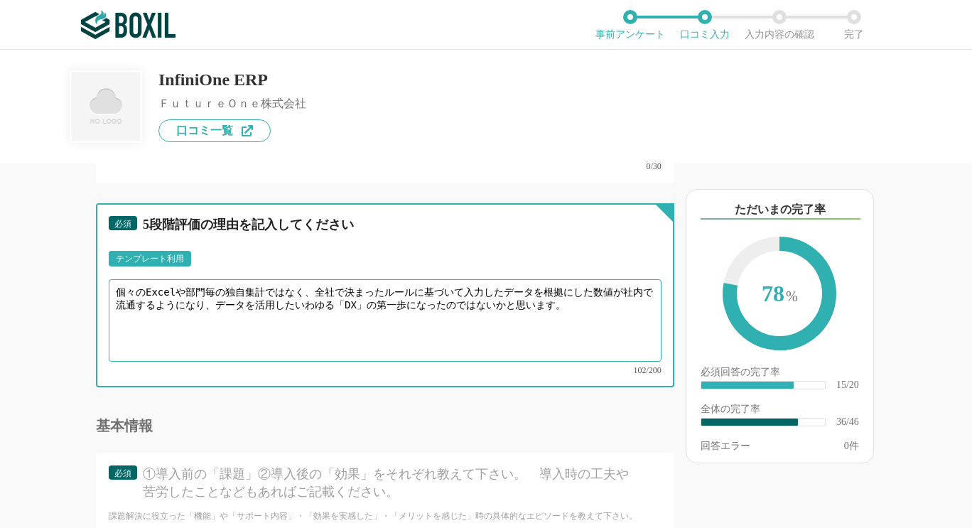
type textarea "個々のExcelや部門毎の独自集計ではなく、全社で決まったルールに基づいて入力したデータを根拠にした数値が社内で流通するようになり、データを活用したいわゆる「…"
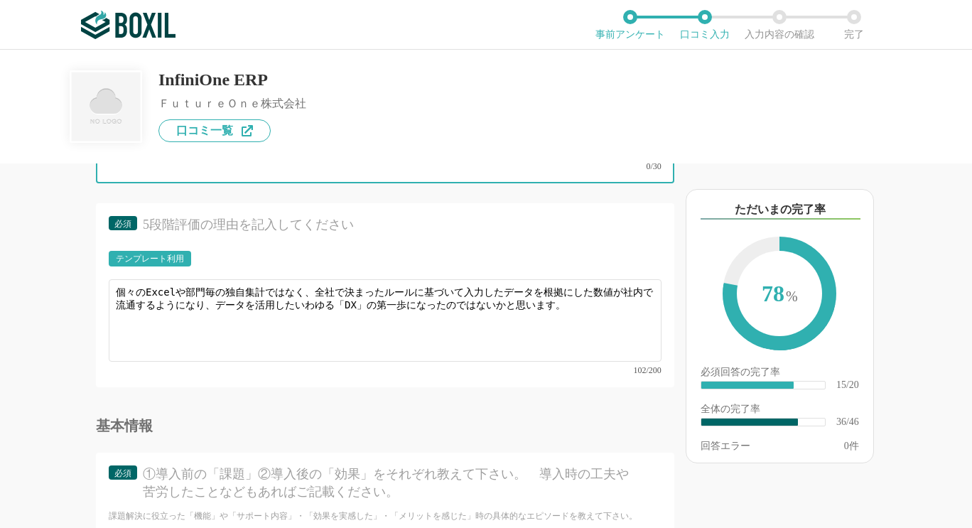
click at [263, 158] on input "text" at bounding box center [385, 145] width 553 height 26
paste input "データ活用に関する意識の変革"
click at [240, 158] on input "データ活用に関する意識の変革" at bounding box center [385, 145] width 553 height 26
type input "データ活用に関する意識変革"
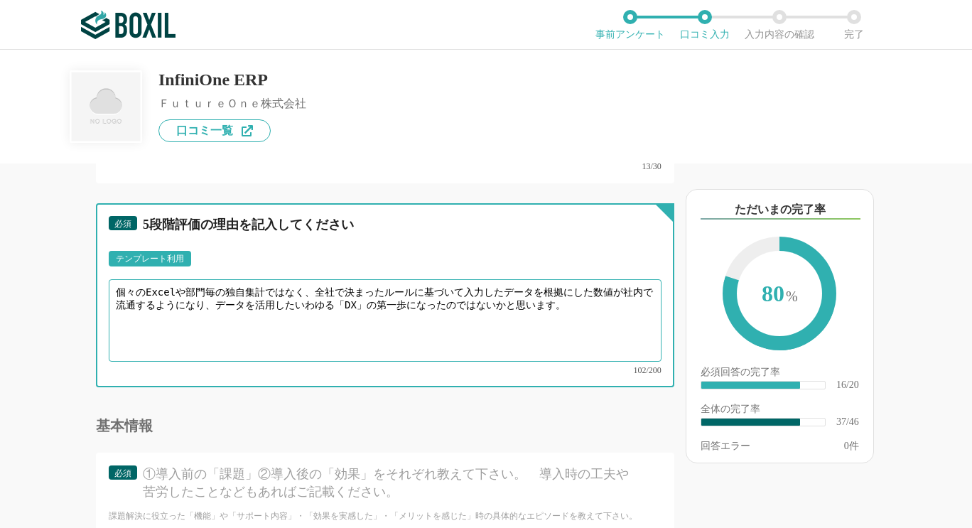
drag, startPoint x: 119, startPoint y: 326, endPoint x: 173, endPoint y: 349, distance: 58.6
click at [119, 326] on textarea "個々のExcelや部門毎の独自集計ではなく、全社で決まったルールに基づいて入力したデータを根拠にした数値が社内で流通するようになり、データを活用したいわゆる「…" at bounding box center [385, 320] width 553 height 82
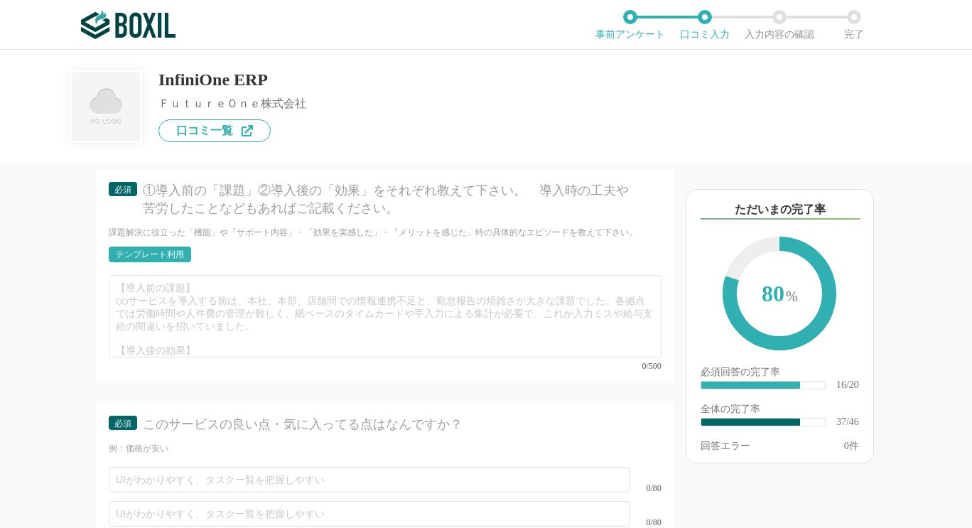
scroll to position [4973, 0]
type textarea "InfiniOne を導入することで個々のExcelや部門毎の独自集計ではなく、全社で決まったルールに基づいて入力したデータを根拠にした数値が社内で流通するよ…"
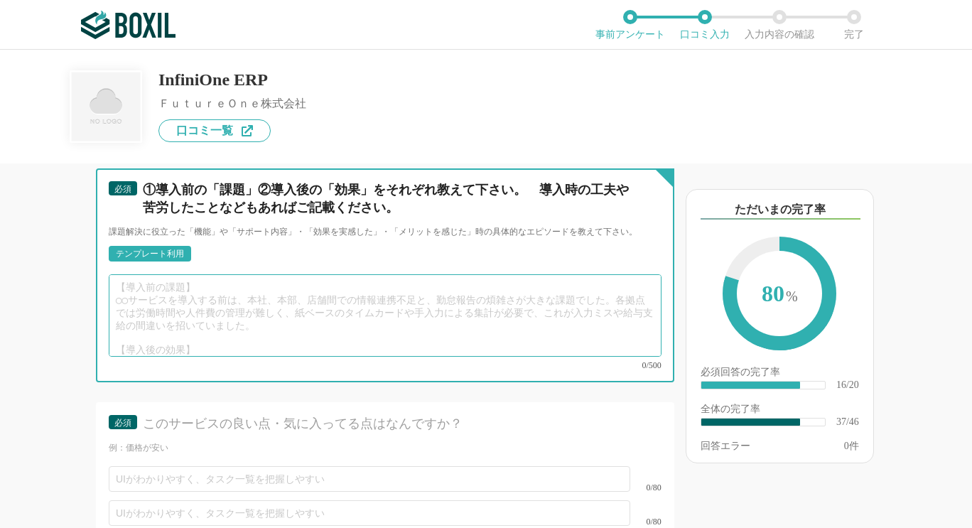
click at [262, 326] on textarea at bounding box center [385, 315] width 553 height 82
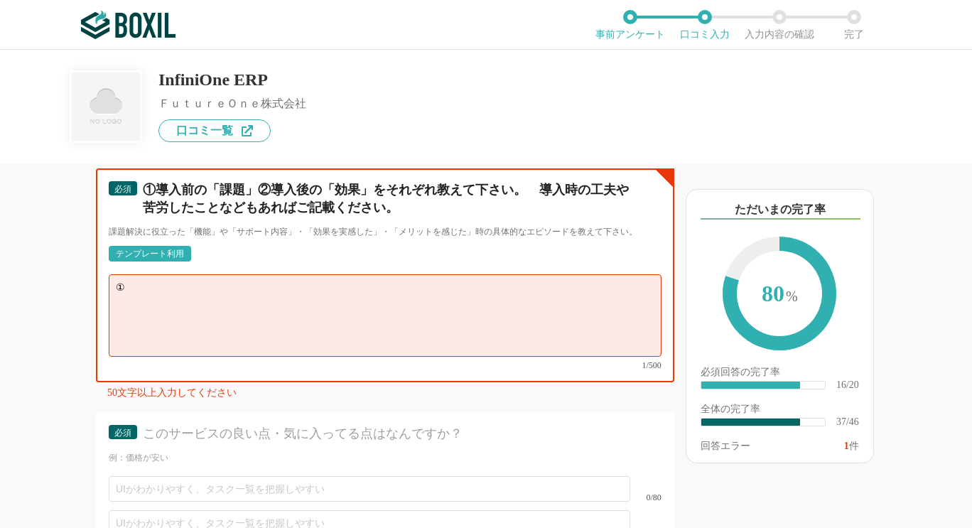
paste textarea "グループ各社がそれぞれのシステムを利用していたため、バラバラのシステムを統一すること"
drag, startPoint x: 205, startPoint y: 313, endPoint x: 229, endPoint y: 320, distance: 25.4
click at [205, 315] on textarea "①グループ各社がそれぞれのシステムを利用していたため、バラバラのシステムを統一すること" at bounding box center [385, 315] width 553 height 82
paste textarea "削減できた工数や作成した資料だけではなく、数値化する意味や意識をマネージメント層だけでなく現場が持つようになったことにも表れています。本来は非常に長い時間が掛…"
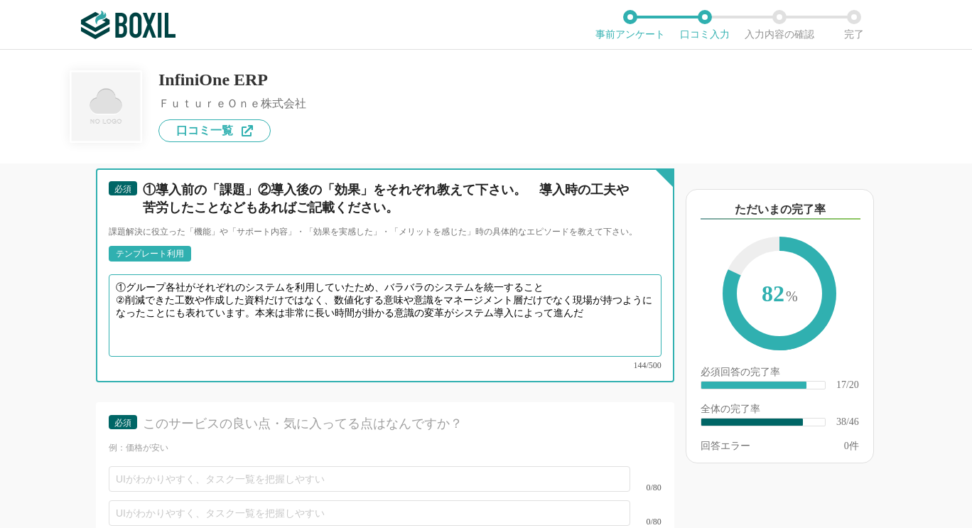
click at [234, 334] on textarea "①グループ各社がそれぞれのシステムを利用していたため、バラバラのシステムを統一すること ②削減できた工数や作成した資料だけではなく、数値化する意味や意識をマネ…" at bounding box center [385, 315] width 553 height 82
click at [161, 332] on textarea "①グループ各社がそれぞれのシステムを利用していたため、バラバラのシステムを統一すること ②削減できた工数や作成した資料だけではなく、数値化する意味や意識をマネ…" at bounding box center [385, 315] width 553 height 82
drag, startPoint x: 161, startPoint y: 332, endPoint x: 195, endPoint y: 332, distance: 34.1
click at [195, 332] on textarea "①グループ各社がそれぞれのシステムを利用していたため、バラバラのシステムを統一すること ②削減できた工数や作成した資料だけではなく、数値化する意味や意識をマネ…" at bounding box center [385, 315] width 553 height 82
drag, startPoint x: 158, startPoint y: 333, endPoint x: 253, endPoint y: 331, distance: 95.2
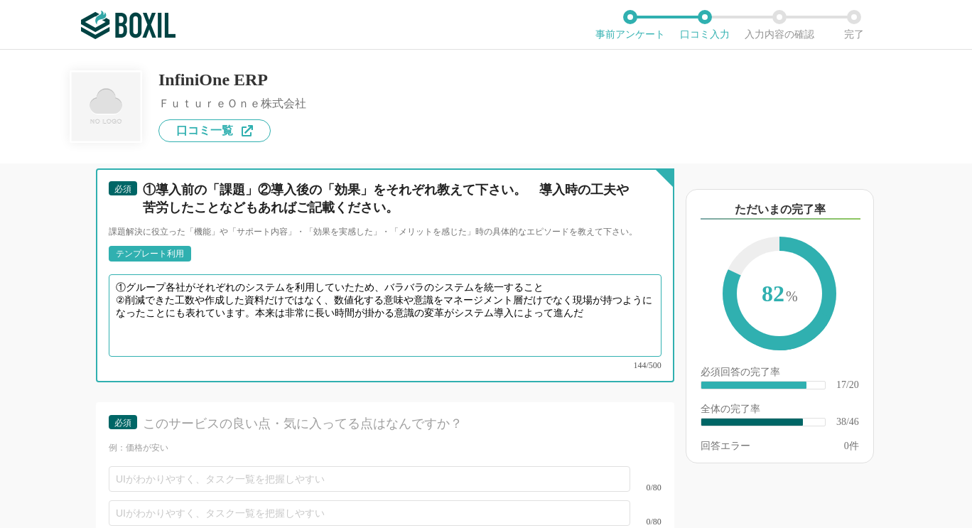
click at [253, 331] on textarea "①グループ各社がそれぞれのシステムを利用していたため、バラバラのシステムを統一すること ②削減できた工数や作成した資料だけではなく、数値化する意味や意識をマネ…" at bounding box center [385, 315] width 553 height 82
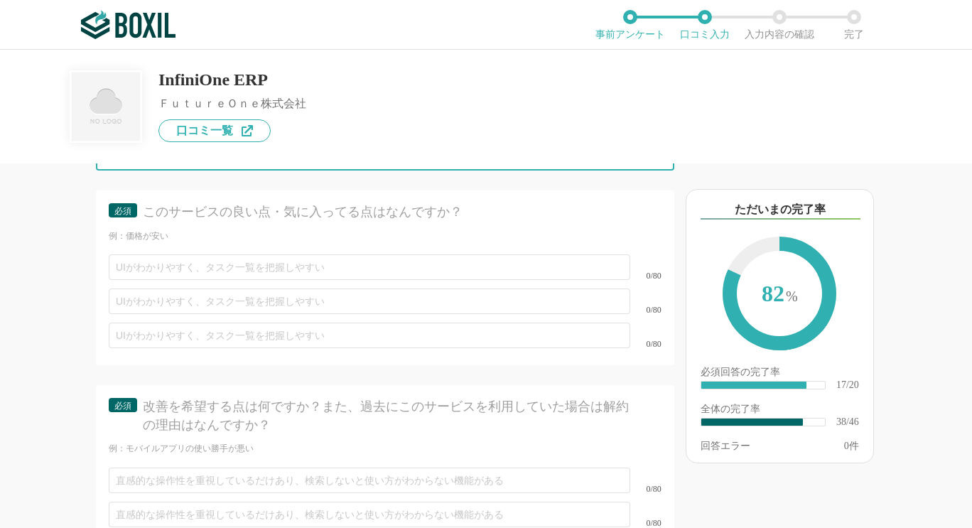
scroll to position [5186, 0]
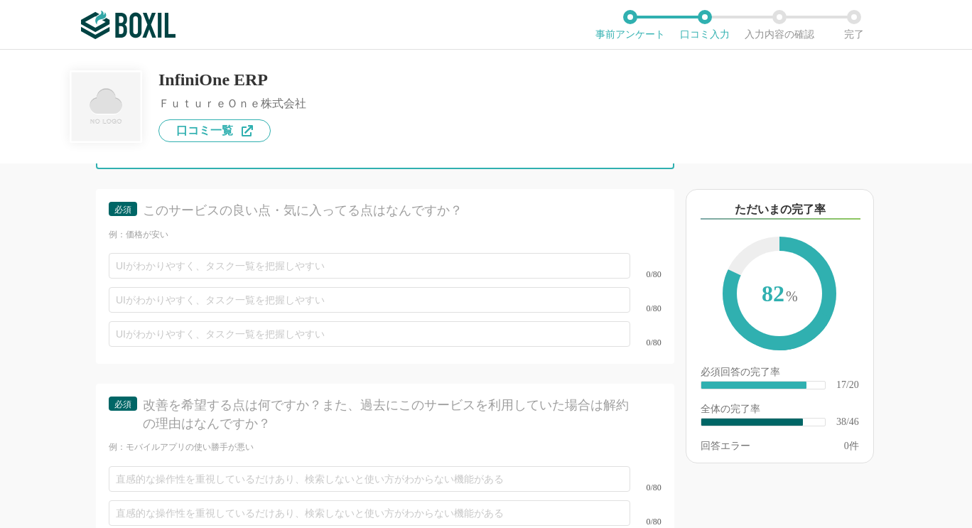
type textarea "①グループ各社がそれぞれのシステムを利用していたため、バラバラのシステムを統一すること ②削減できた工数や作成した資料だけではなく、数値化する意味や意識をマネ…"
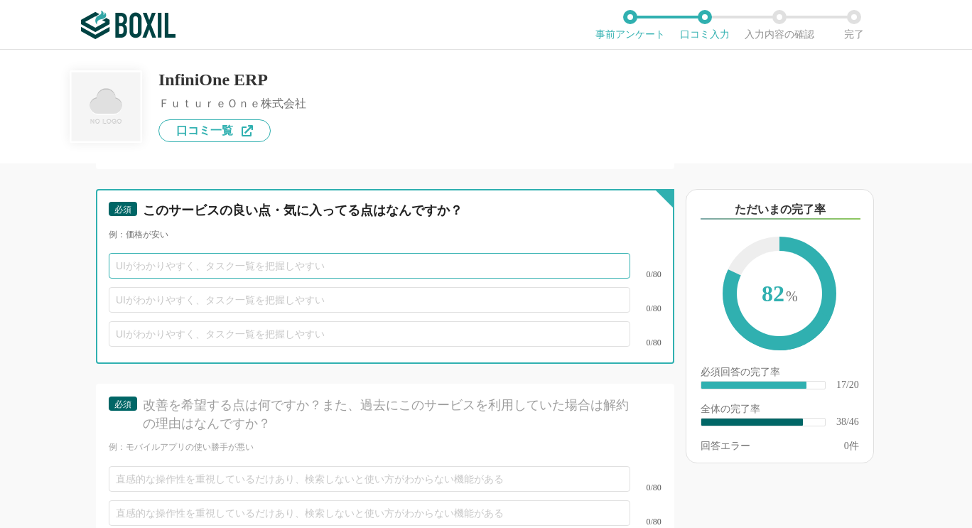
click at [239, 278] on input "text" at bounding box center [369, 266] width 521 height 26
paste input "FutureOneヘルプデスクシステム"
click at [272, 278] on input "FutureOneヘルプデスクシステム（）" at bounding box center [369, 266] width 521 height 26
paste input "問い合わせや不具合対応などがチケットで管理されているため、個別の進捗や過去の履歴が確認しやすい"
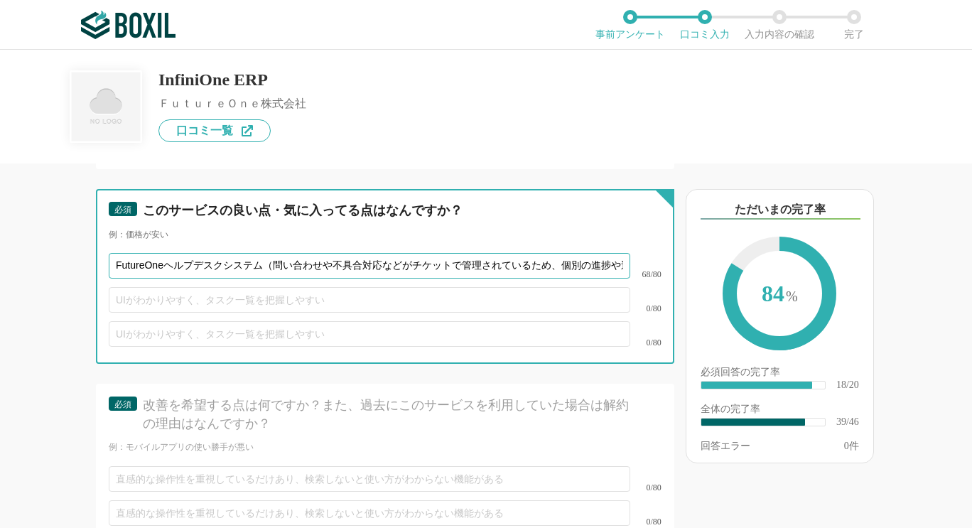
scroll to position [0, 127]
type input "FutureOneヘルプデスクシステム（問い合わせや不具合対応などがチケットで管理されているため、個別の進捗や過去の履歴が確認しやすい）"
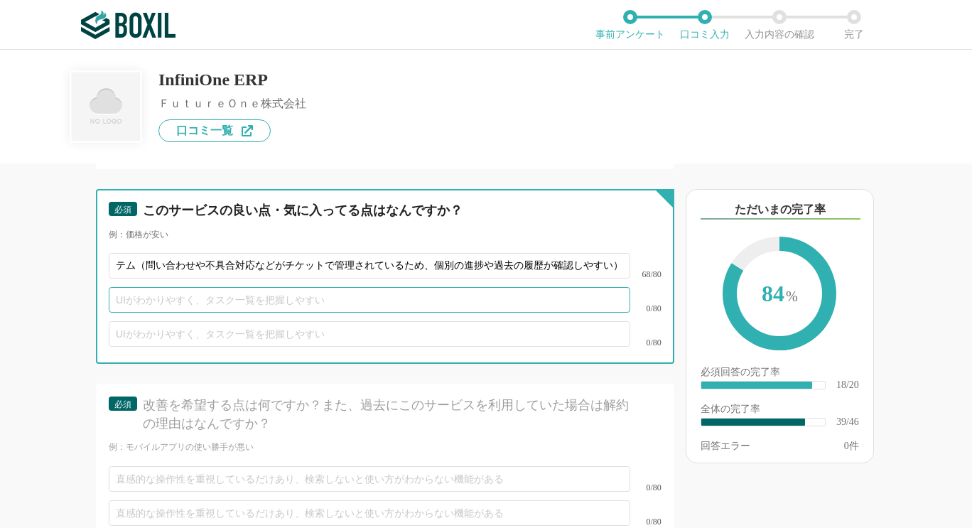
click at [371, 313] on input "text" at bounding box center [369, 300] width 521 height 26
paste input "導入フェーズから運用フェーズに入っても営業、SEが関わっている"
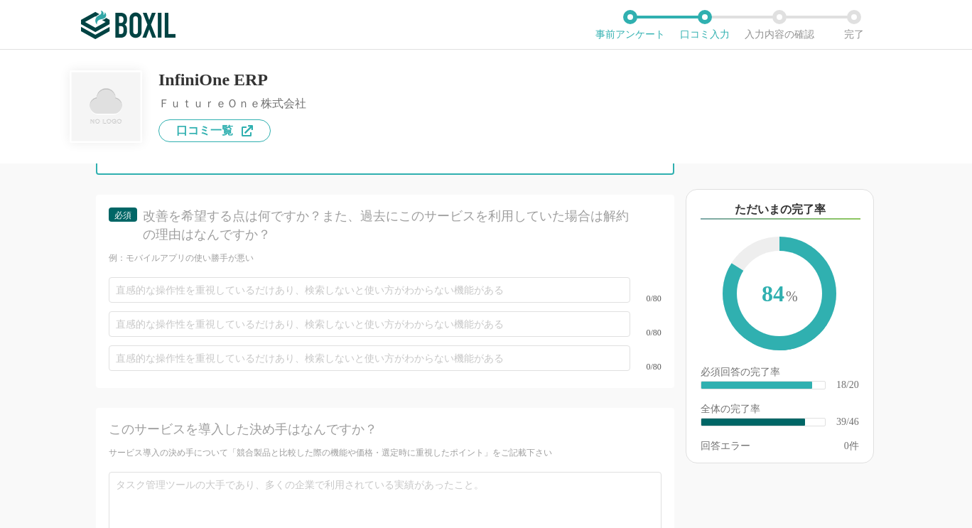
scroll to position [5399, 0]
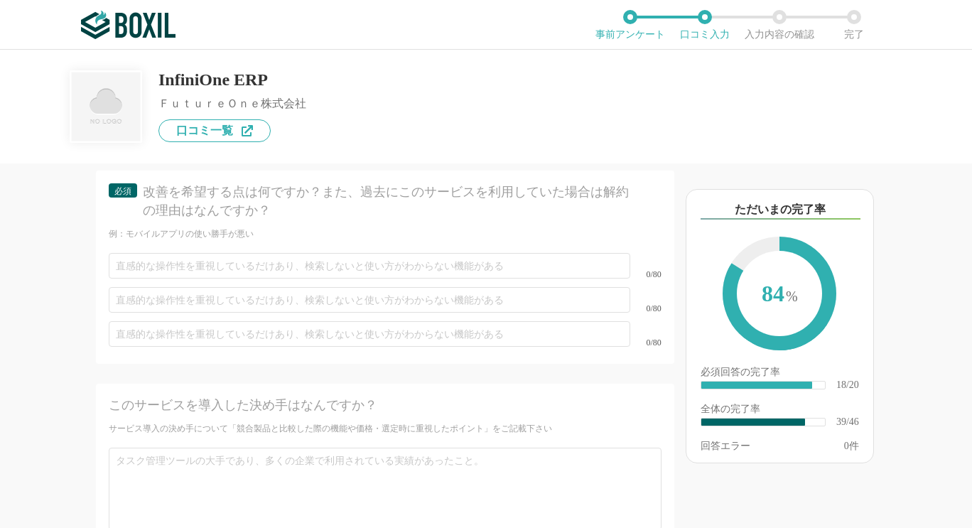
type input "導入フェーズから運用フェーズに入っても営業、SEが関わってくれる"
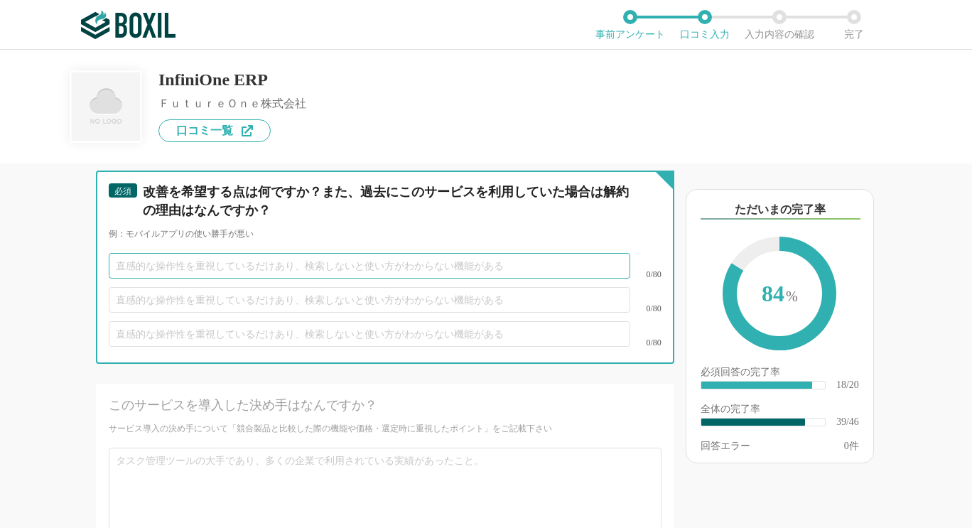
click at [264, 278] on input "text" at bounding box center [369, 266] width 521 height 26
paste input "経営数字を網羅したシステムの構築"
click at [206, 278] on input "経営数字を網羅したシステムの構築" at bounding box center [369, 266] width 521 height 26
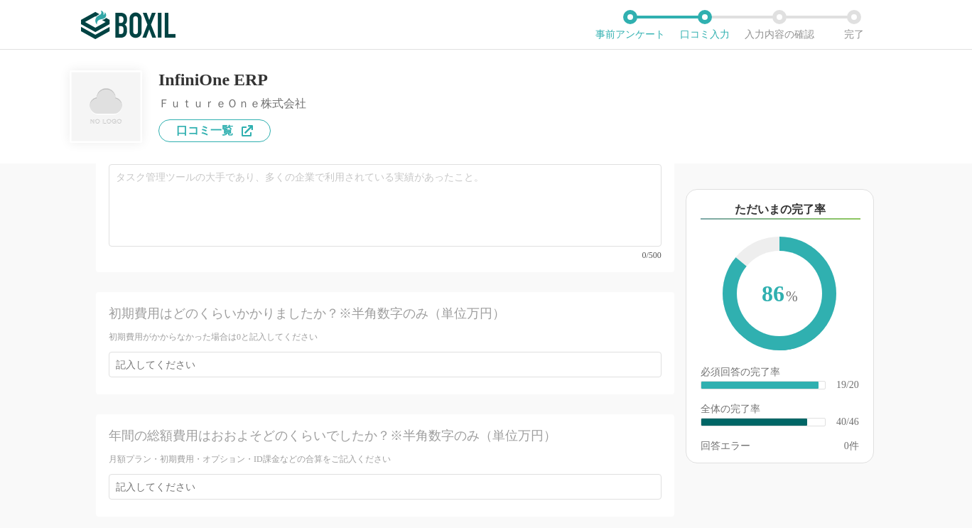
scroll to position [5683, 0]
type input "経営数字を網羅できるようなシステムの構築"
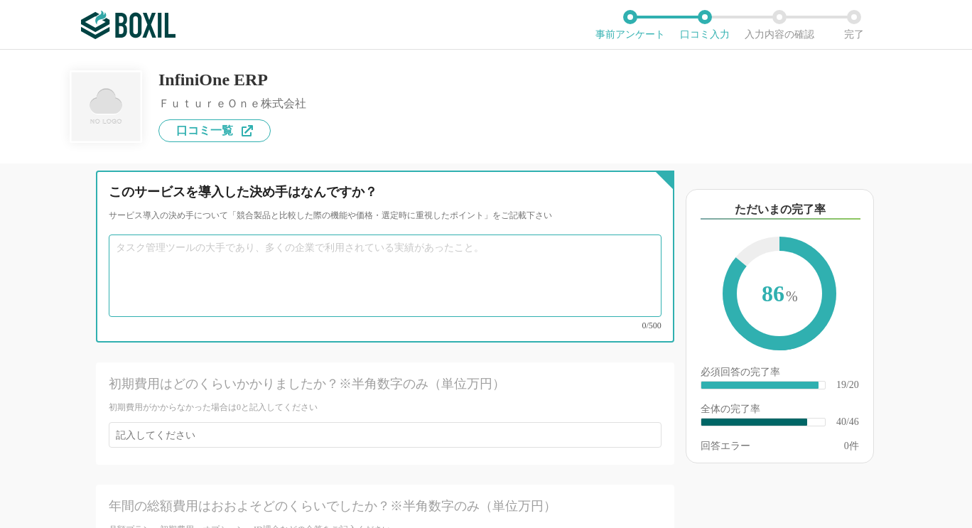
click at [244, 267] on textarea at bounding box center [385, 275] width 553 height 82
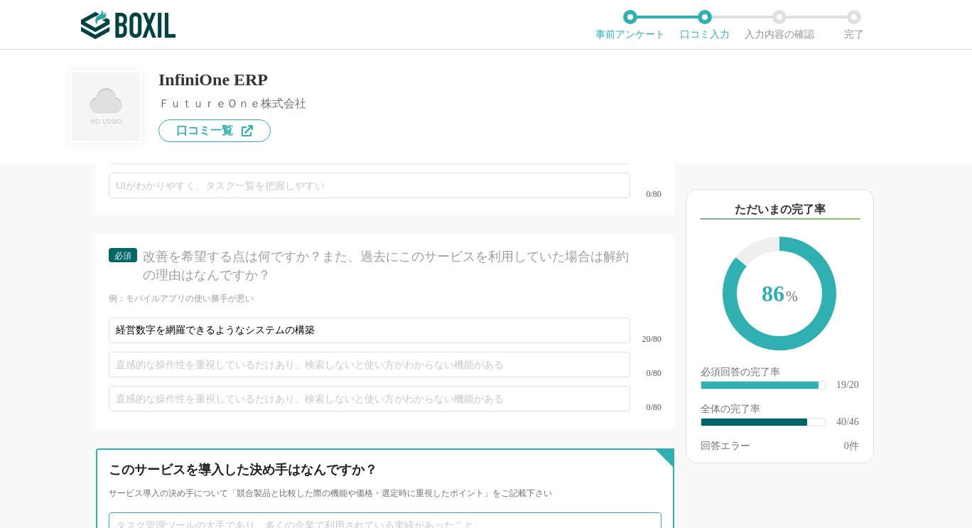
scroll to position [5328, 0]
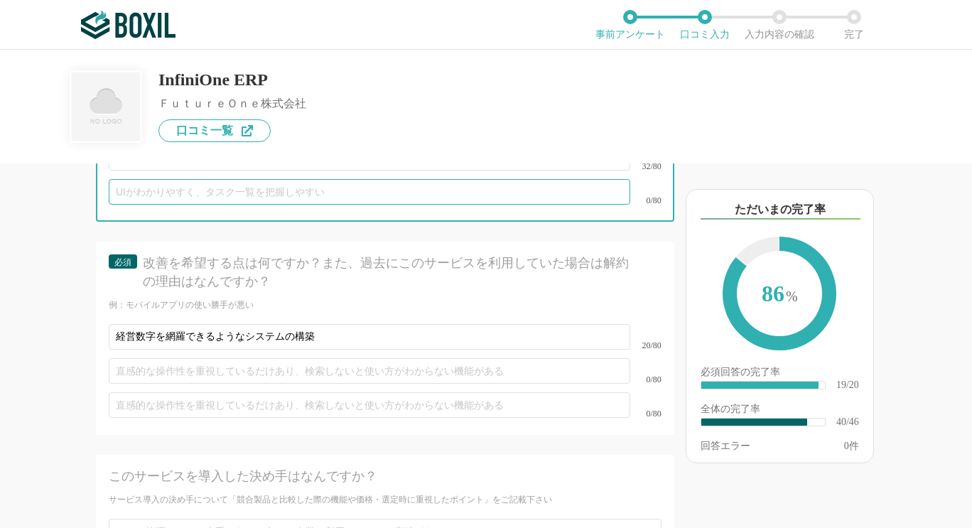
click at [185, 205] on input "text" at bounding box center [369, 192] width 521 height 26
paste input "システム構築以外も導入前コンサルティングや導入後までサポートしてもらっていた"
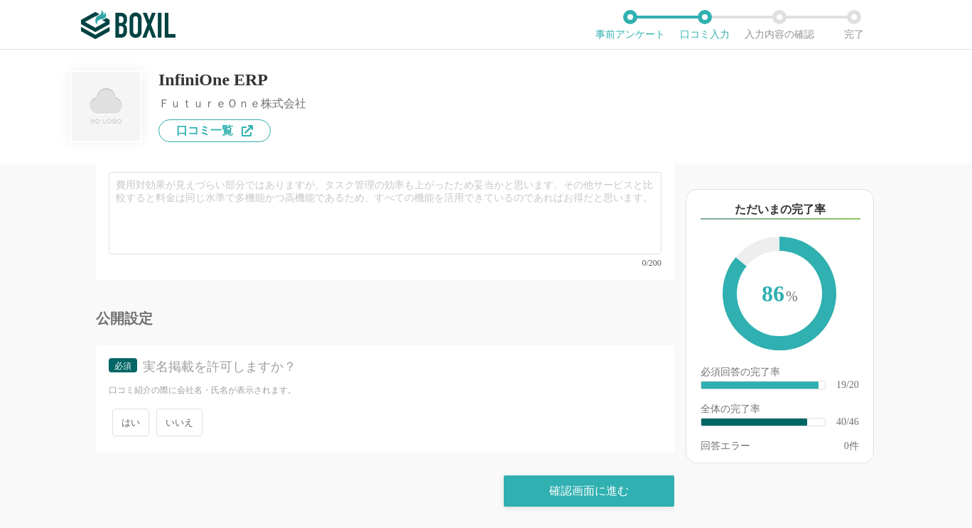
scroll to position [6111, 0]
type input "システム構築以外も導入前コンサルティングや導入後までサポートしてもらっていた"
click at [173, 421] on span "いいえ" at bounding box center [179, 422] width 46 height 28
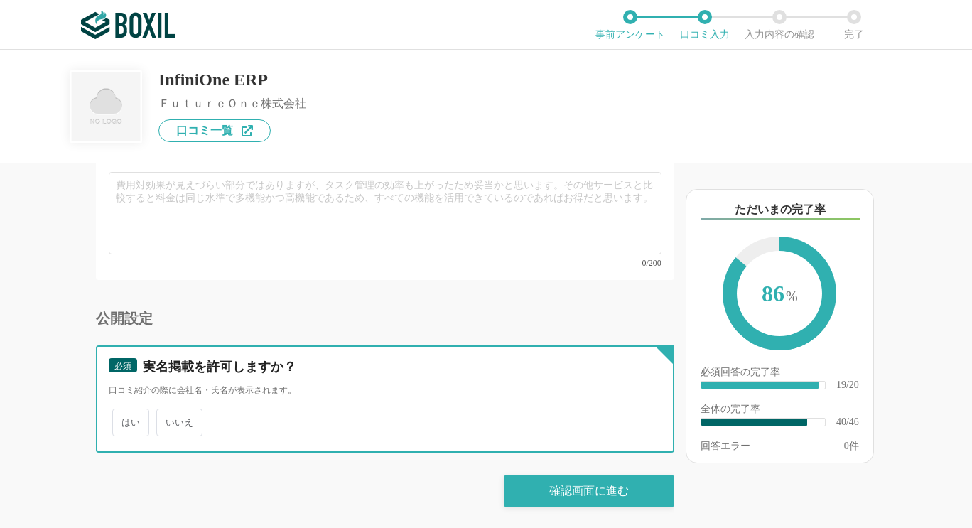
click at [169, 420] on input "いいえ" at bounding box center [164, 415] width 9 height 9
radio input "true"
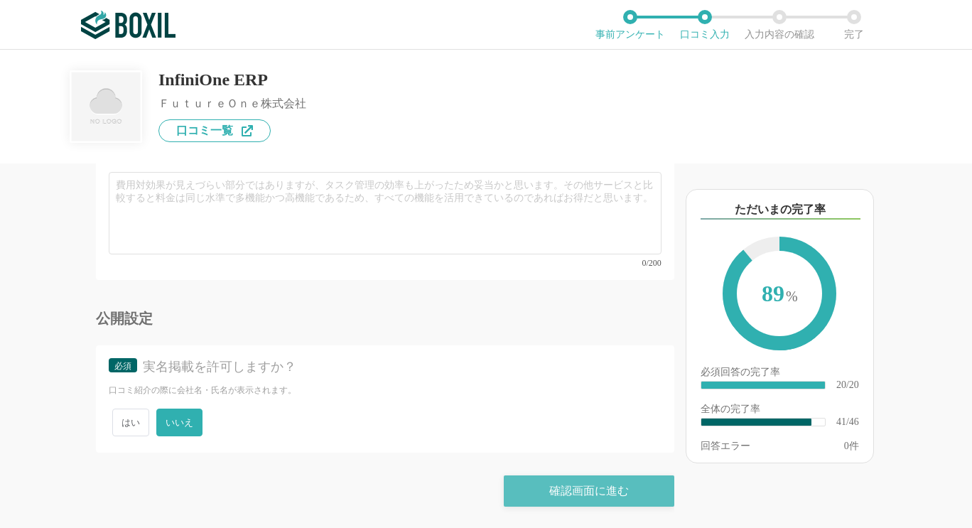
click at [528, 499] on div "確認画面に進む" at bounding box center [589, 490] width 170 height 31
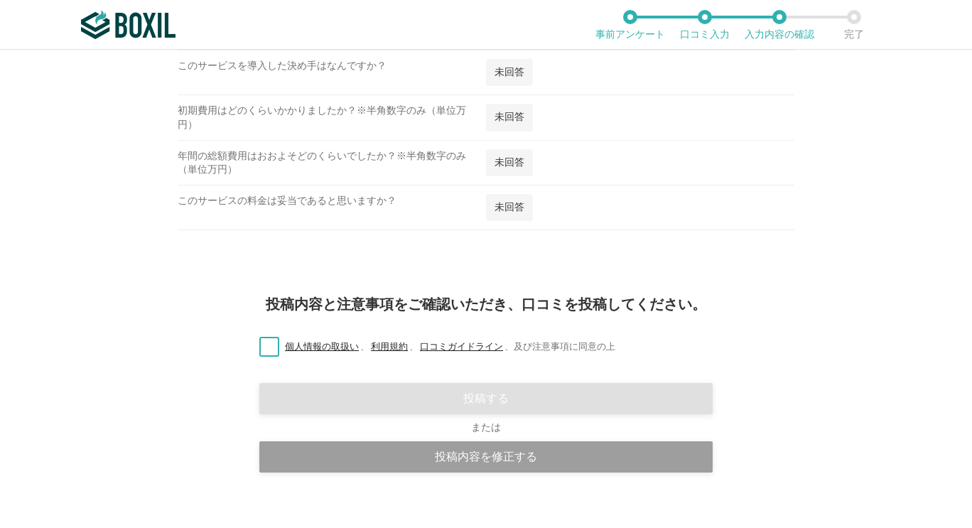
scroll to position [2406, 0]
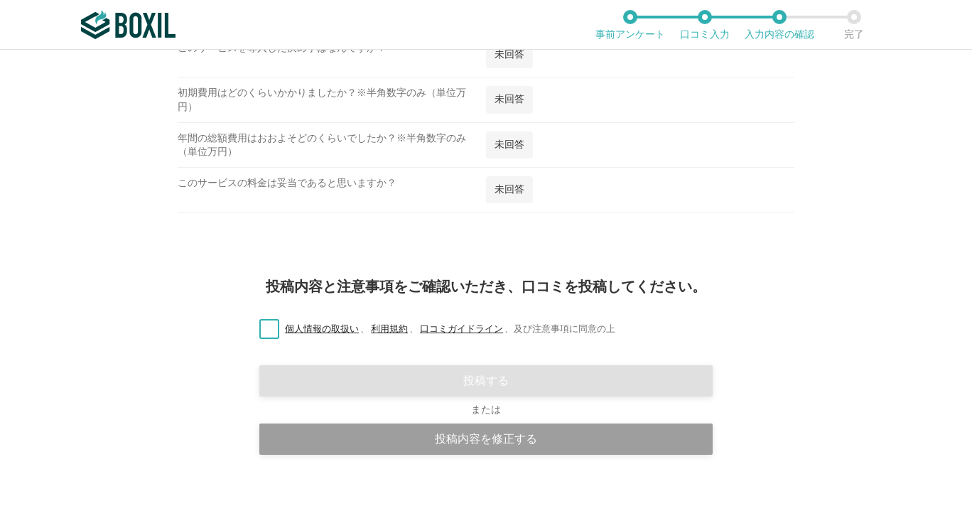
click at [269, 328] on label "個人情報の取扱い 、 利用規約 、 口コミガイドライン 、 及び注意事項に同意の上" at bounding box center [431, 329] width 367 height 15
click at [0, 0] on input "個人情報の取扱い 、 利用規約 、 口コミガイドライン 、 及び注意事項に同意の上" at bounding box center [0, 0] width 0 height 0
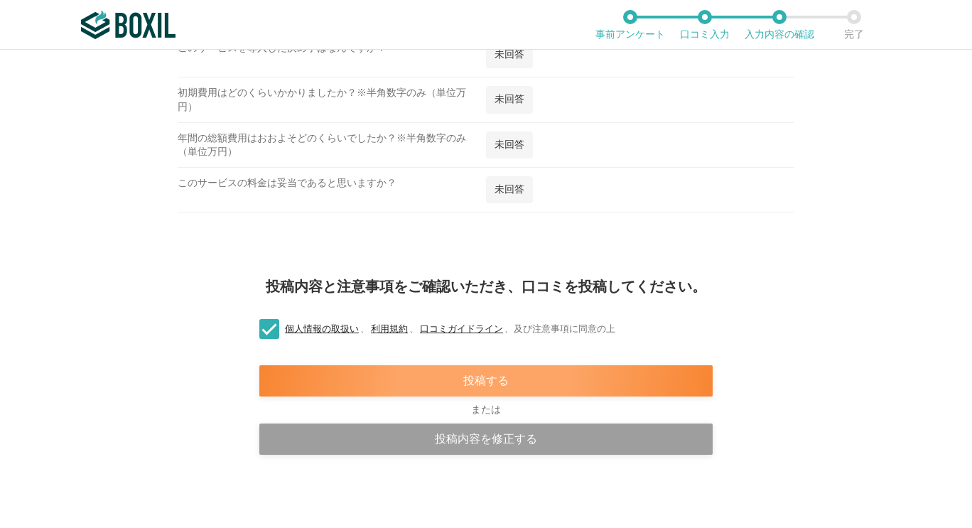
click at [494, 388] on div "投稿する" at bounding box center [485, 380] width 453 height 31
